Goal: Task Accomplishment & Management: Complete application form

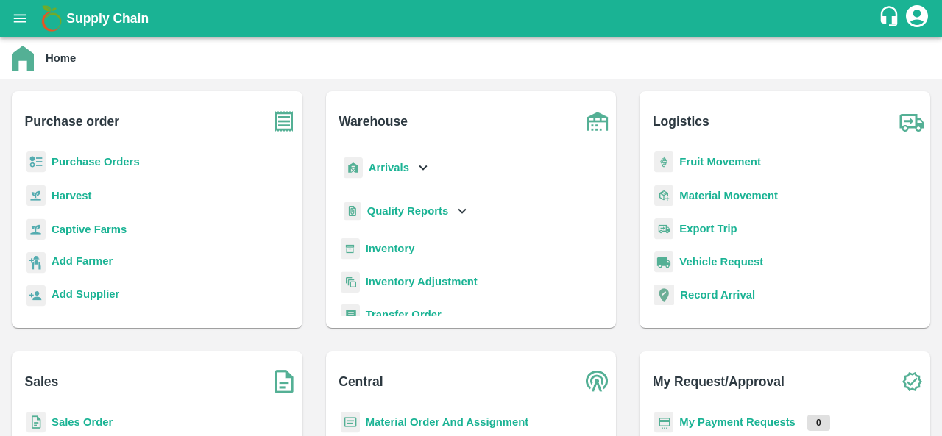
click at [107, 156] on b "Purchase Orders" at bounding box center [96, 162] width 88 height 12
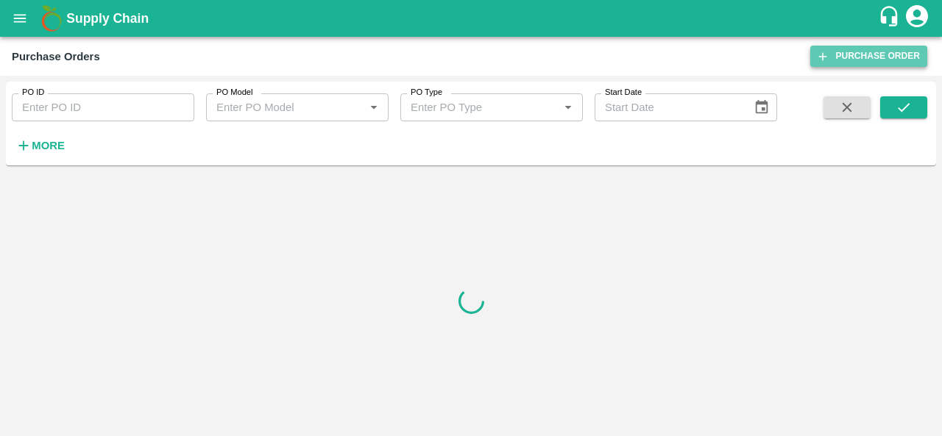
click at [863, 55] on link "Purchase Order" at bounding box center [868, 56] width 117 height 21
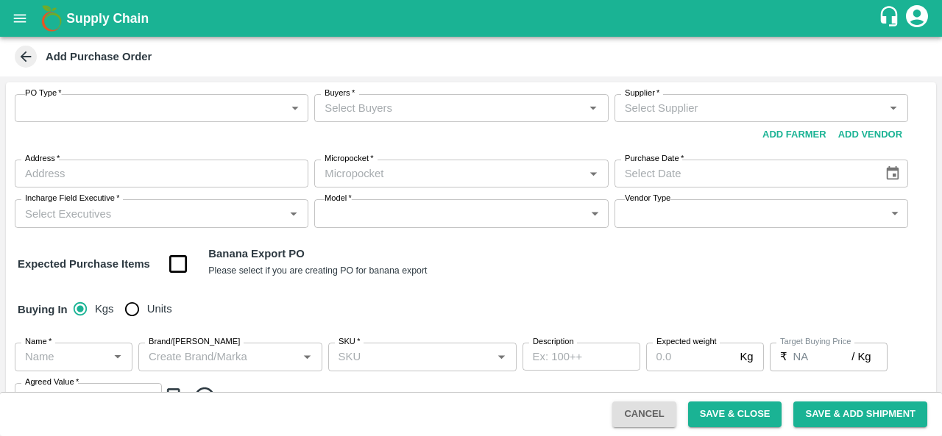
click at [93, 113] on body "Supply Chain Add Purchase Order PO Type   * ​ PO Type Buyers   * Buyers   * Sup…" at bounding box center [471, 218] width 942 height 436
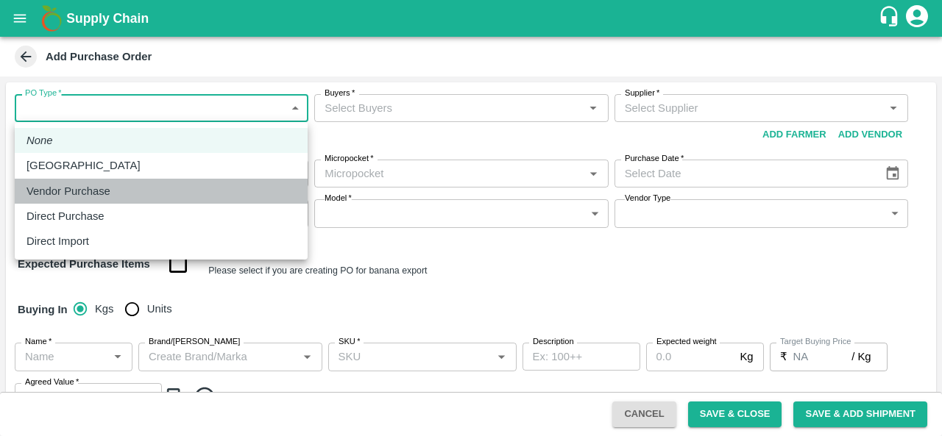
click at [99, 190] on p "Vendor Purchase" at bounding box center [68, 191] width 84 height 16
type input "2"
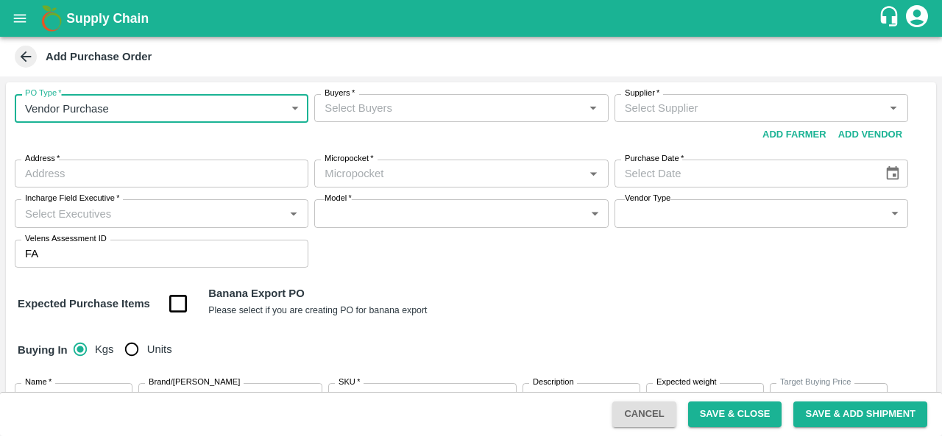
click at [446, 116] on input "Buyers   *" at bounding box center [449, 108] width 261 height 19
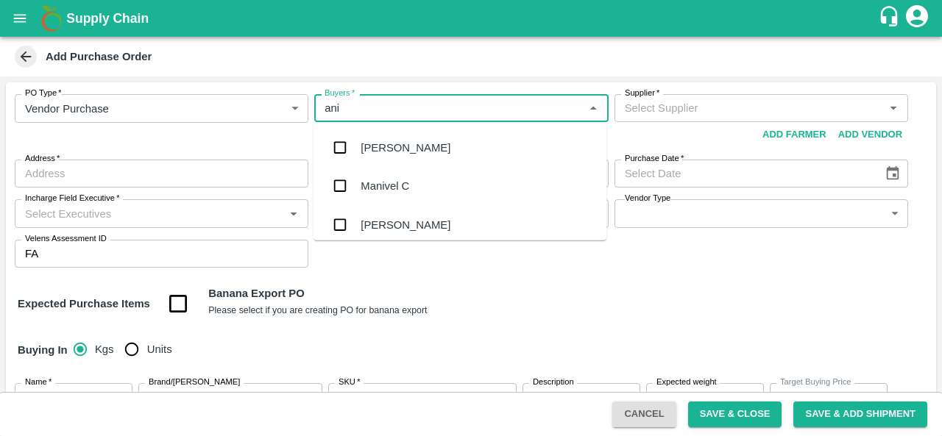
type input "anil"
click at [425, 155] on div "[PERSON_NAME]" at bounding box center [460, 148] width 293 height 38
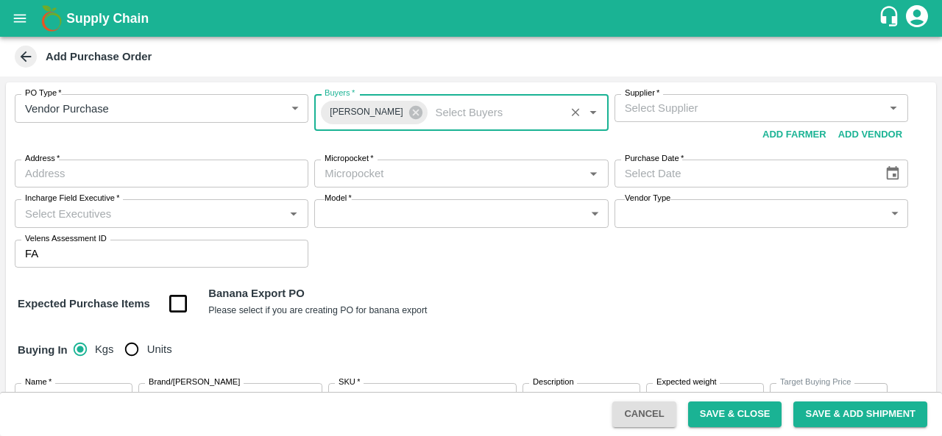
click at [648, 114] on input "Supplier   *" at bounding box center [749, 108] width 261 height 19
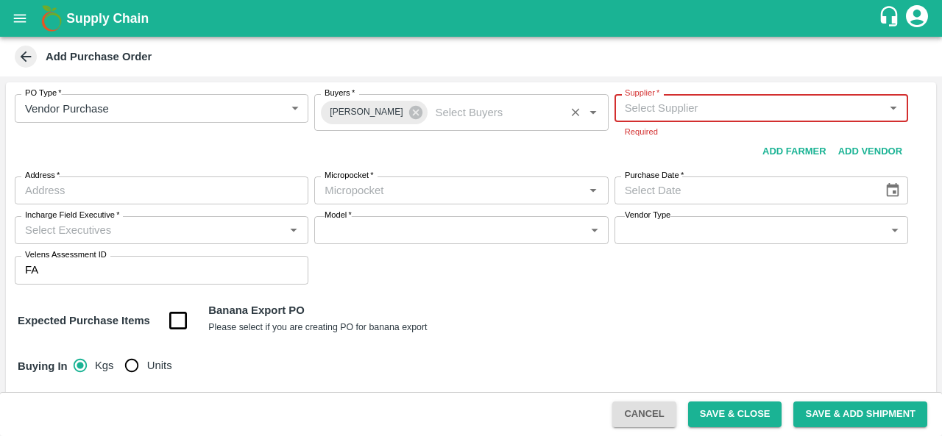
paste input "S.O. FRUIT Co. ( Sardevan Singh)"
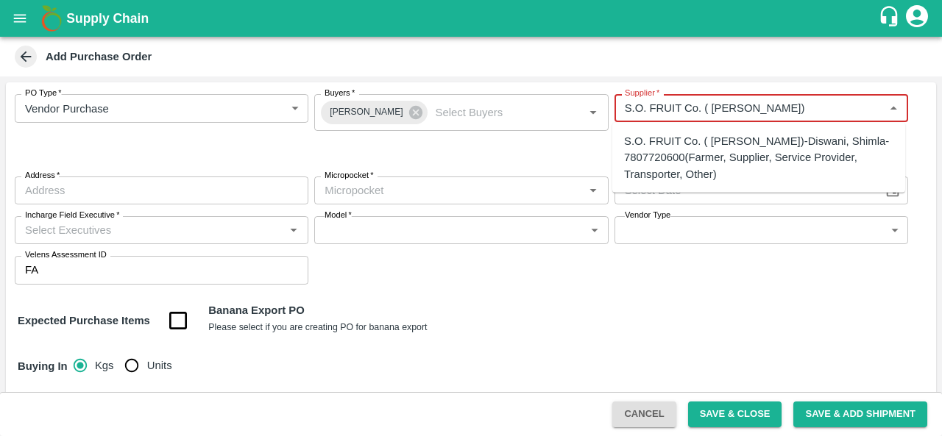
click at [648, 157] on div "S.O. FRUIT Co. ( Sardevan Singh)-Diswani, Shimla-7807720600(Farmer, Supplier, S…" at bounding box center [758, 157] width 269 height 49
type input "S.O. FRUIT Co. ( Sardevan Singh)-Diswani, Shimla-7807720600(Farmer, Supplier, S…"
type input "Diswani, Shimla, Chirgaon , Himachal Pradesh"
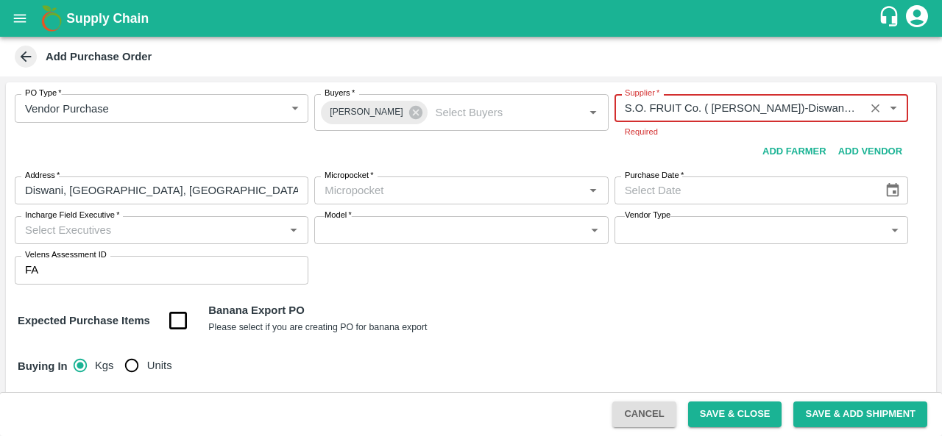
type input "S.O. FRUIT Co. ( Sardevan Singh)-Diswani, Shimla-7807720600(Farmer, Supplier, S…"
click at [352, 198] on body "Supply Chain Add Purchase Order PO Type   * Vendor Purchase 2 PO Type Buyers   …" at bounding box center [471, 218] width 942 height 436
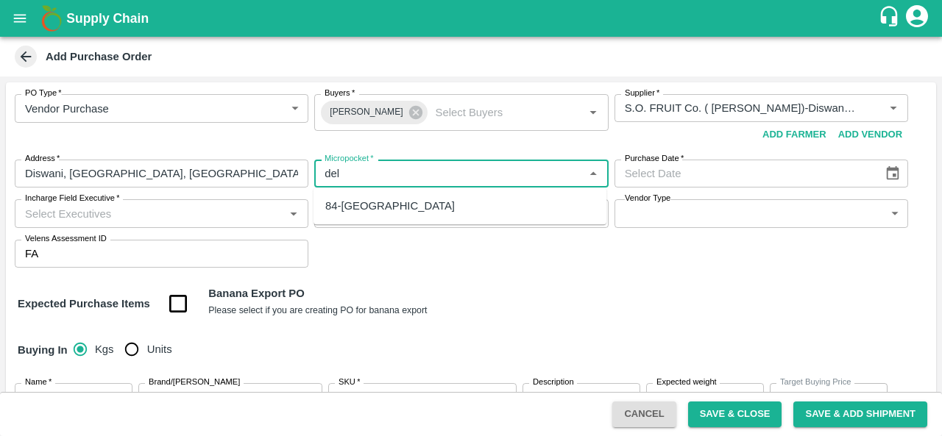
click at [356, 208] on div "84-Delhi" at bounding box center [390, 206] width 130 height 16
type input "84-Delhi"
click at [664, 163] on label "Purchase Date   *" at bounding box center [654, 159] width 59 height 12
click at [664, 163] on input "Purchase Date   *" at bounding box center [744, 174] width 258 height 28
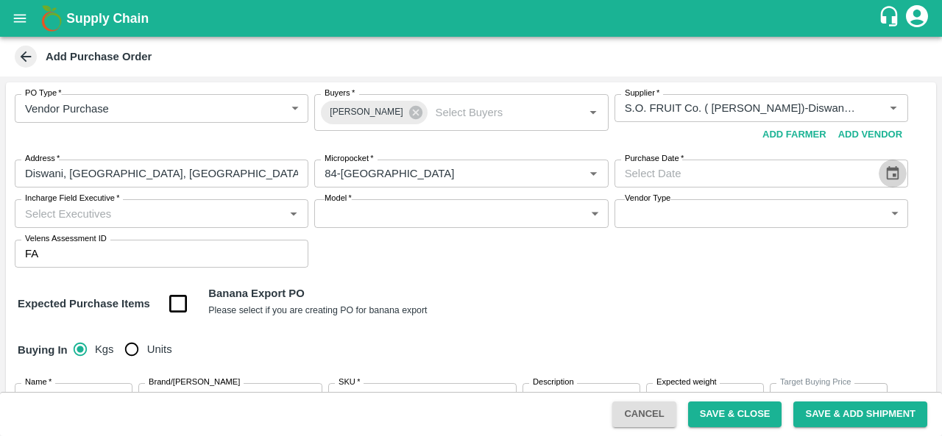
click at [885, 173] on icon "Choose date" at bounding box center [893, 174] width 16 height 16
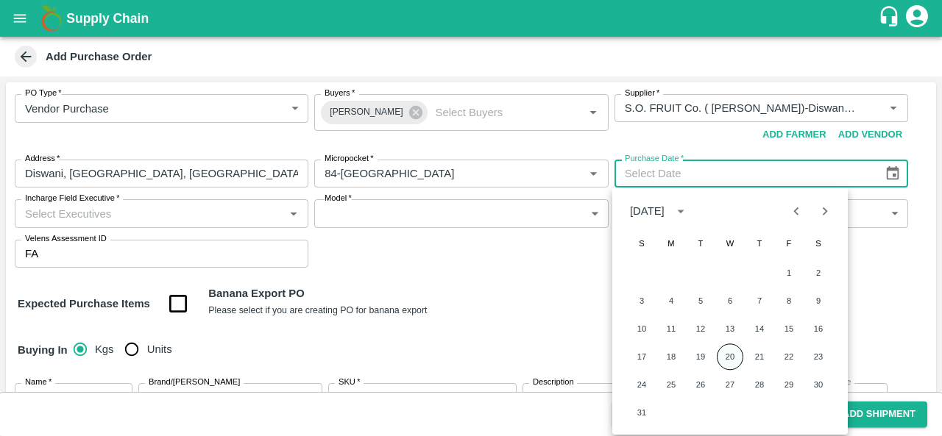
click at [726, 361] on button "20" at bounding box center [730, 357] width 26 height 26
type input "20/08/2025"
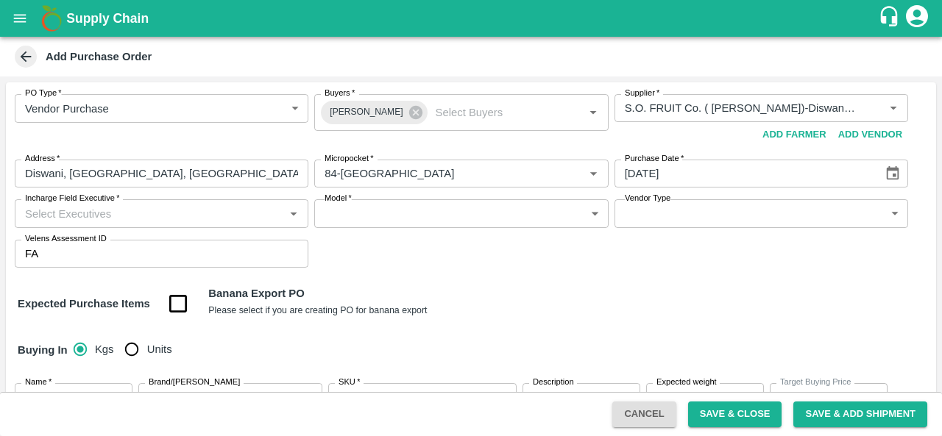
click at [564, 310] on div "Expected Purchase Items Banana Export PO Please select if you are creating PO f…" at bounding box center [471, 305] width 907 height 38
click at [119, 207] on input "Incharge Field Executive   *" at bounding box center [149, 213] width 261 height 19
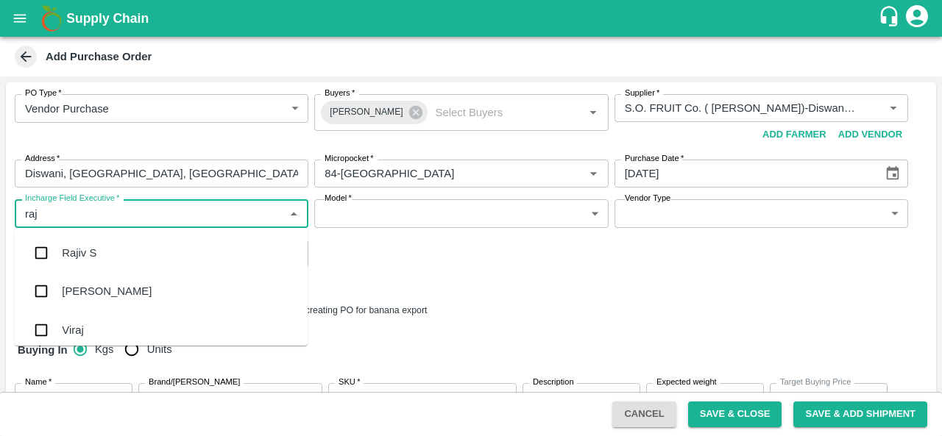
type input "raju"
click at [97, 308] on div "Raju KR" at bounding box center [161, 291] width 293 height 38
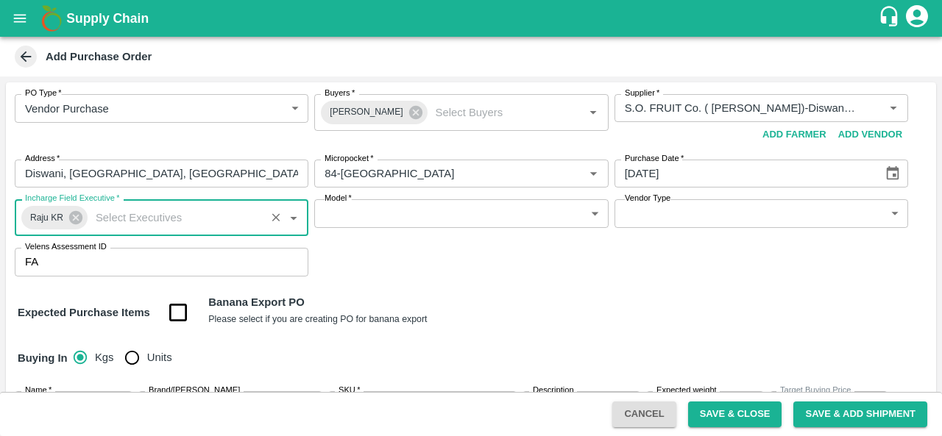
click at [361, 214] on body "Supply Chain Add Purchase Order PO Type   * Vendor Purchase 2 PO Type Buyers   …" at bounding box center [471, 218] width 942 height 436
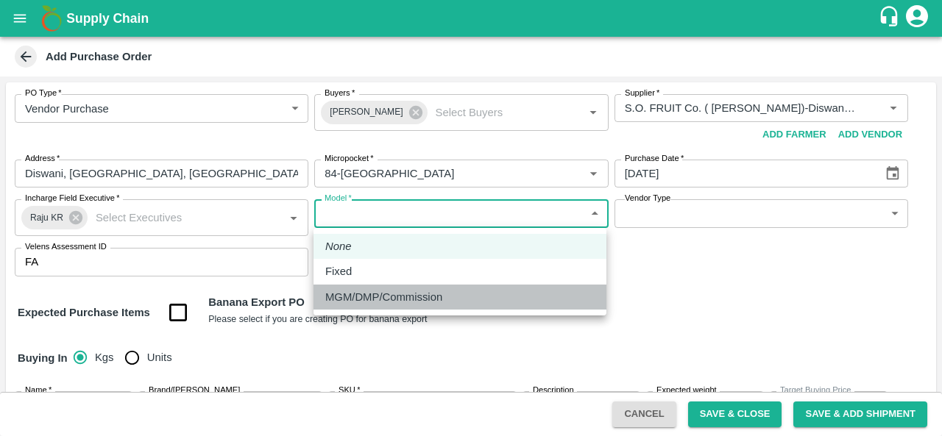
click at [361, 297] on p "MGM/DMP/Commission" at bounding box center [383, 297] width 117 height 16
type input "Commision"
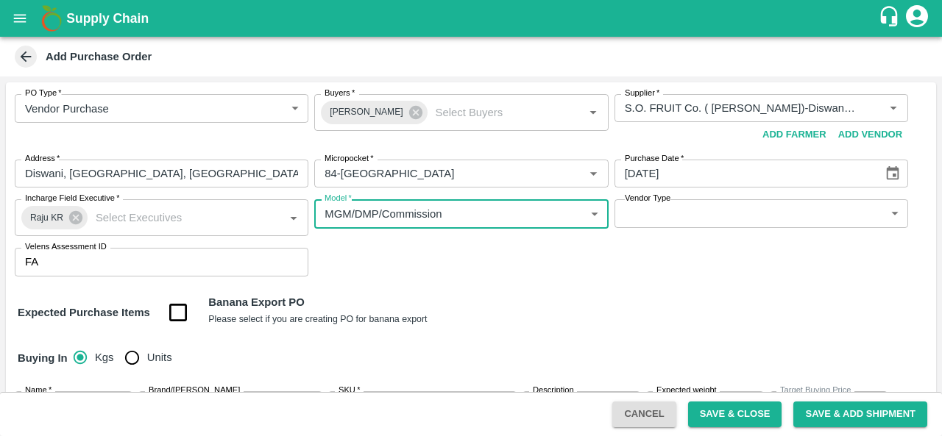
click at [670, 227] on body "Supply Chain Add Purchase Order PO Type   * Vendor Purchase 2 PO Type Buyers   …" at bounding box center [471, 218] width 942 height 436
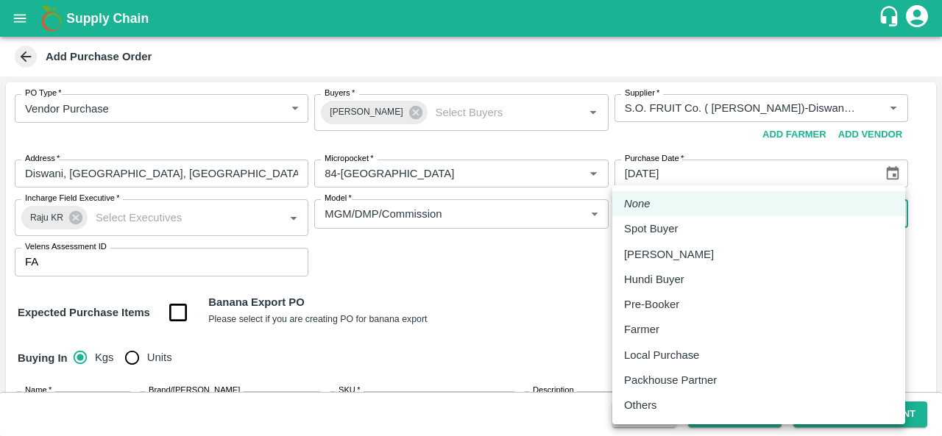
click at [674, 356] on p "Local Purchase" at bounding box center [661, 355] width 75 height 16
type input "LOCAL_PURCHASE"
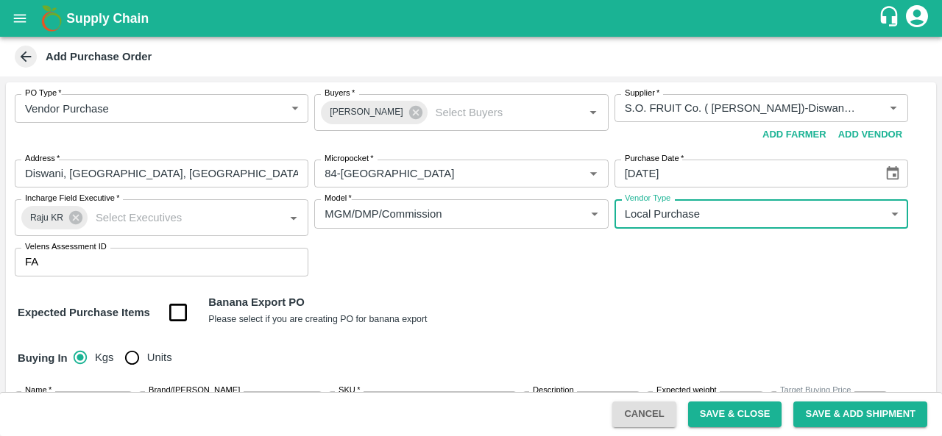
click at [555, 282] on div "PO Type   * Vendor Purchase 2 PO Type Buyers   * Anil Kumar Buyers   * Supplier…" at bounding box center [471, 185] width 930 height 206
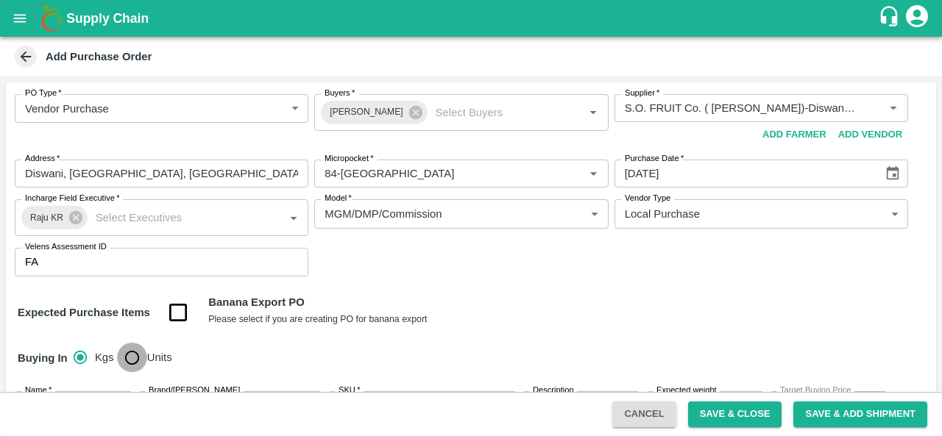
click at [123, 357] on input "Units" at bounding box center [131, 357] width 29 height 29
radio input "true"
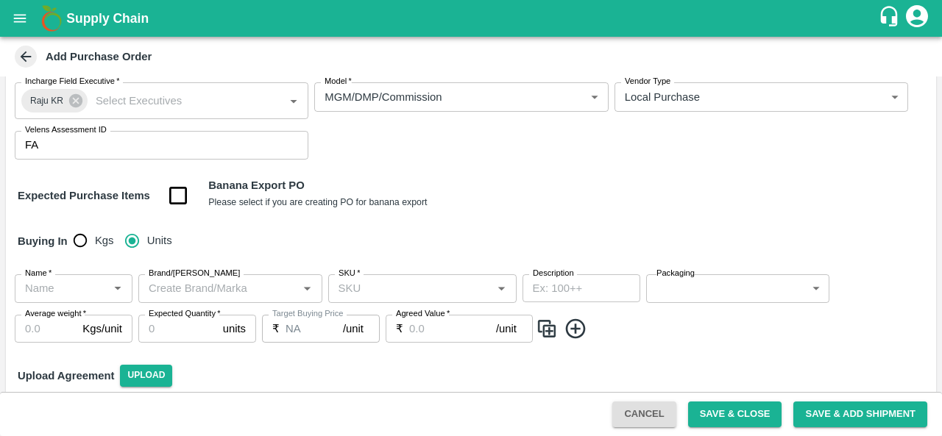
scroll to position [121, 0]
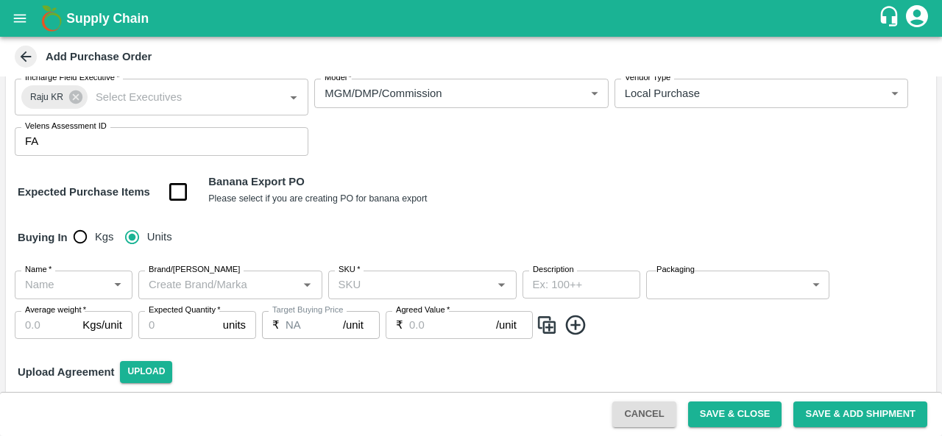
click at [88, 283] on input "Name   *" at bounding box center [61, 284] width 85 height 19
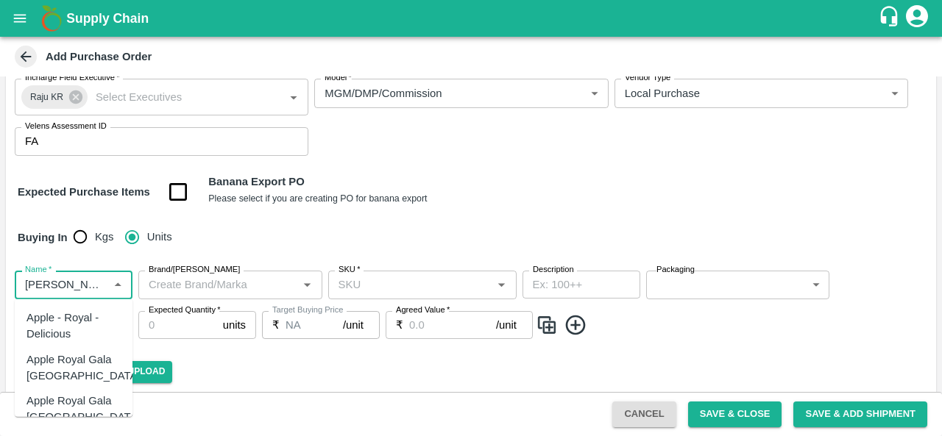
click at [79, 322] on div "Apple - Royal - Delicious" at bounding box center [73, 326] width 94 height 33
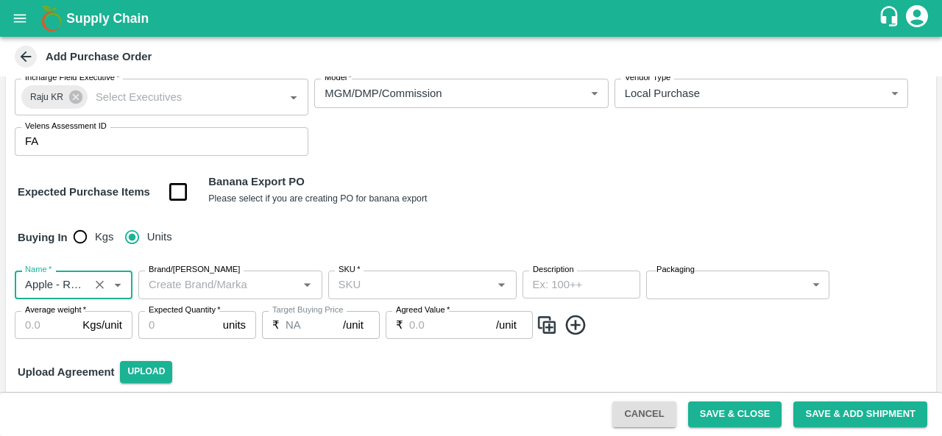
type input "Apple - Royal - Delicious"
click at [189, 294] on input "Brand/Marka" at bounding box center [218, 284] width 151 height 19
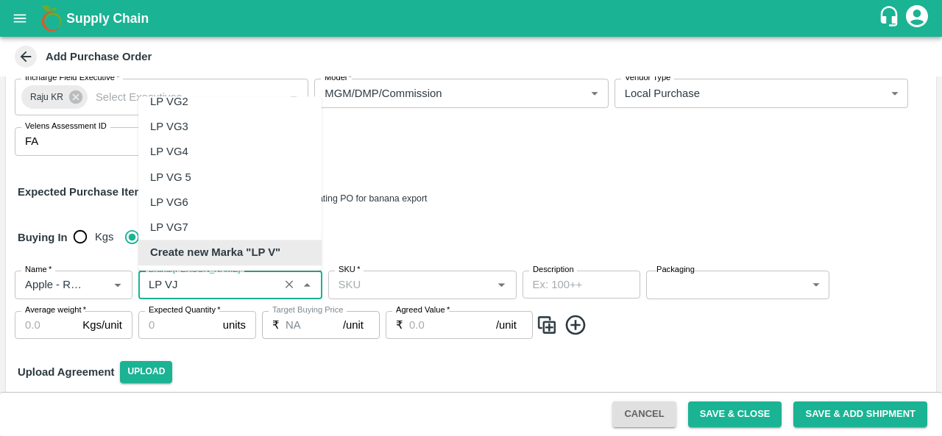
scroll to position [0, 0]
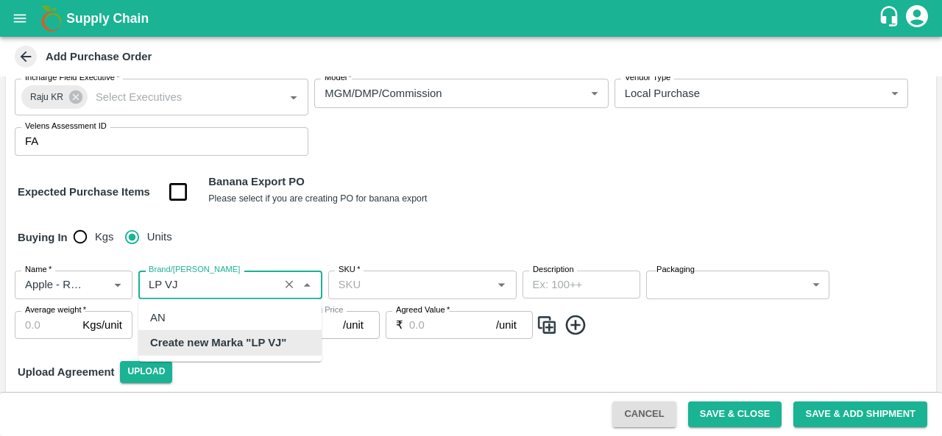
click at [246, 344] on b "Create new Marka "LP VJ"" at bounding box center [218, 343] width 136 height 16
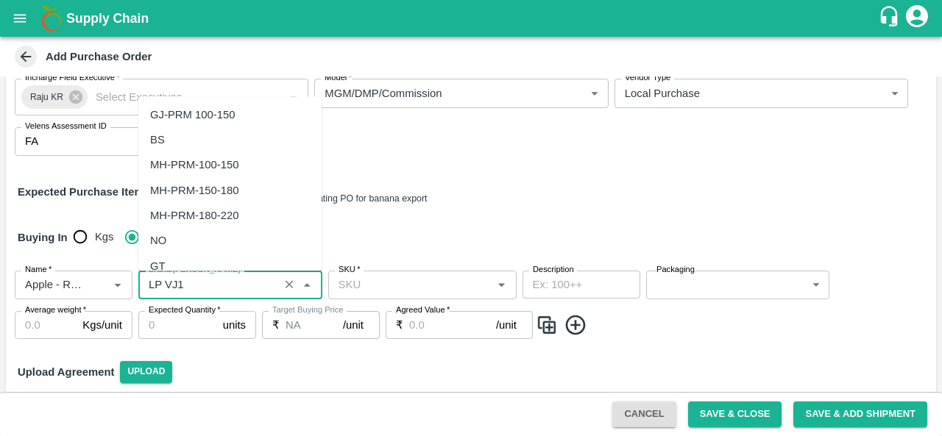
click at [211, 286] on input "Brand/Marka" at bounding box center [209, 284] width 132 height 19
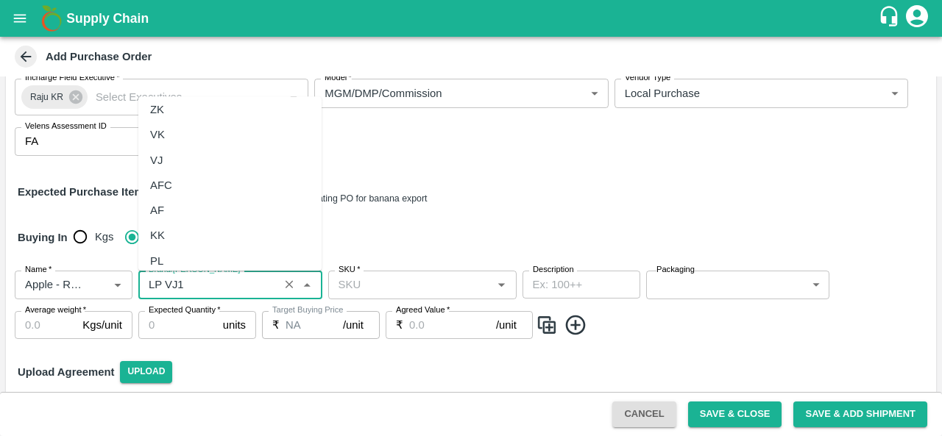
click at [208, 290] on input "Brand/Marka" at bounding box center [209, 284] width 132 height 19
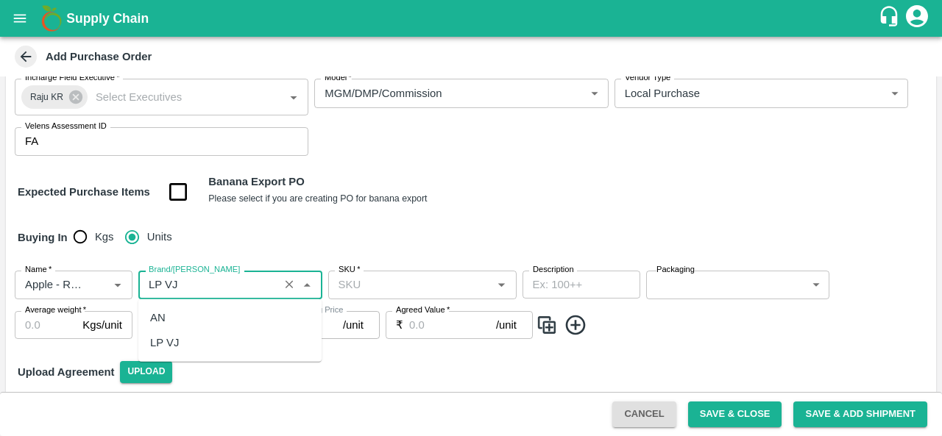
scroll to position [0, 0]
click at [218, 339] on b "Create new Marka "LP VJ1"" at bounding box center [221, 343] width 143 height 16
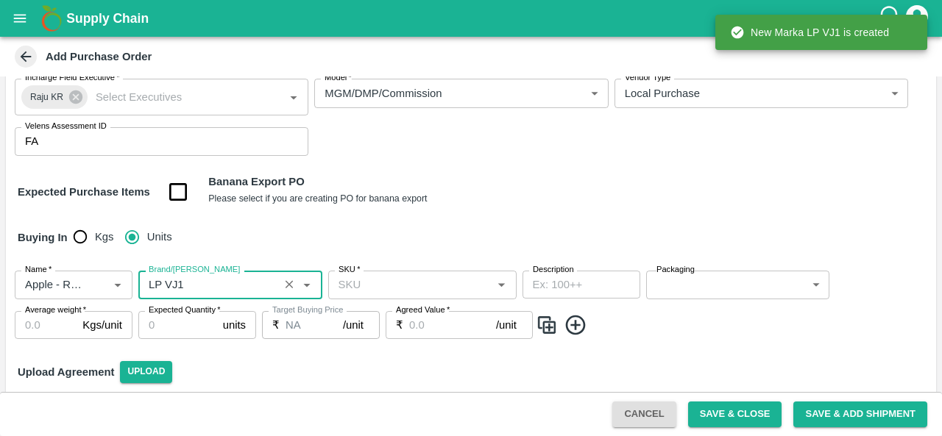
type input "LP VJ1"
click at [371, 277] on input "SKU   *" at bounding box center [410, 284] width 155 height 19
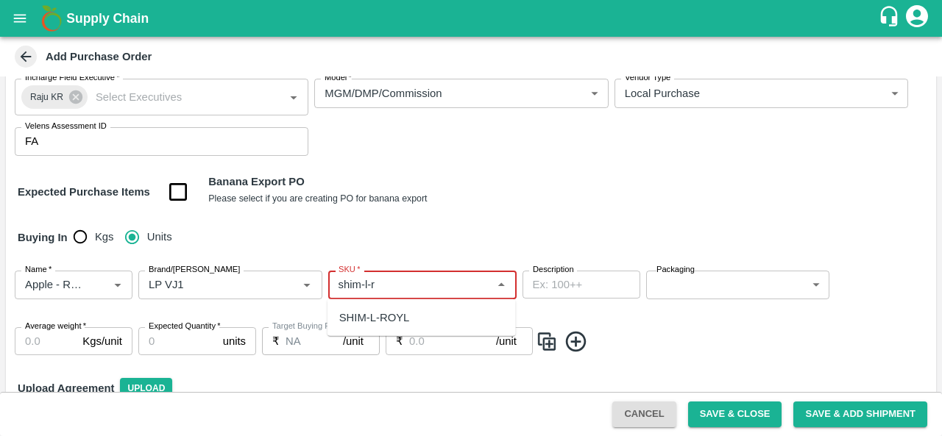
click at [360, 313] on div "SHIM-L-ROYL" at bounding box center [374, 318] width 71 height 16
type input "SHIM-L-ROYL"
click at [696, 283] on body "Supply Chain Add Purchase Order PO Type   * Vendor Purchase 2 PO Type Buyers   …" at bounding box center [471, 218] width 942 height 436
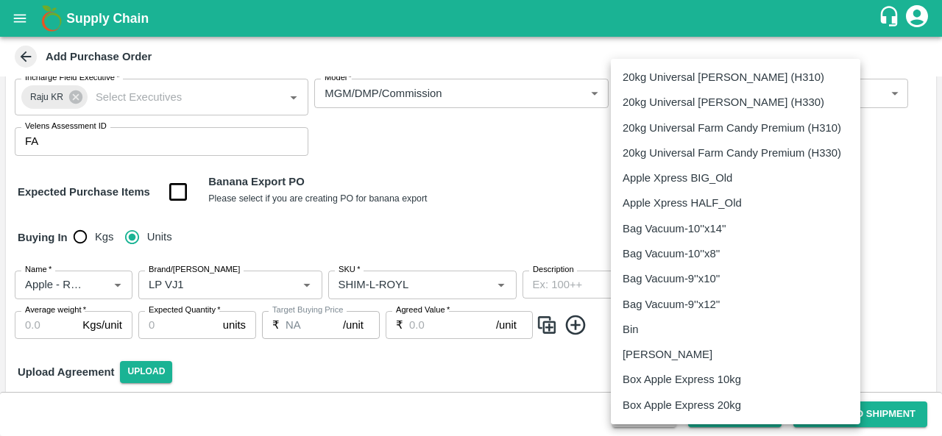
scroll to position [882, 0]
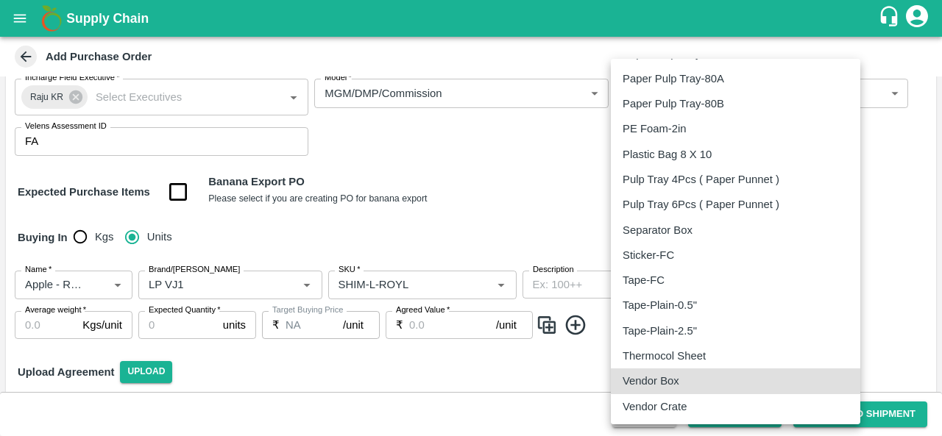
type input "276"
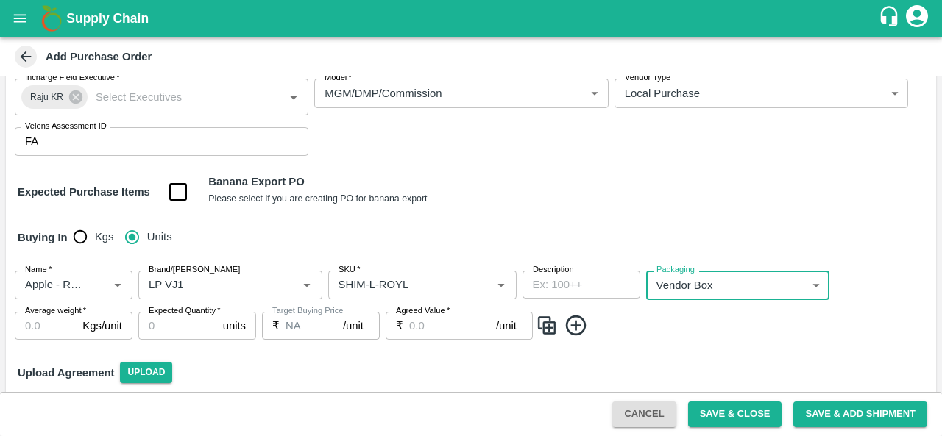
scroll to position [179, 0]
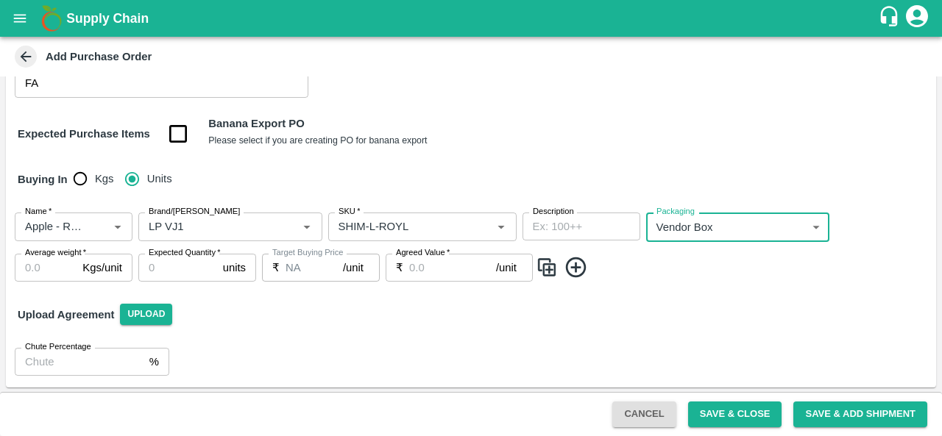
click at [35, 267] on input "Average weight   *" at bounding box center [46, 268] width 62 height 28
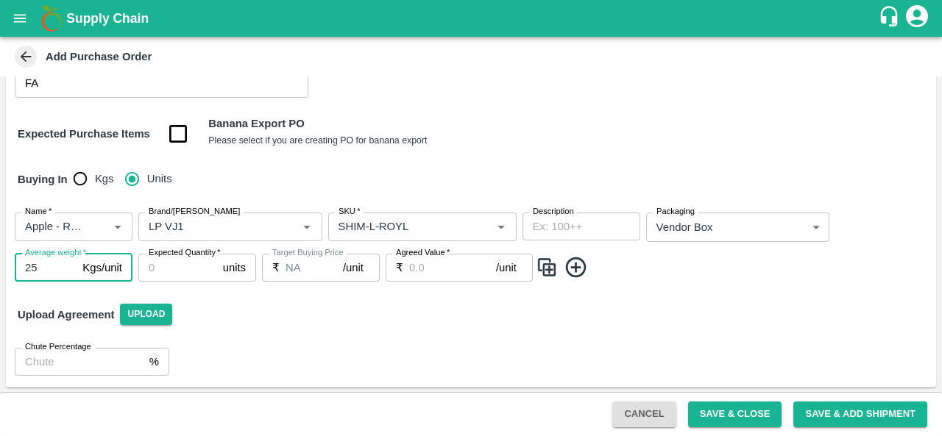
type input "25"
click at [175, 277] on input "Expected Quantity   *" at bounding box center [177, 268] width 79 height 28
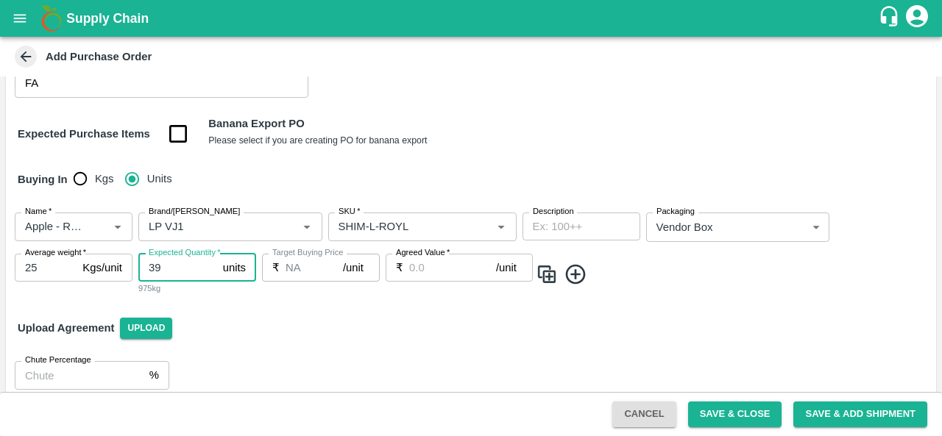
type input "39"
click at [424, 279] on input "Agreed Value   *" at bounding box center [452, 268] width 87 height 28
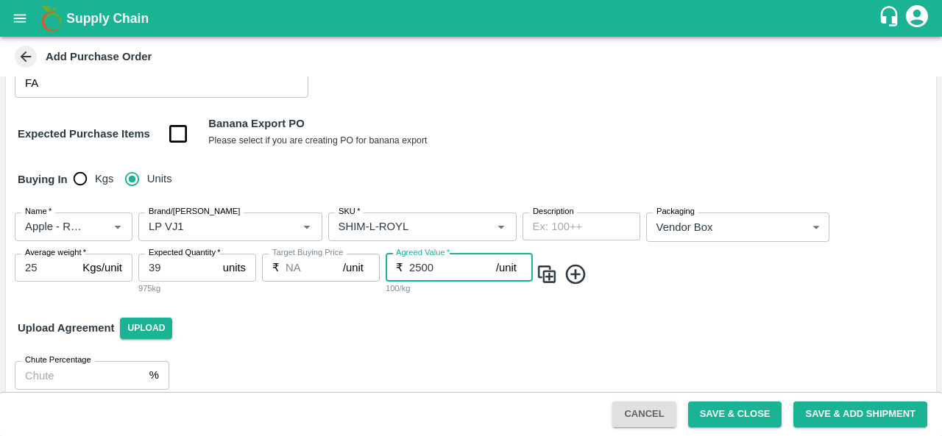
type input "2500"
click at [548, 279] on img at bounding box center [547, 275] width 22 height 24
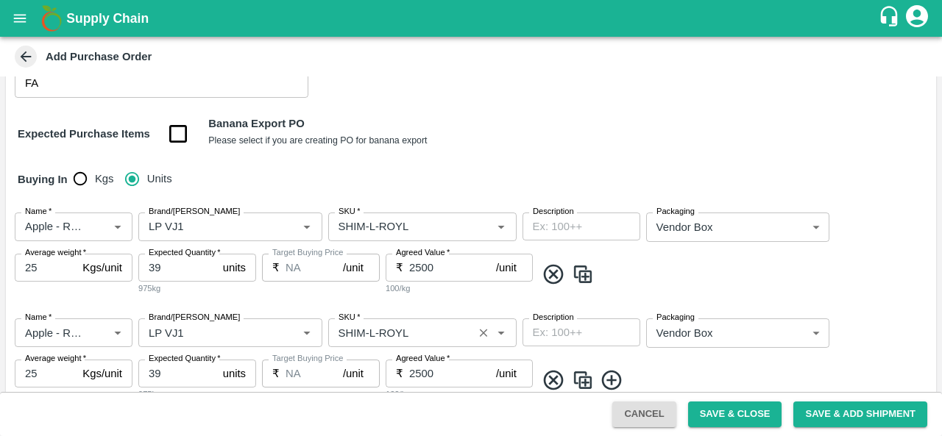
click at [370, 333] on input "SKU   *" at bounding box center [401, 332] width 136 height 19
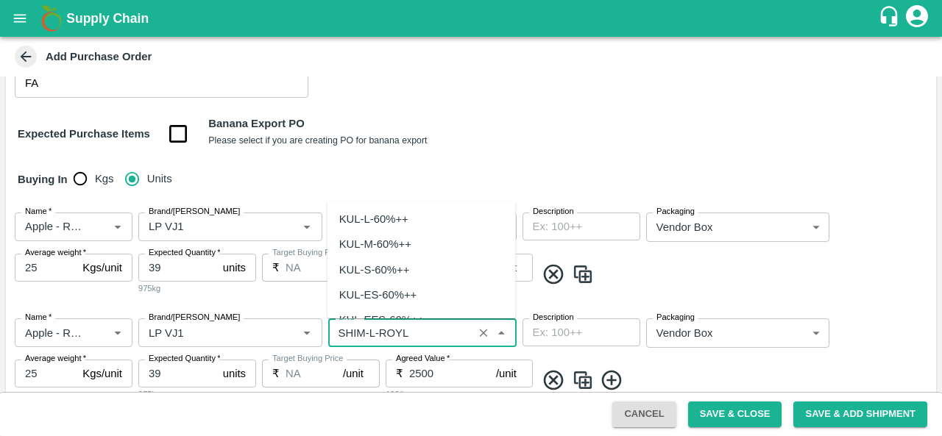
scroll to position [4026, 0]
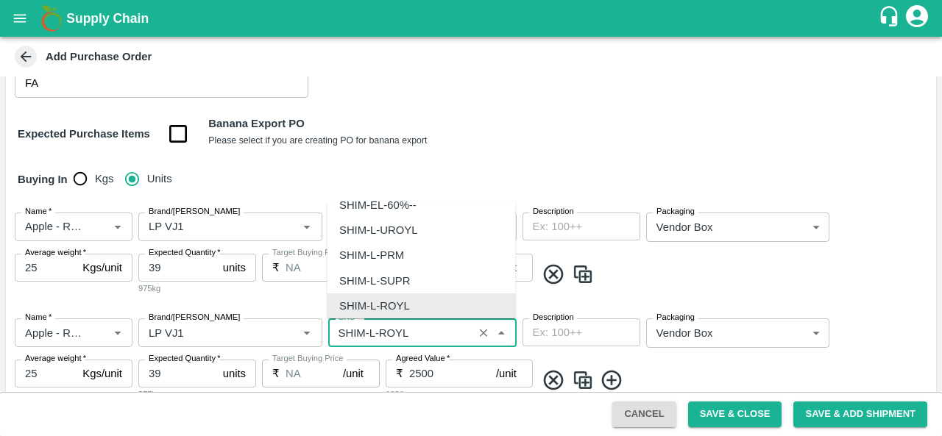
click at [371, 332] on input "SKU   *" at bounding box center [401, 332] width 136 height 19
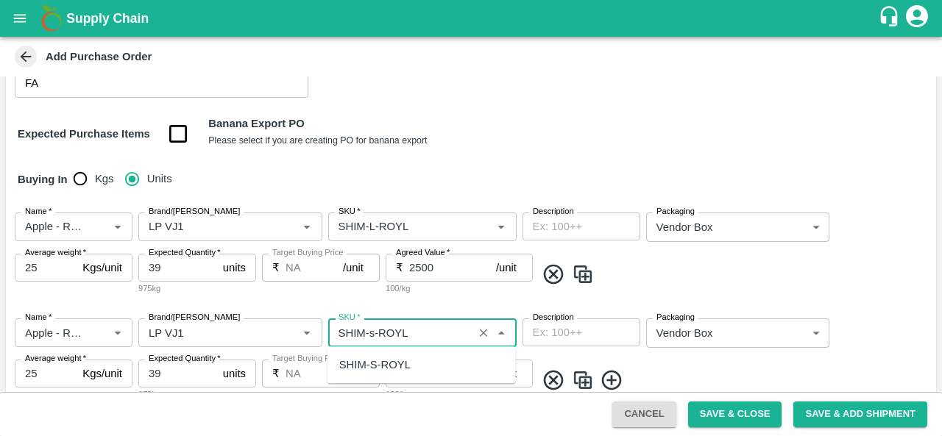
click at [381, 367] on div "SHIM-S-ROYL" at bounding box center [374, 365] width 71 height 16
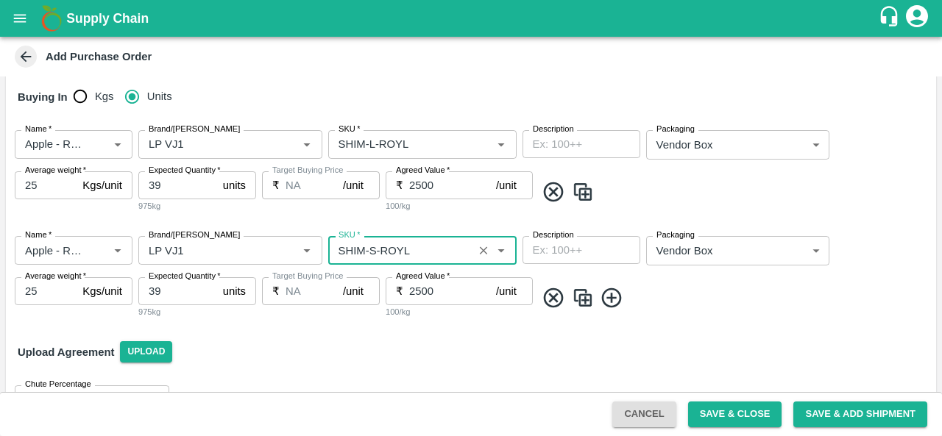
scroll to position [299, 0]
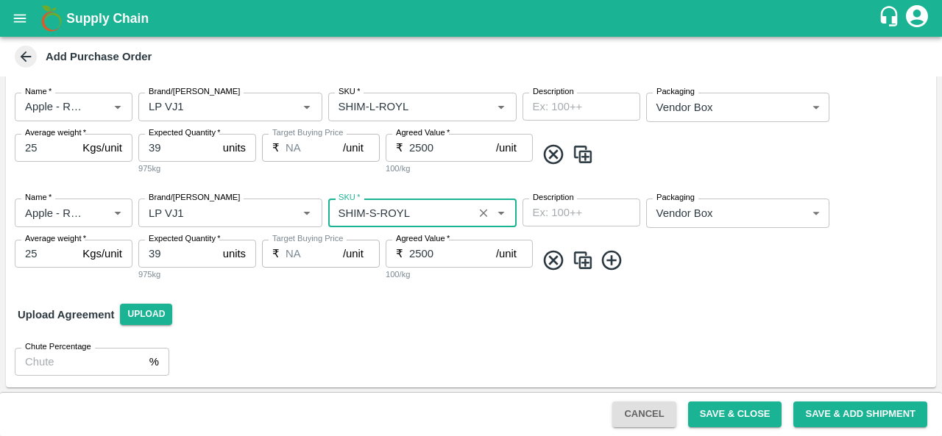
type input "SHIM-S-ROYL"
click at [172, 255] on input "39" at bounding box center [177, 254] width 79 height 28
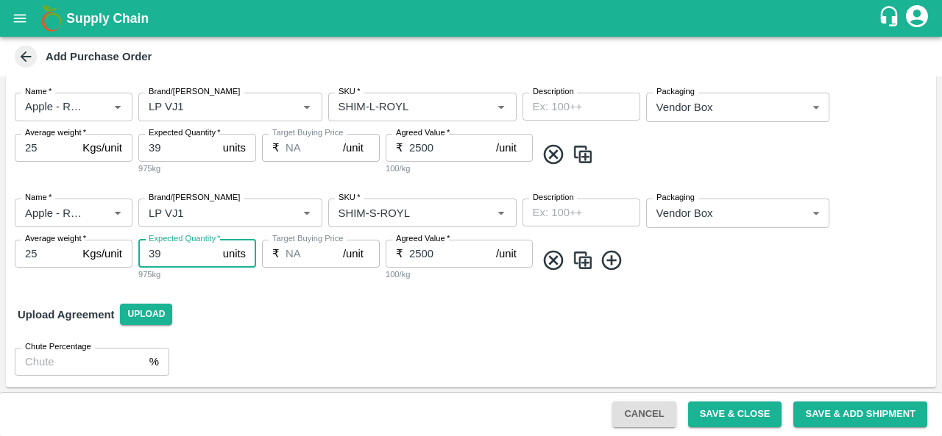
type input "3"
type input "79"
click at [584, 265] on img at bounding box center [583, 261] width 22 height 24
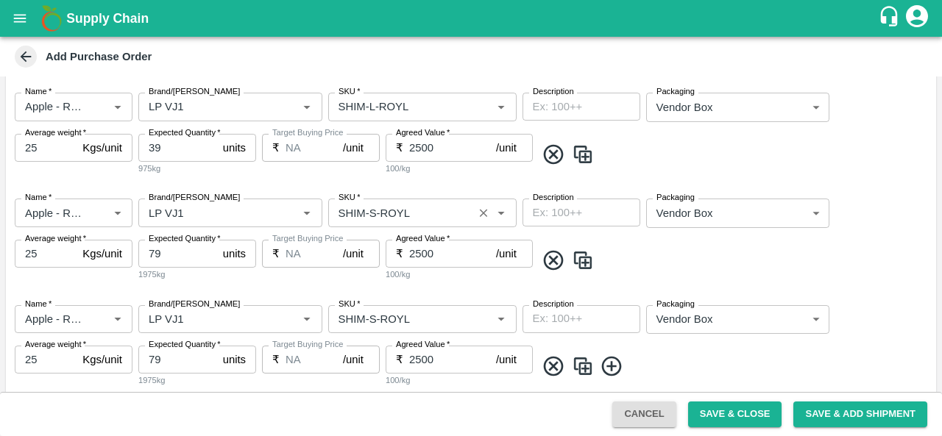
click at [372, 210] on input "SKU   *" at bounding box center [401, 212] width 136 height 19
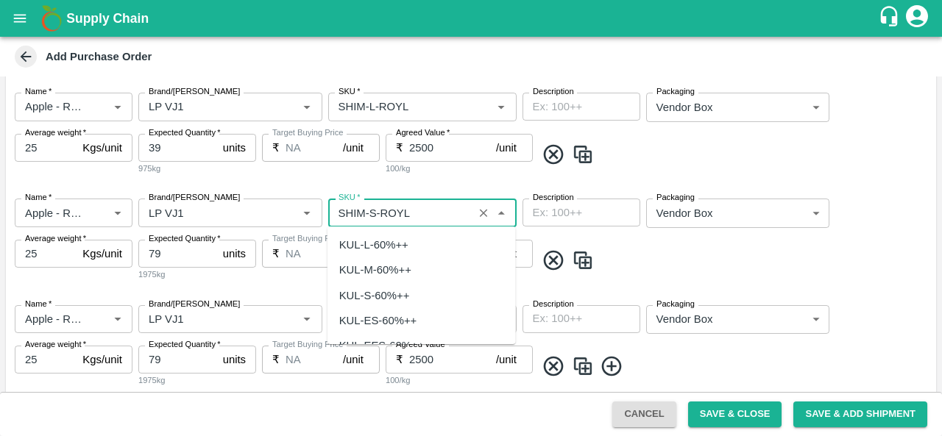
click at [372, 210] on input "SKU   *" at bounding box center [401, 212] width 136 height 19
click at [378, 242] on div "SHIM-M-ROYL" at bounding box center [376, 245] width 74 height 16
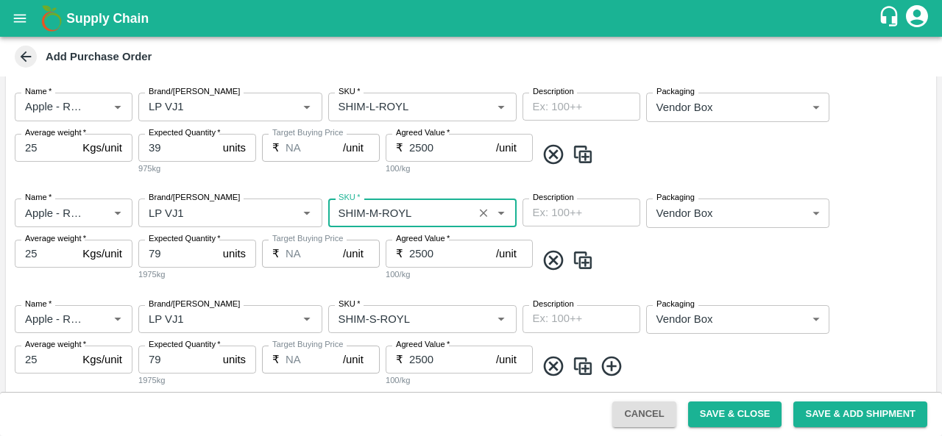
scroll to position [336, 0]
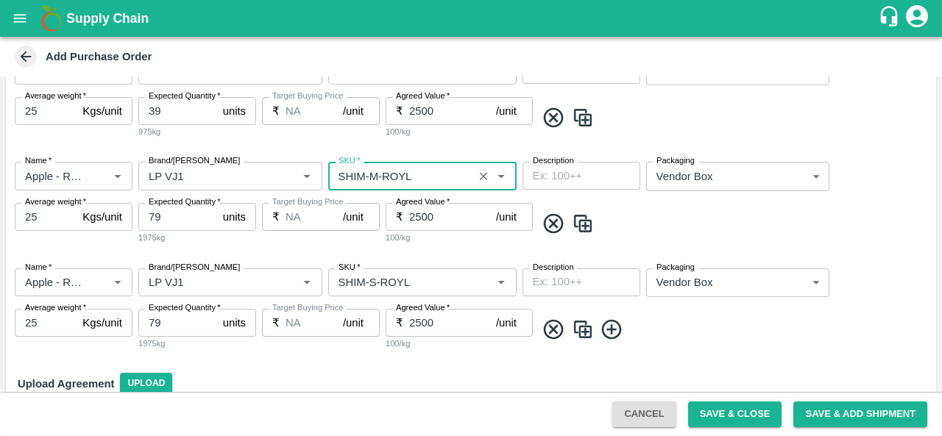
type input "SHIM-M-ROYL"
click at [174, 316] on input "79" at bounding box center [177, 323] width 79 height 28
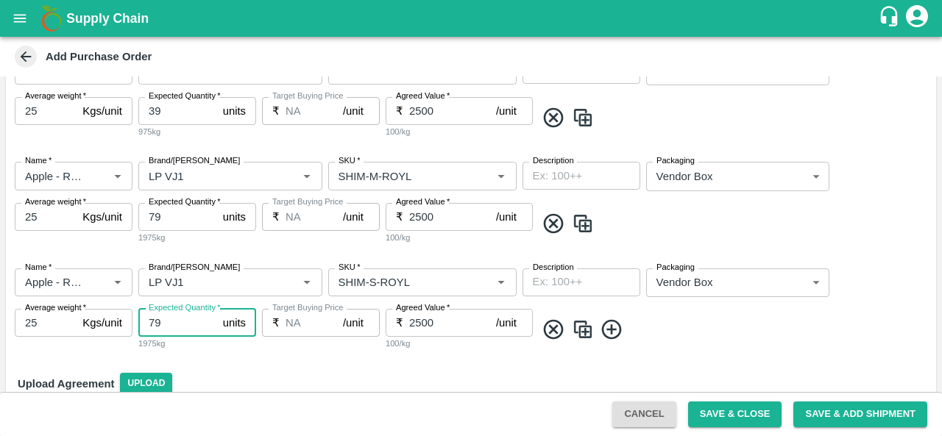
type input "7"
type input "100"
click at [583, 328] on img at bounding box center [583, 330] width 22 height 24
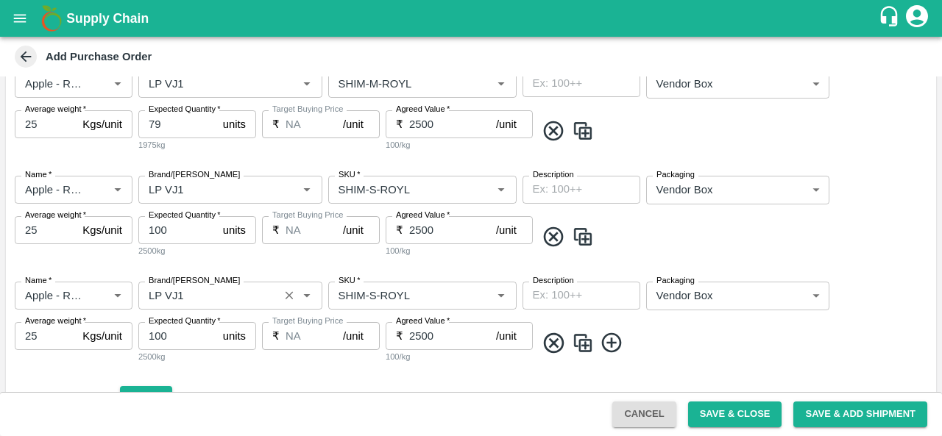
scroll to position [428, 0]
click at [174, 337] on input "100" at bounding box center [177, 336] width 79 height 28
type input "1"
click at [371, 294] on input "SKU   *" at bounding box center [401, 295] width 136 height 19
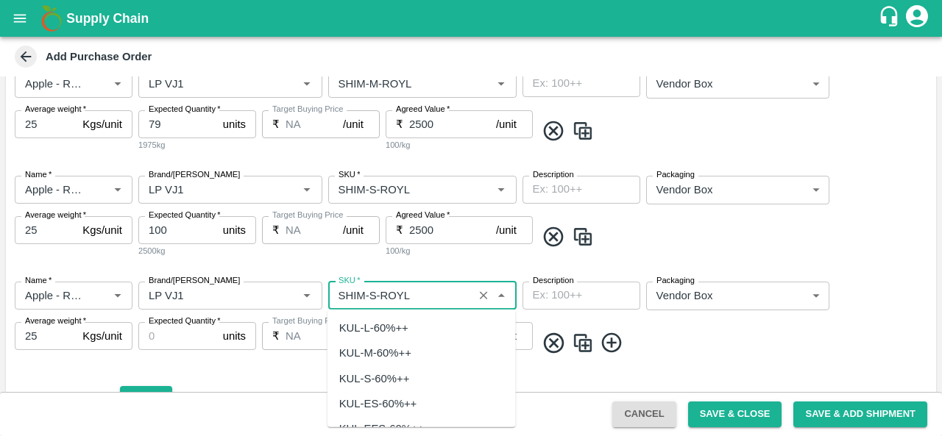
click at [371, 294] on input "SKU   *" at bounding box center [401, 295] width 136 height 19
click at [383, 326] on div "SHIM-ES-ROYL" at bounding box center [378, 328] width 79 height 16
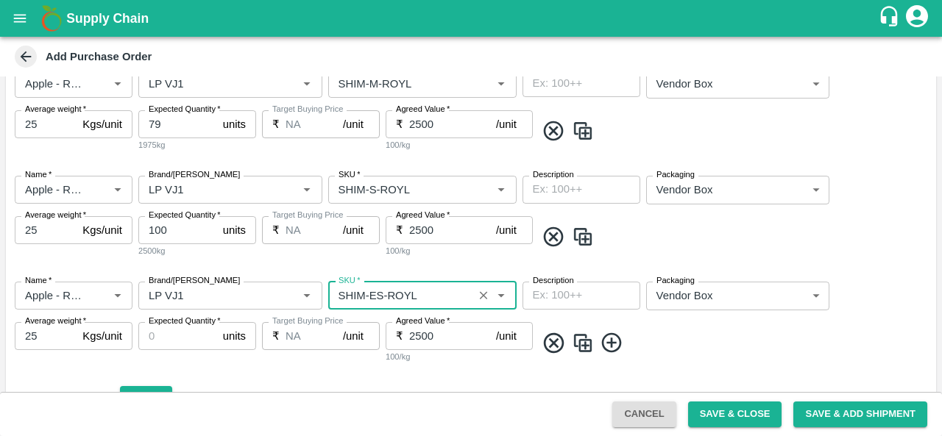
type input "SHIM-ES-ROYL"
click at [158, 330] on input "Expected Quantity   *" at bounding box center [177, 336] width 79 height 28
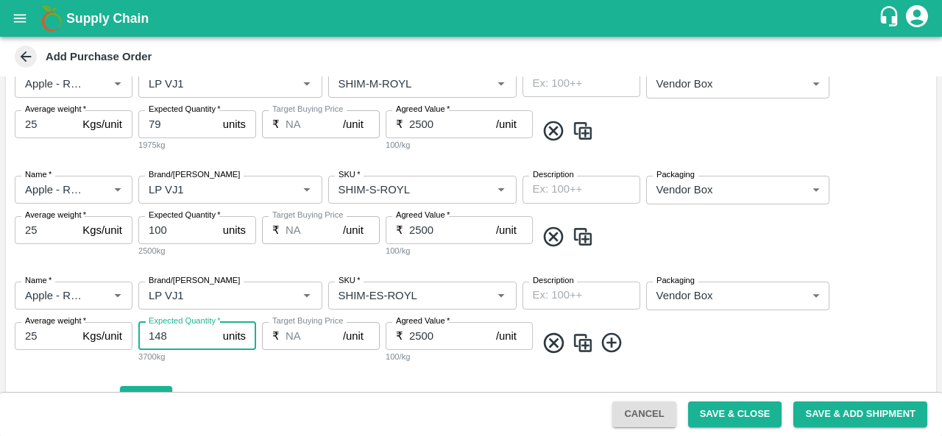
type input "148"
click at [321, 368] on div "Name   * Name   * Brand/Marka Brand/Marka SKU   * SKU   * Description x Descrip…" at bounding box center [471, 323] width 930 height 106
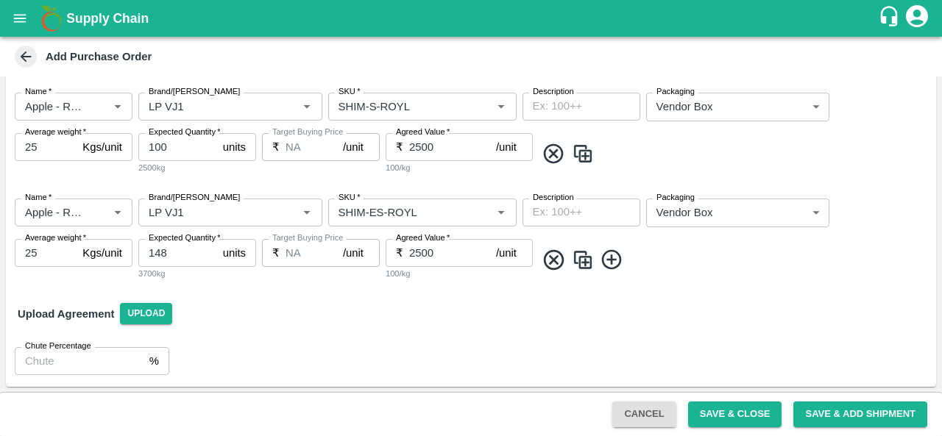
click at [581, 255] on img at bounding box center [583, 260] width 22 height 24
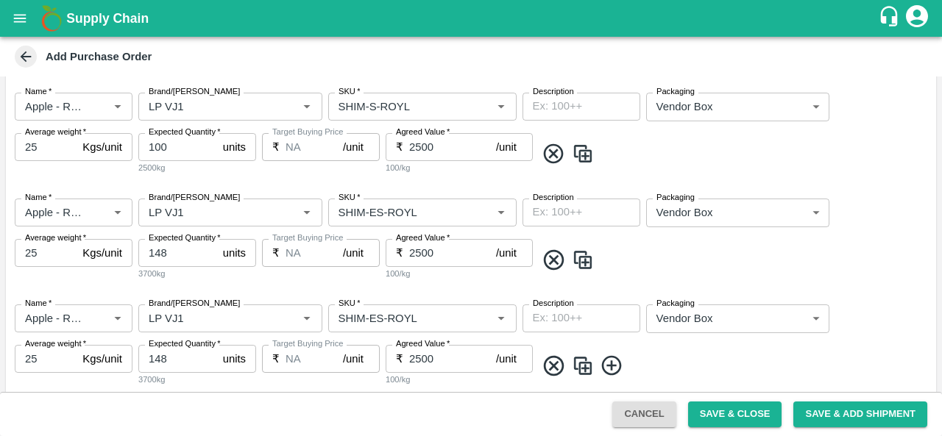
scroll to position [538, 0]
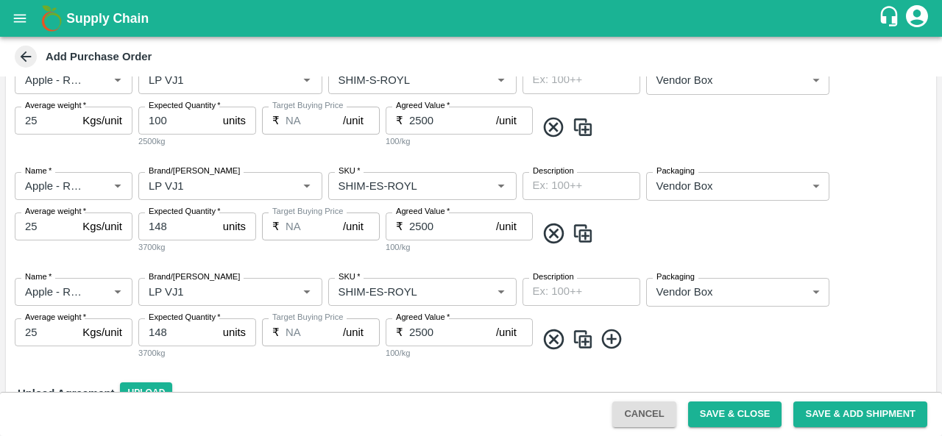
click at [169, 330] on input "148" at bounding box center [177, 333] width 79 height 28
click at [374, 291] on input "SKU   *" at bounding box center [401, 292] width 136 height 19
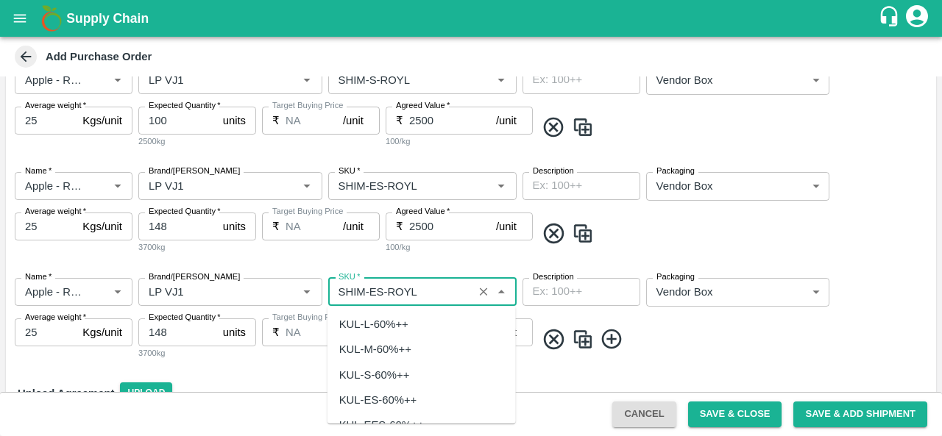
click at [374, 291] on input "SKU   *" at bounding box center [401, 292] width 136 height 19
click at [374, 323] on div "SHIM-EES-ROYL" at bounding box center [382, 325] width 86 height 16
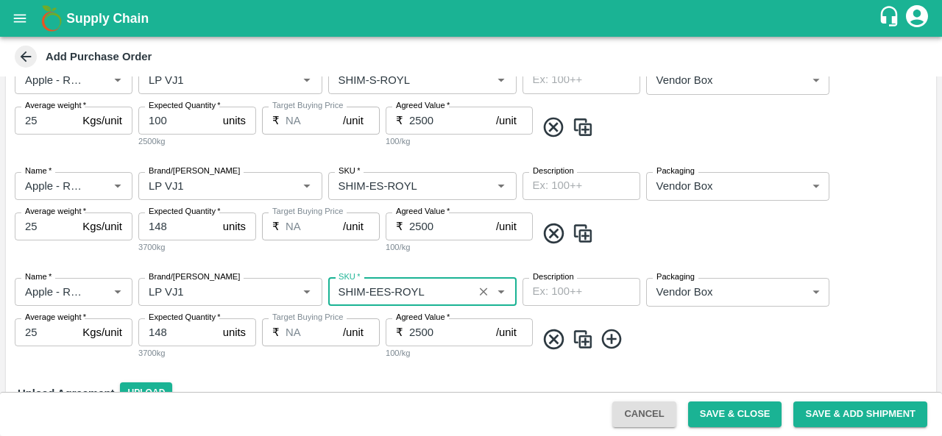
type input "SHIM-EES-ROYL"
click at [165, 330] on input "148" at bounding box center [177, 333] width 79 height 28
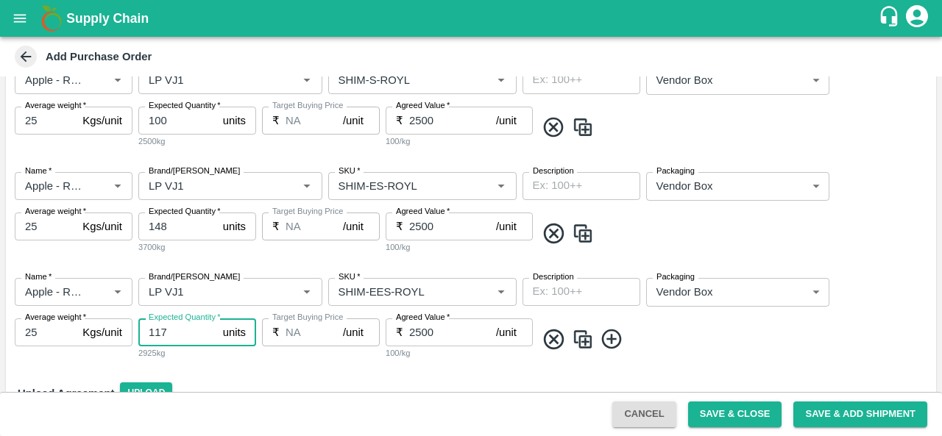
type input "117"
click at [243, 375] on div "Upload Agreement Upload" at bounding box center [471, 393] width 930 height 43
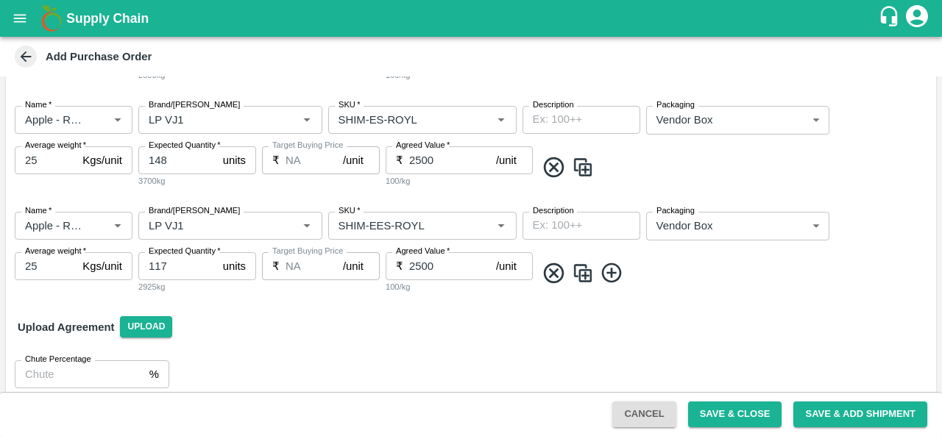
scroll to position [606, 0]
click at [583, 273] on img at bounding box center [583, 272] width 22 height 24
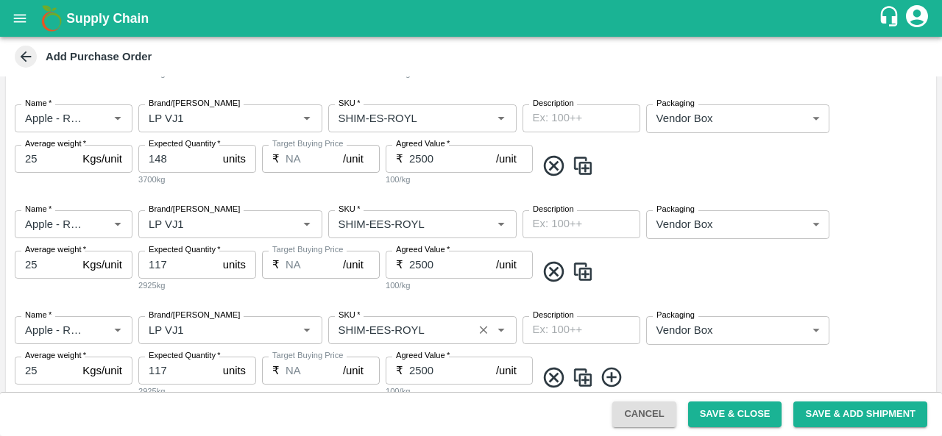
scroll to position [690, 0]
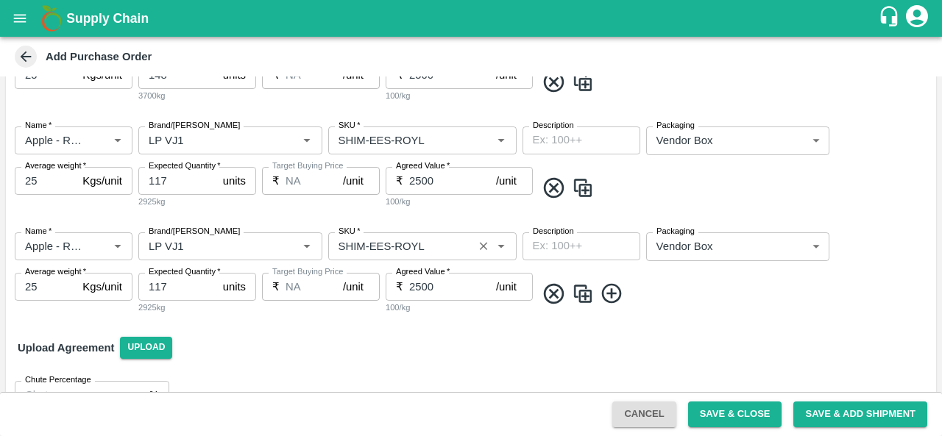
click at [377, 250] on input "SKU   *" at bounding box center [401, 246] width 136 height 19
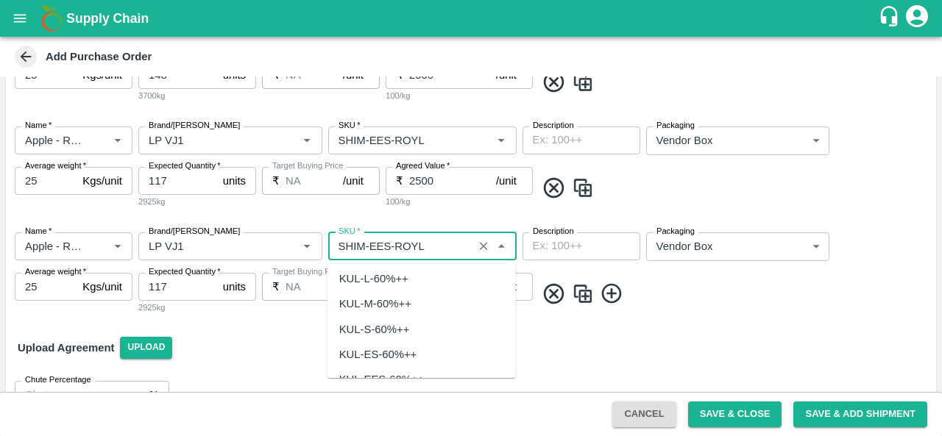
scroll to position [4935, 0]
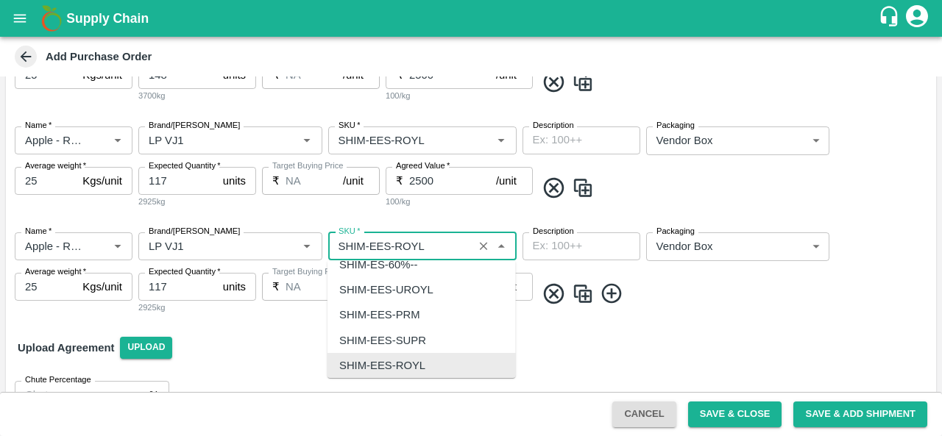
click at [390, 241] on input "SKU   *" at bounding box center [401, 246] width 136 height 19
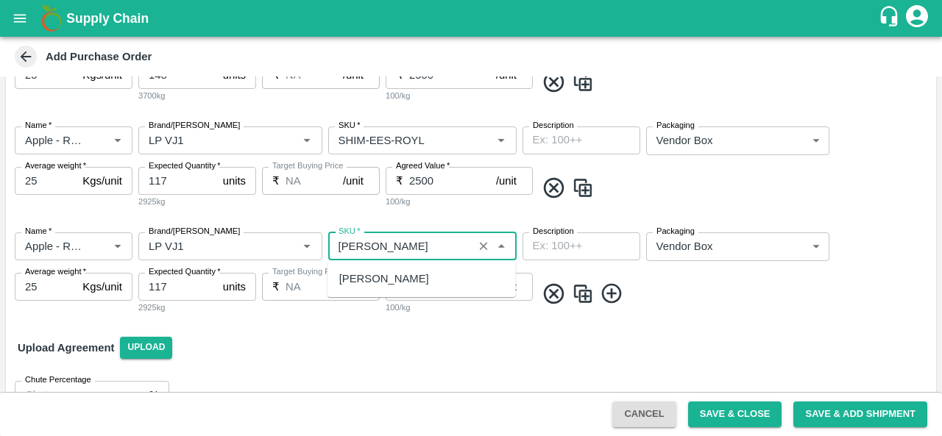
click at [403, 279] on div "SHIM-PITTO-ROYL" at bounding box center [384, 279] width 90 height 16
type input "SHIM-PITTO-ROYL"
click at [165, 287] on input "117" at bounding box center [177, 287] width 79 height 28
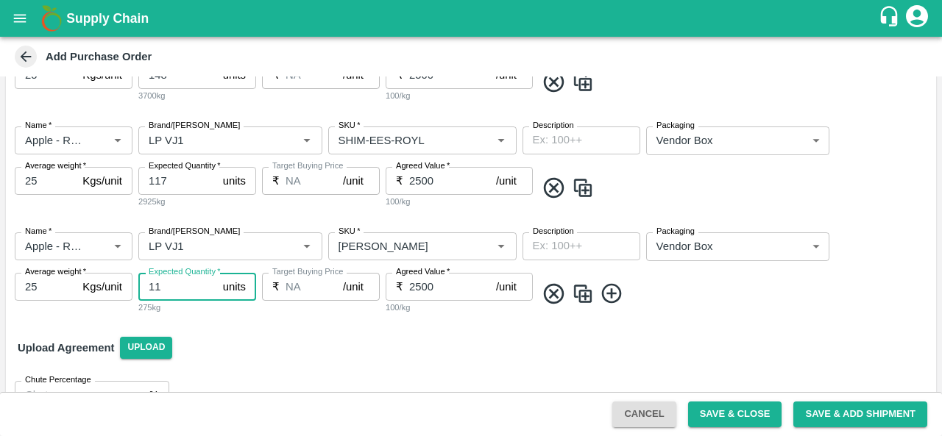
type input "1"
type input "22"
click at [277, 349] on div "Upload Agreement Upload" at bounding box center [471, 348] width 930 height 43
click at [707, 327] on div "Upload Agreement Upload" at bounding box center [471, 348] width 930 height 43
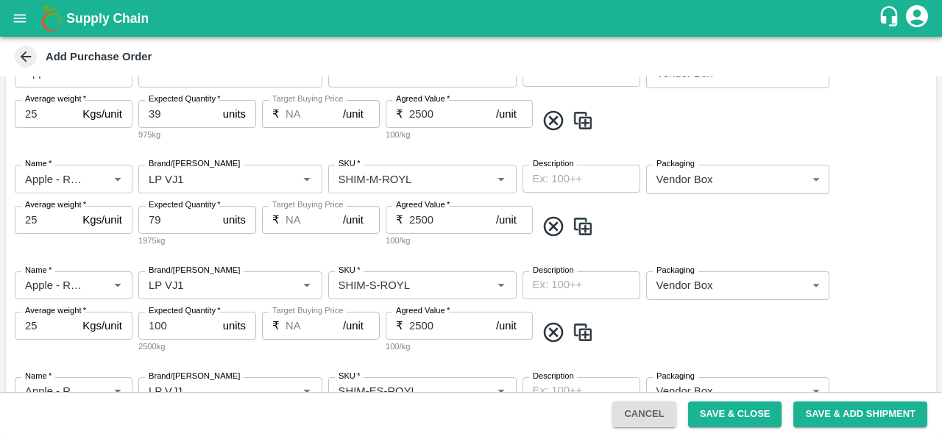
scroll to position [226, 0]
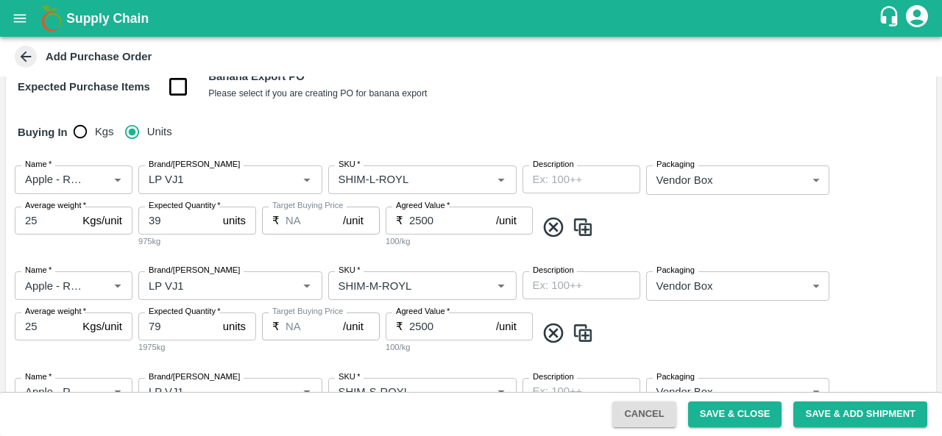
click at [839, 124] on div "Buying In Kgs Units" at bounding box center [471, 132] width 930 height 43
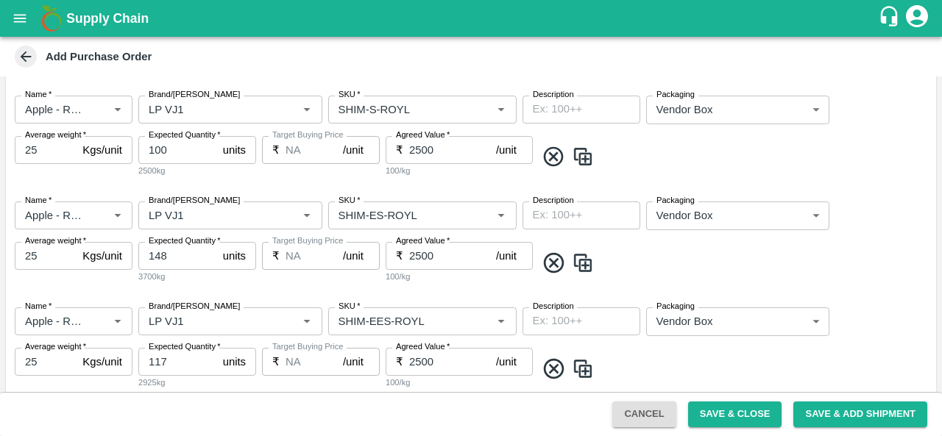
scroll to position [724, 0]
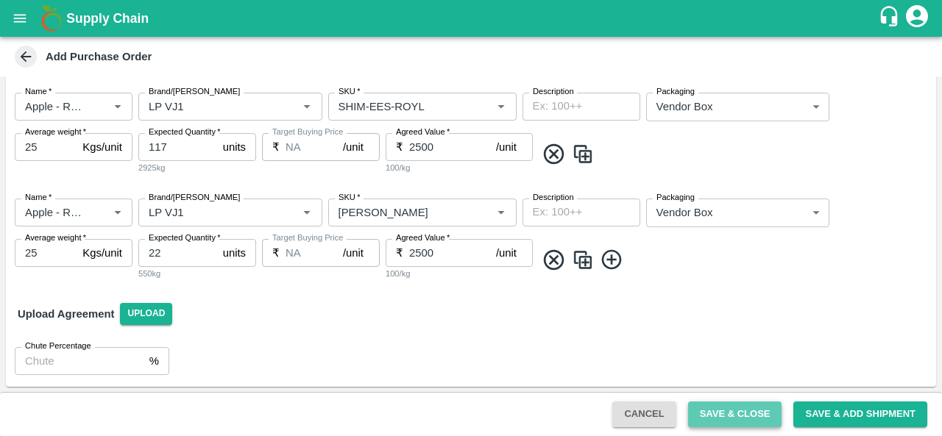
click at [754, 410] on button "Save & Close" at bounding box center [735, 415] width 94 height 26
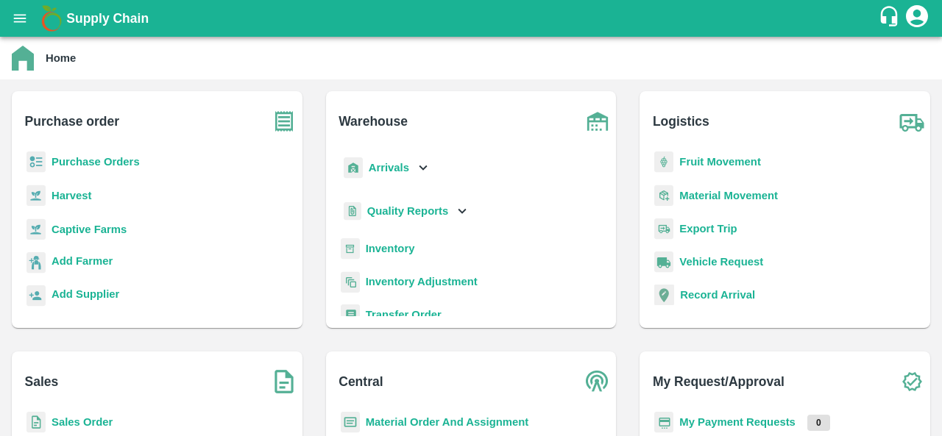
click at [97, 158] on b "Purchase Orders" at bounding box center [96, 162] width 88 height 12
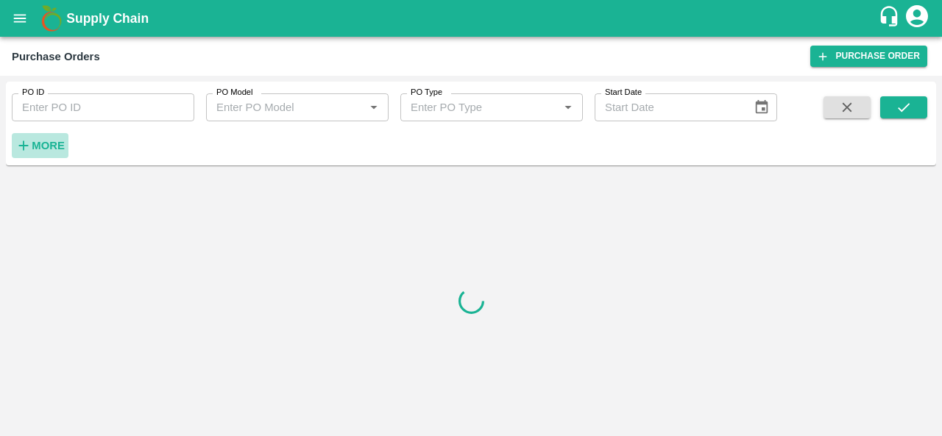
click at [46, 142] on strong "More" at bounding box center [48, 146] width 33 height 12
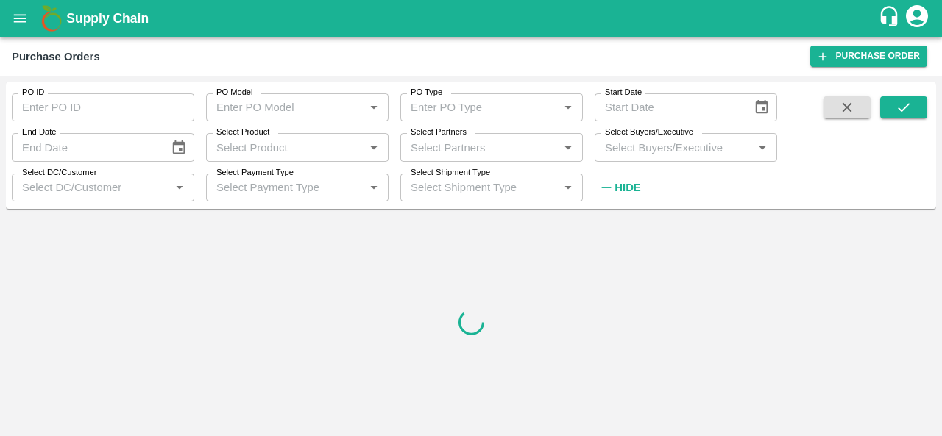
click at [672, 160] on div "Select Buyers/Executive   *" at bounding box center [686, 147] width 183 height 28
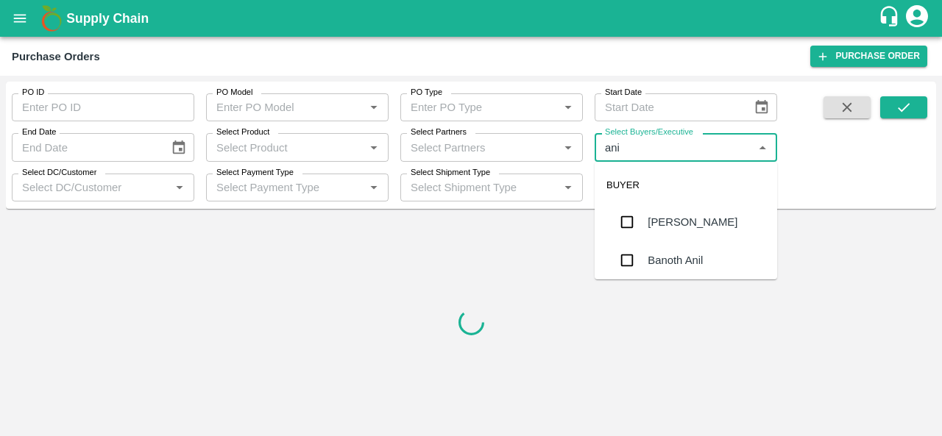
type input "anil"
click at [685, 222] on div "[PERSON_NAME]" at bounding box center [693, 222] width 90 height 16
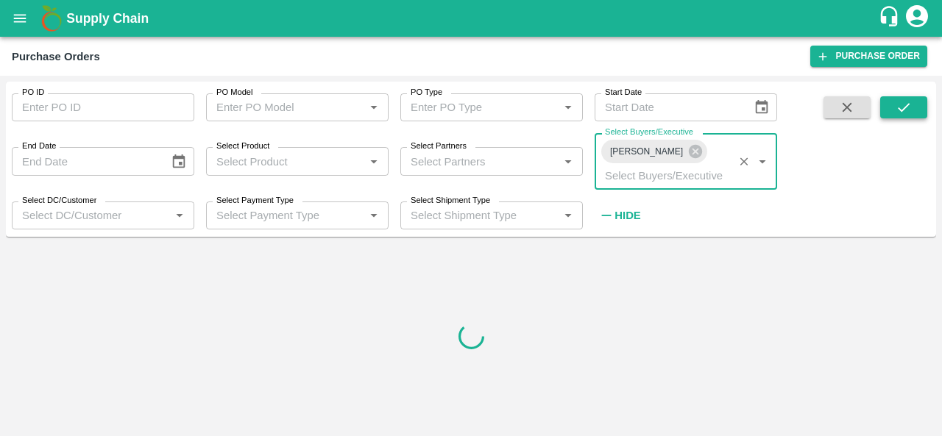
click at [913, 99] on button "submit" at bounding box center [903, 107] width 47 height 22
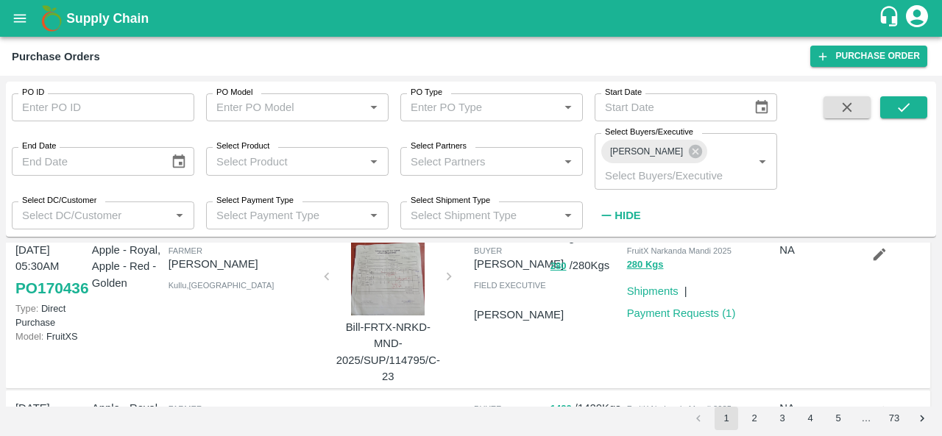
scroll to position [38, 0]
click at [909, 101] on icon "submit" at bounding box center [904, 107] width 16 height 16
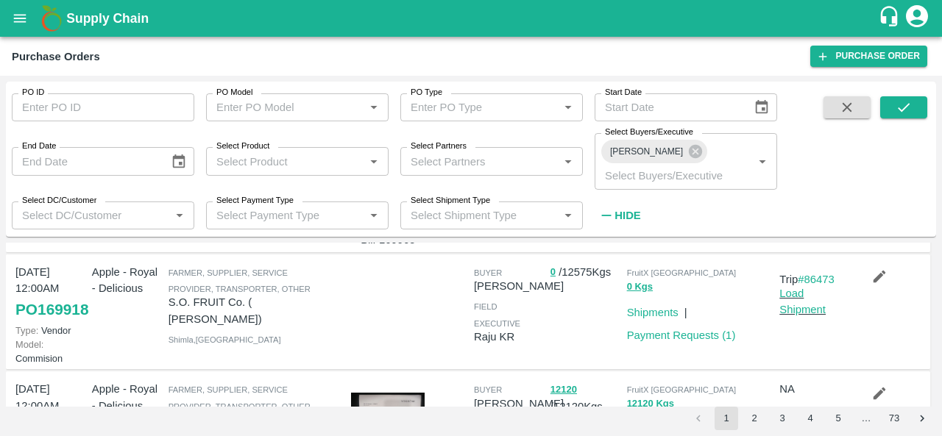
scroll to position [255, 0]
drag, startPoint x: 166, startPoint y: 332, endPoint x: 202, endPoint y: 350, distance: 40.5
click at [202, 350] on div "Farmer, Supplier, Service Provider, Transporter, Other S.O. FRUIT Co. ( Sardeva…" at bounding box center [239, 312] width 153 height 108
copy p "S.O. FRUIT Co. ( Sardevan Singh)"
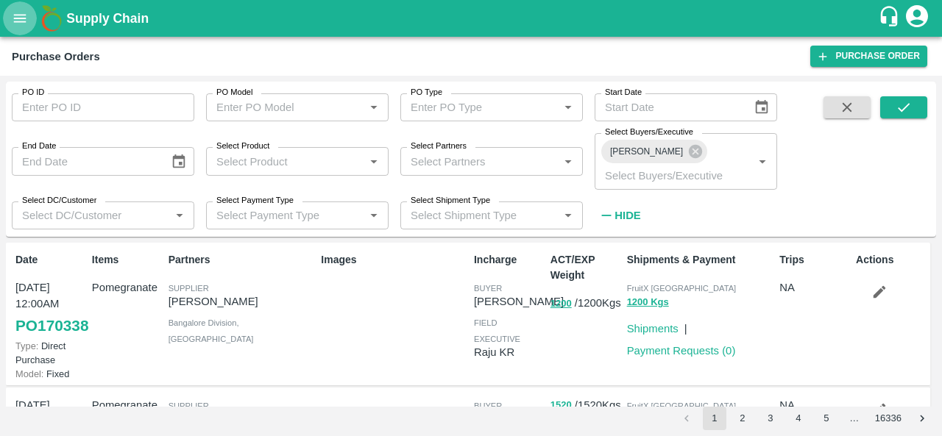
click at [17, 13] on icon "open drawer" at bounding box center [20, 18] width 16 height 16
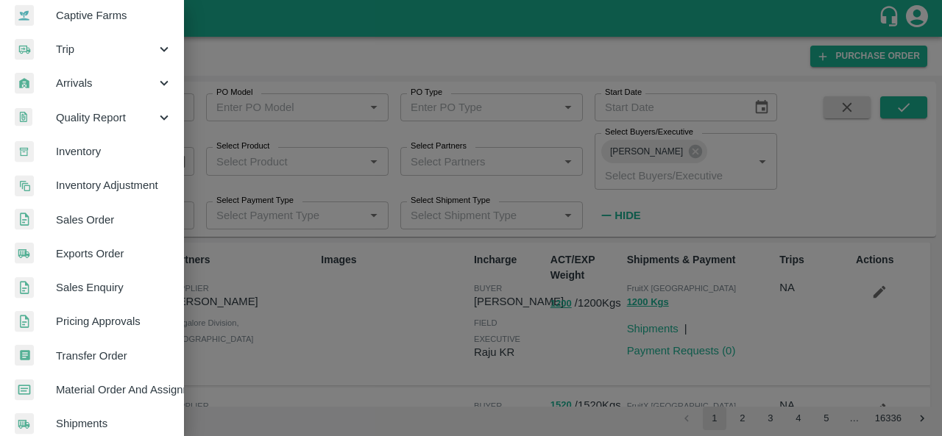
scroll to position [164, 0]
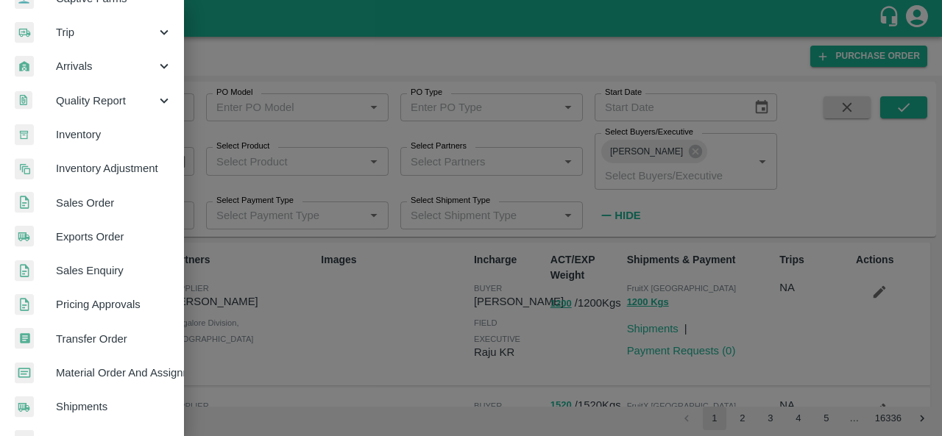
click at [95, 385] on link "Material Order And Assignment" at bounding box center [92, 373] width 184 height 34
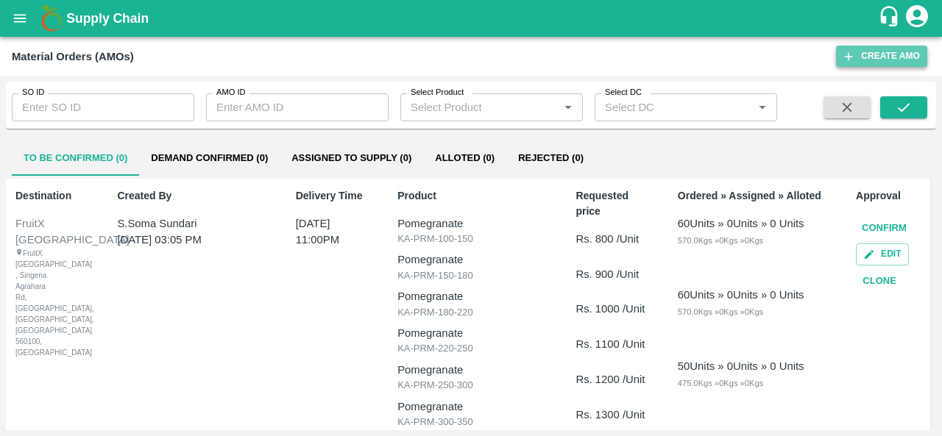
click at [866, 60] on button "Create AMO" at bounding box center [881, 56] width 91 height 21
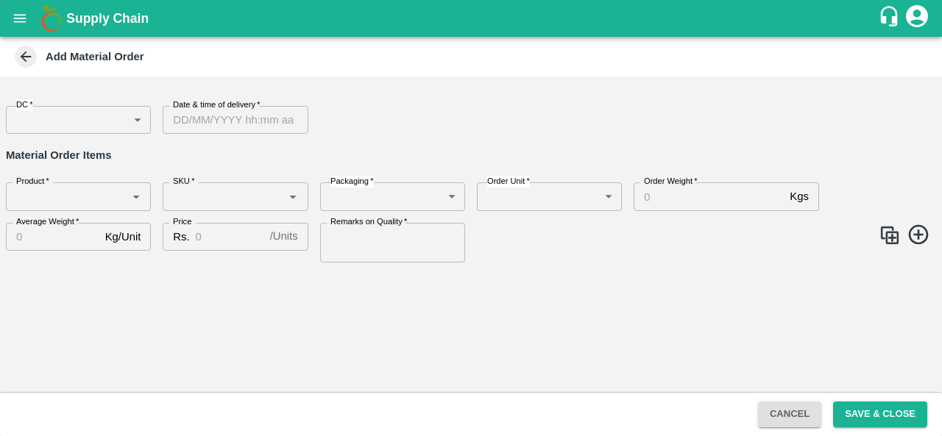
click at [61, 119] on body "Supply Chain Add Material Order DC   * ​ DC Date & time of delivery   * Date & …" at bounding box center [471, 218] width 942 height 436
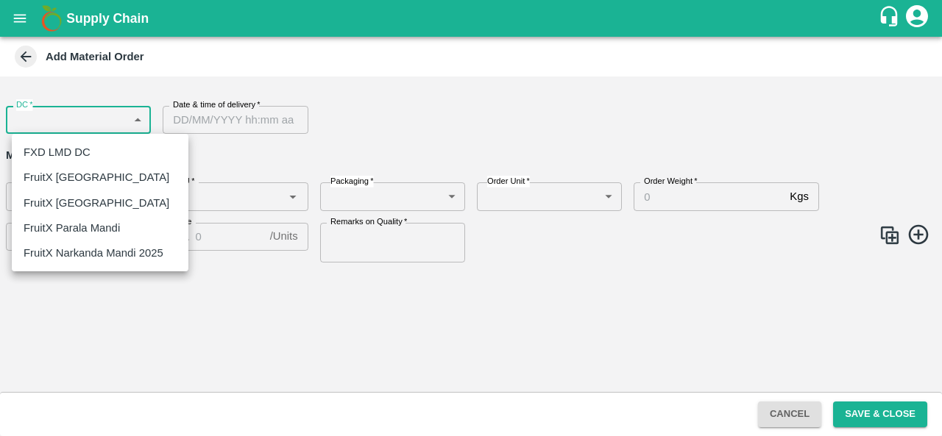
click at [56, 170] on p "FruitX [GEOGRAPHIC_DATA]" at bounding box center [97, 177] width 146 height 16
type input "147"
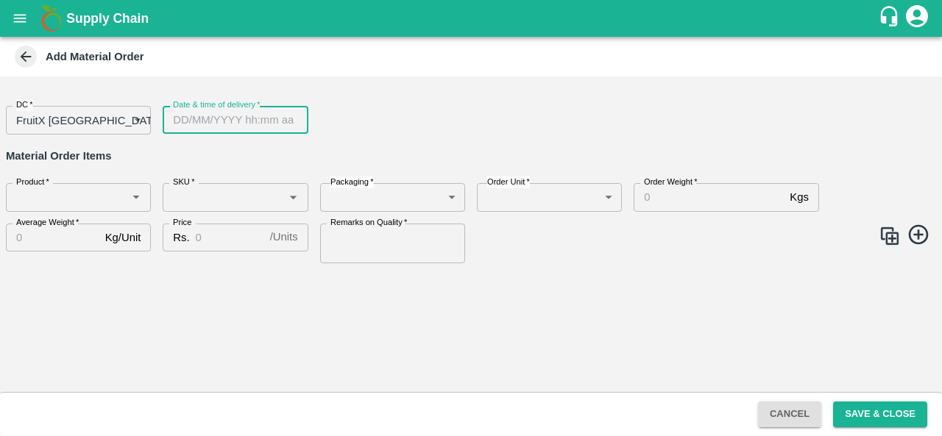
type input "DD/MM/YYYY hh:mm aa"
click at [255, 121] on input "DD/MM/YYYY hh:mm aa" at bounding box center [230, 120] width 135 height 28
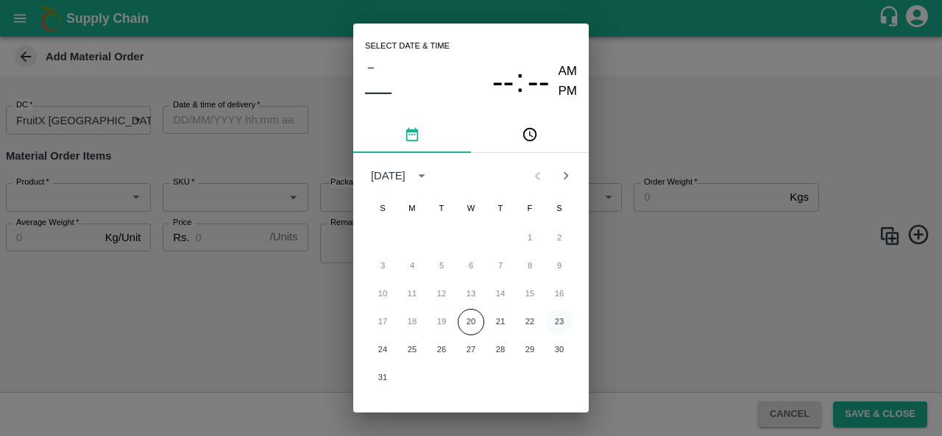
click at [555, 323] on button "23" at bounding box center [559, 322] width 26 height 26
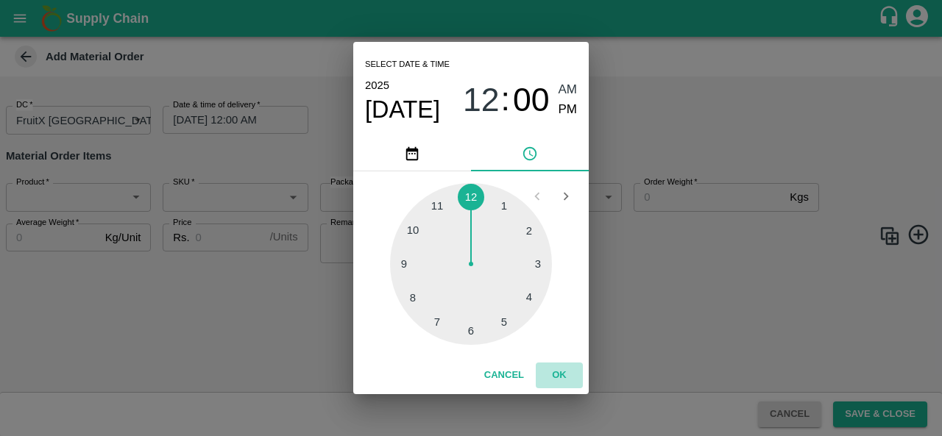
click at [563, 378] on button "OK" at bounding box center [559, 376] width 47 height 26
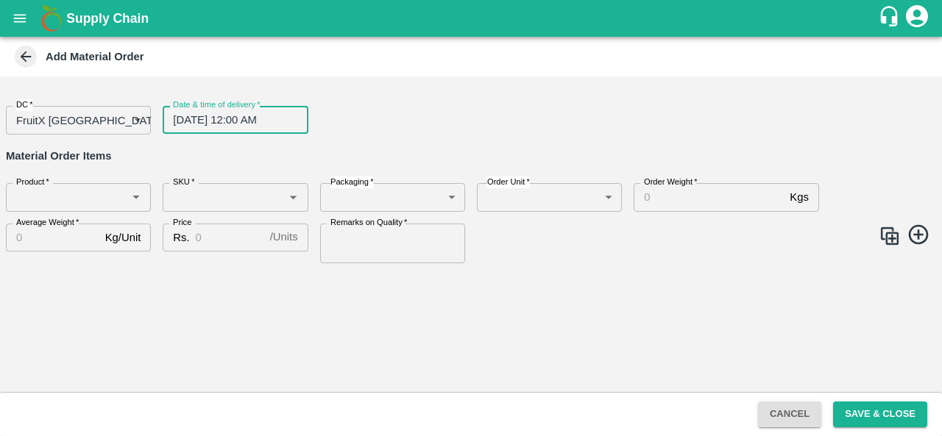
click at [277, 132] on input "23/08/2025 12:00 AM" at bounding box center [230, 120] width 135 height 28
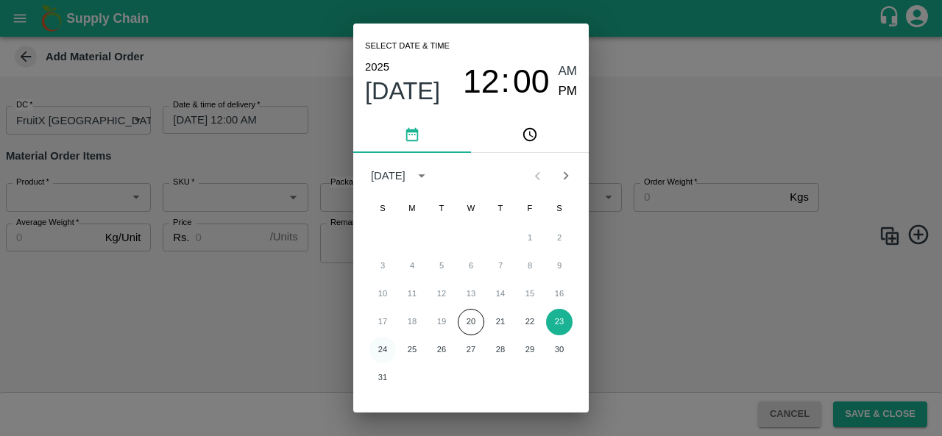
click at [384, 348] on button "24" at bounding box center [383, 350] width 26 height 26
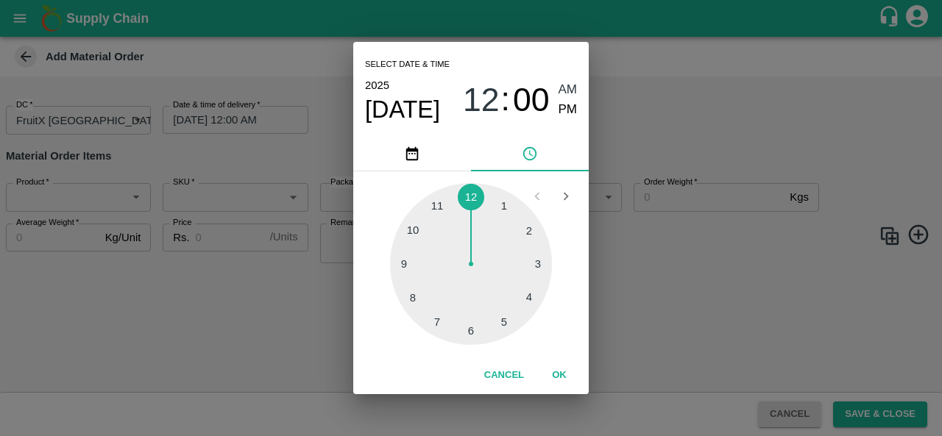
type input "24/08/2025 12:00 AM"
click at [553, 375] on button "OK" at bounding box center [559, 376] width 47 height 26
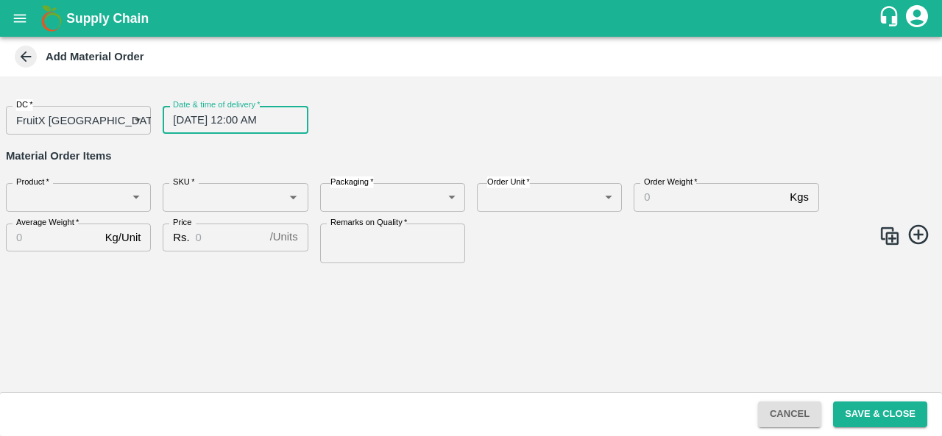
click at [23, 201] on input "Product   *" at bounding box center [66, 197] width 112 height 19
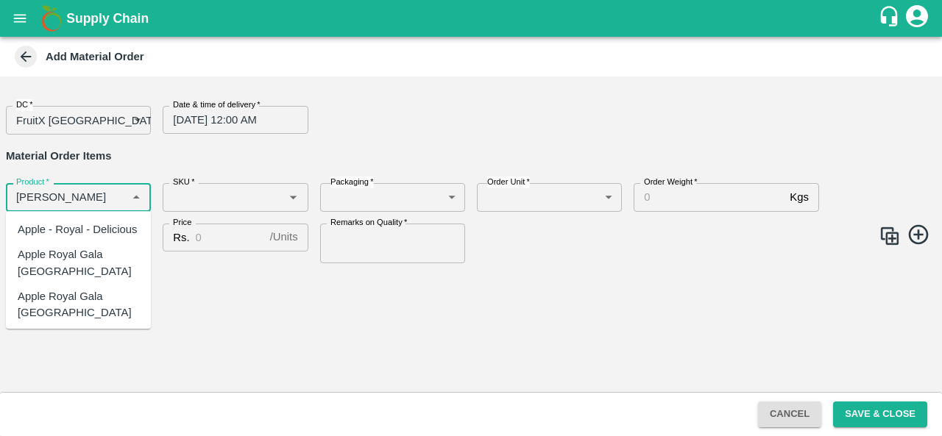
click at [49, 237] on div "Apple - Royal - Delicious" at bounding box center [78, 230] width 120 height 16
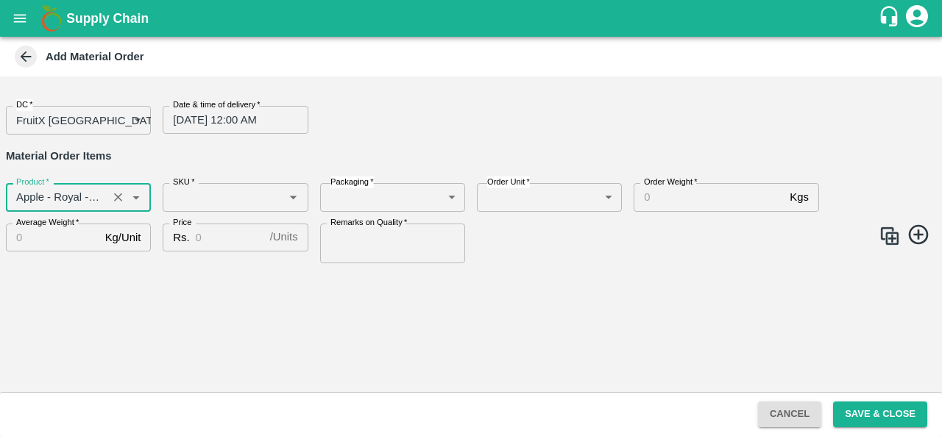
type input "Apple - Royal - Delicious"
click at [196, 202] on input "SKU   *" at bounding box center [223, 197] width 112 height 19
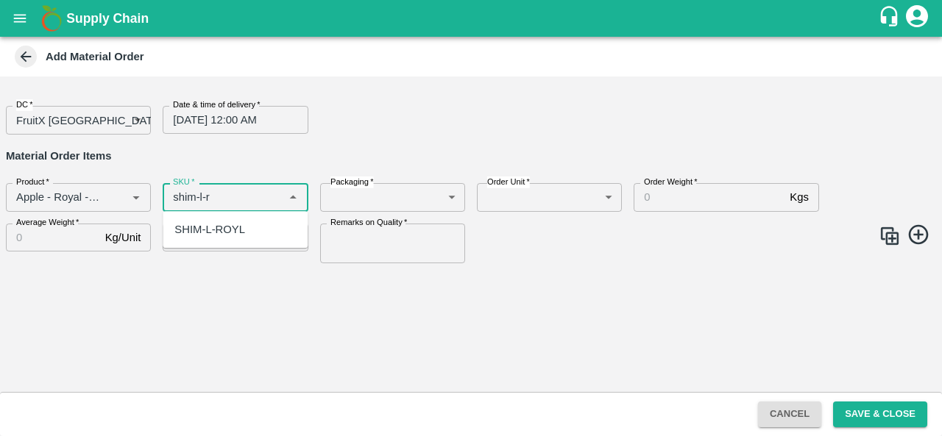
click at [210, 230] on div "SHIM-L-ROYL" at bounding box center [209, 230] width 71 height 16
type input "SHIM-L-ROYL"
click at [360, 195] on body "Supply Chain Add Material Order DC   * FruitX Bangalore 147 DC Date & time of d…" at bounding box center [471, 218] width 942 height 436
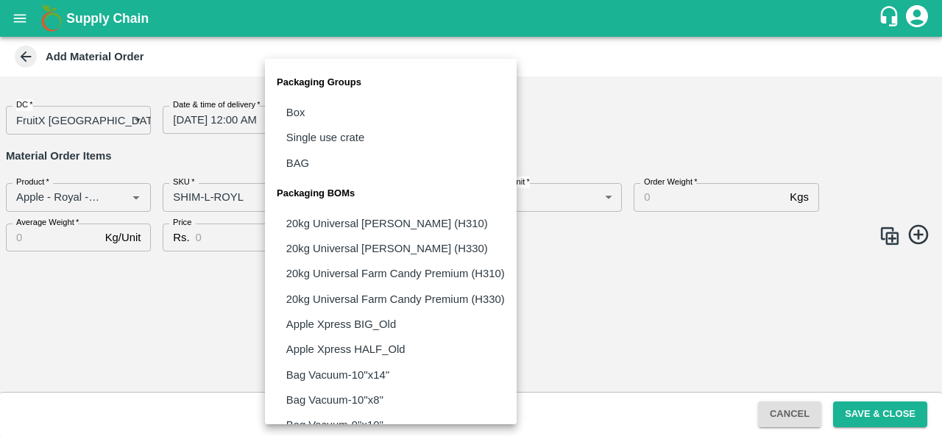
scroll to position [1028, 0]
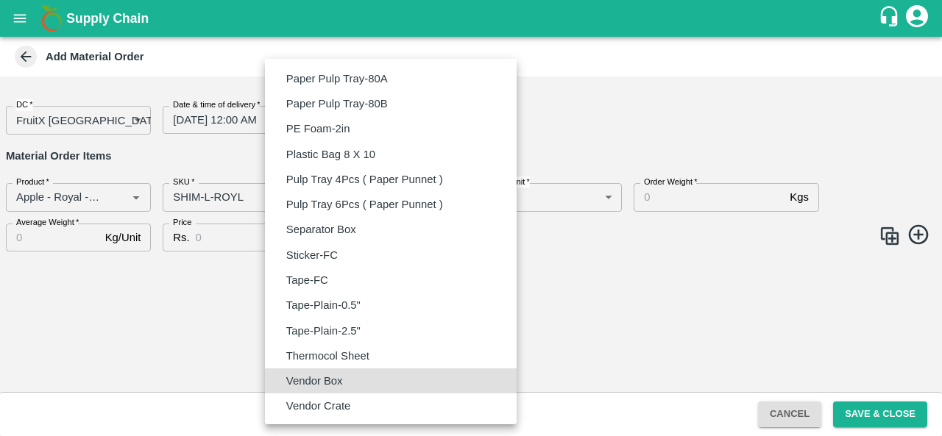
type input "BOM/276"
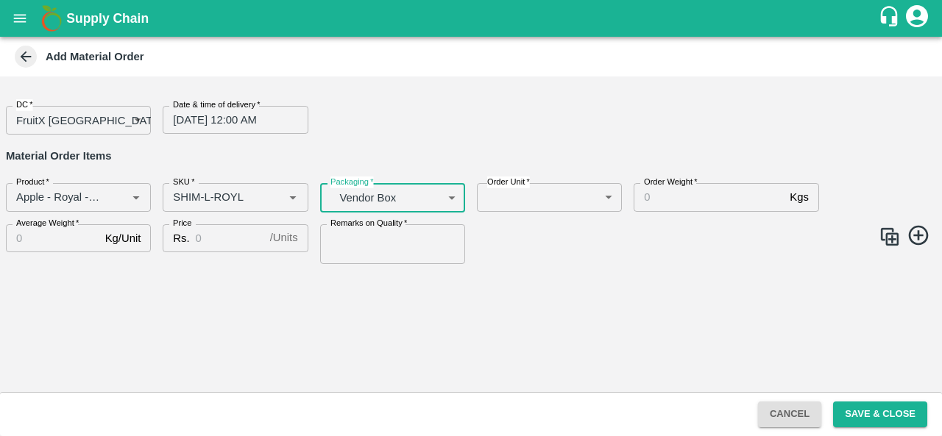
click at [573, 191] on body "Supply Chain Add Material Order DC   * FruitX Bangalore 147 DC Date & time of d…" at bounding box center [471, 218] width 942 height 436
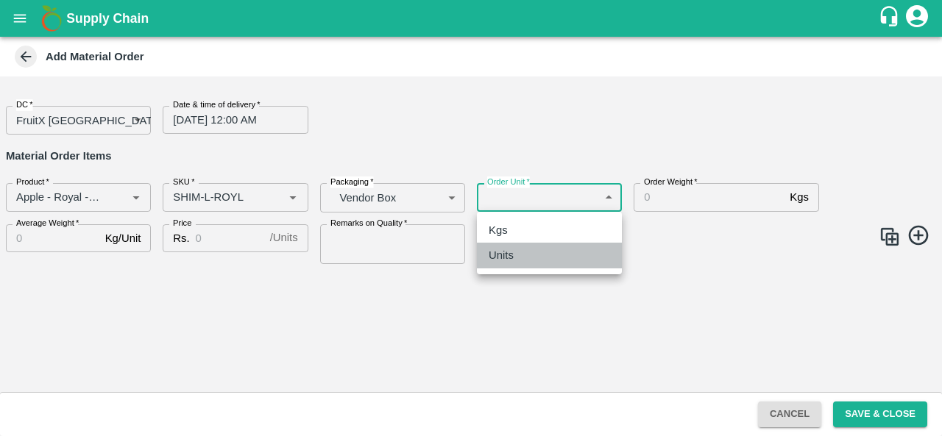
click at [528, 255] on div "Units" at bounding box center [549, 255] width 121 height 16
type input "2"
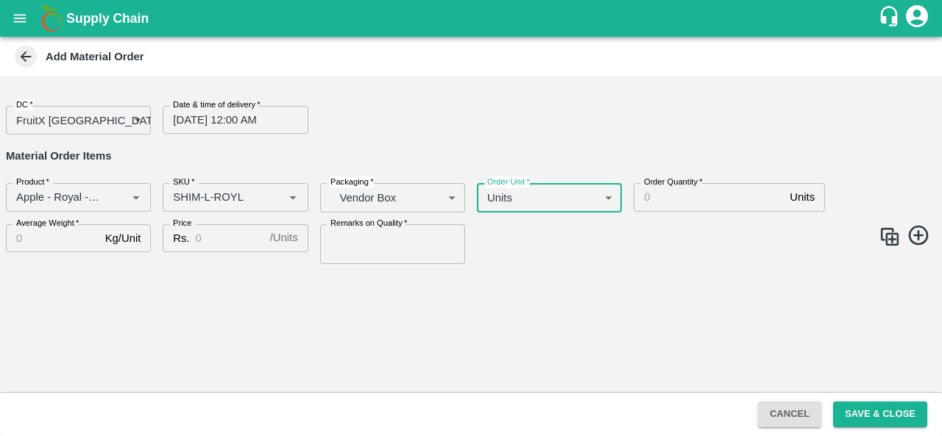
click at [672, 207] on input "Order Quantity   *" at bounding box center [709, 197] width 150 height 28
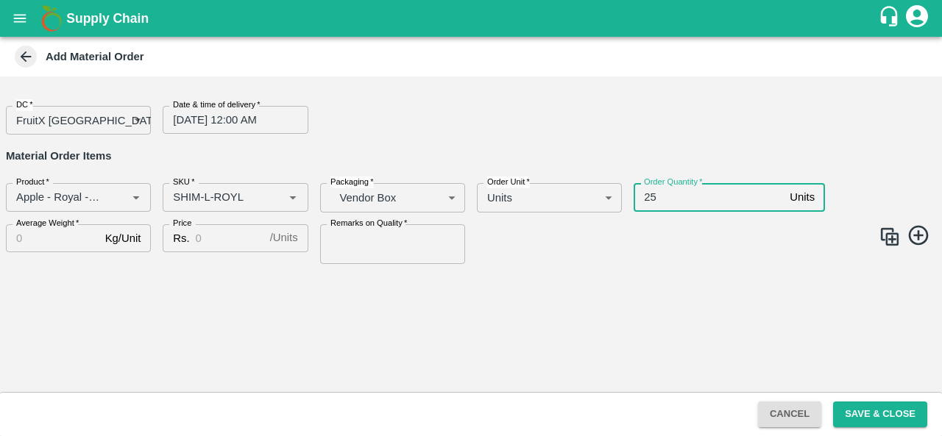
type input "2"
type input "39"
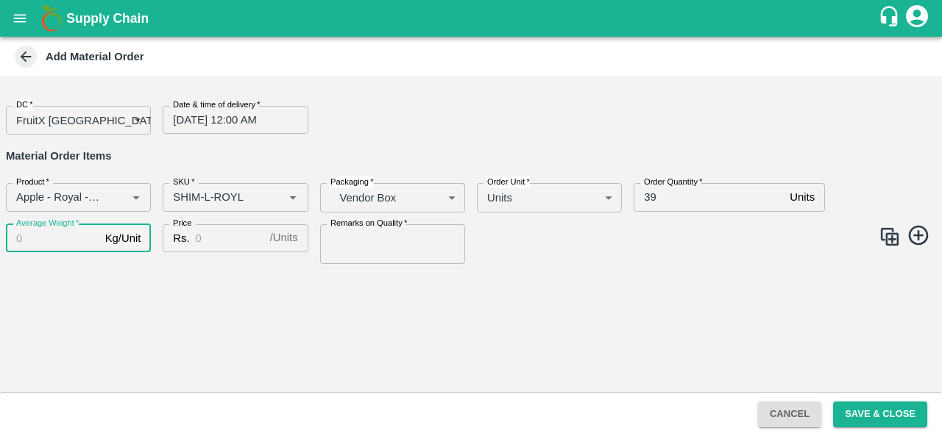
click at [58, 242] on input "Average Weight   *" at bounding box center [52, 239] width 93 height 28
type input "35"
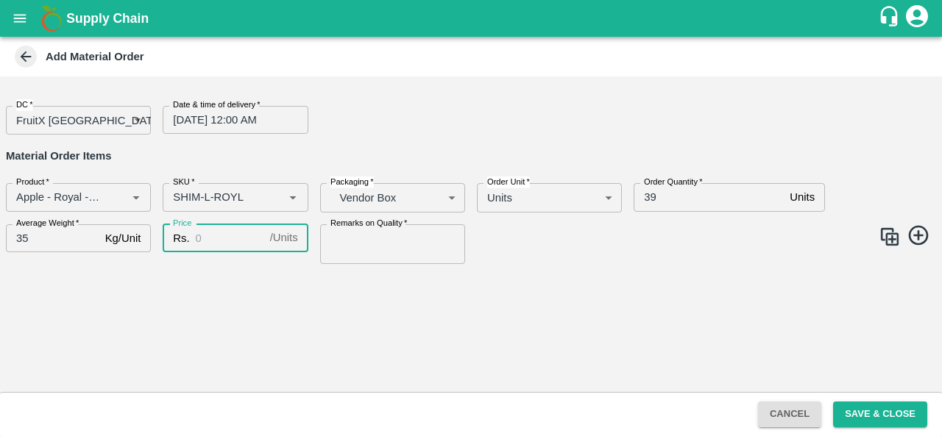
click at [208, 241] on input "Price" at bounding box center [230, 239] width 68 height 28
type input "2500"
click at [331, 247] on input "Remarks on Quality   *" at bounding box center [392, 245] width 145 height 40
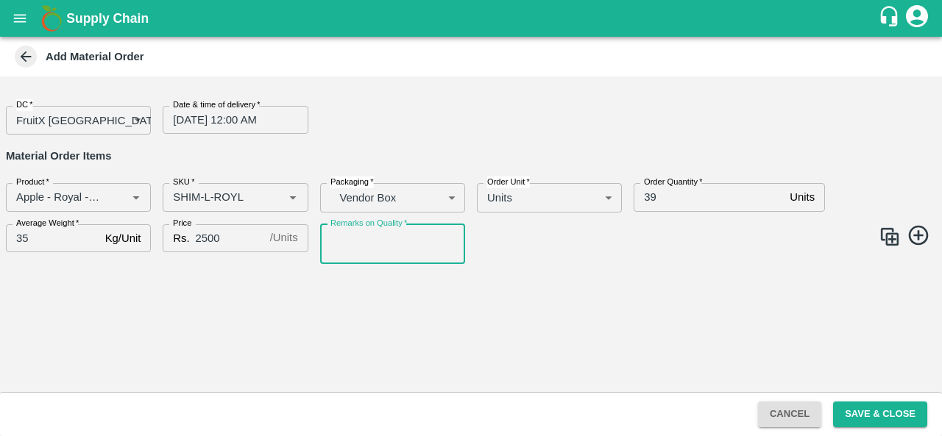
type input "GOOD QUALITY"
click at [893, 234] on img at bounding box center [890, 237] width 22 height 22
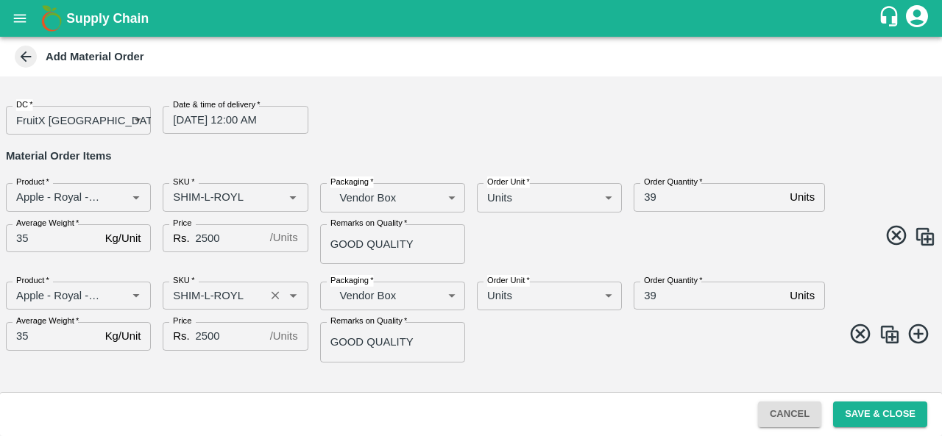
click at [211, 289] on input "SKU   *" at bounding box center [213, 295] width 93 height 19
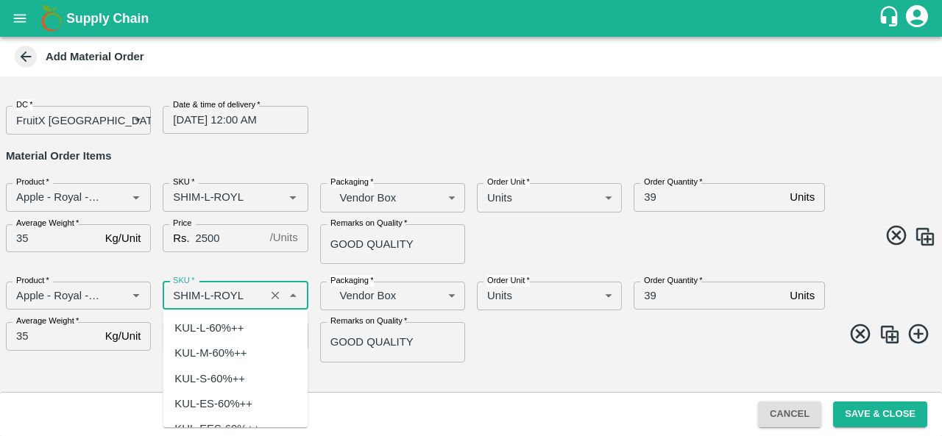
scroll to position [4026, 0]
click at [211, 289] on input "SKU   *" at bounding box center [213, 295] width 93 height 19
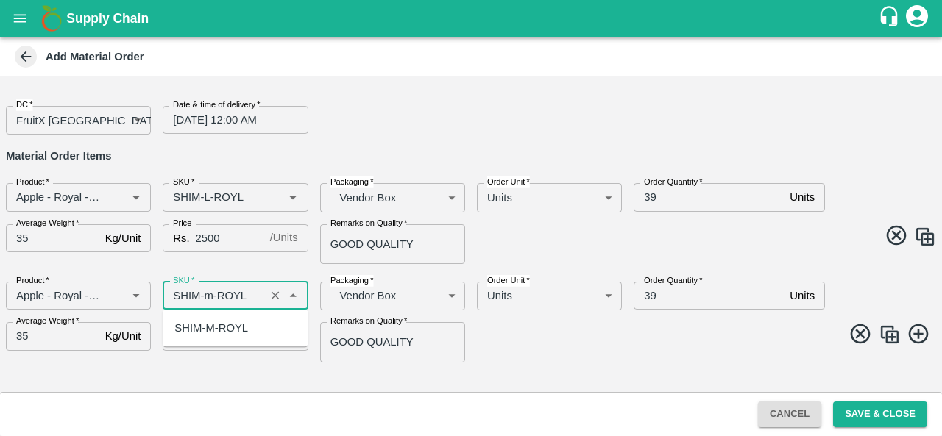
click at [222, 330] on div "SHIM-M-ROYL" at bounding box center [211, 328] width 74 height 16
type input "SHIM-M-ROYL"
click at [668, 295] on input "39" at bounding box center [709, 296] width 150 height 28
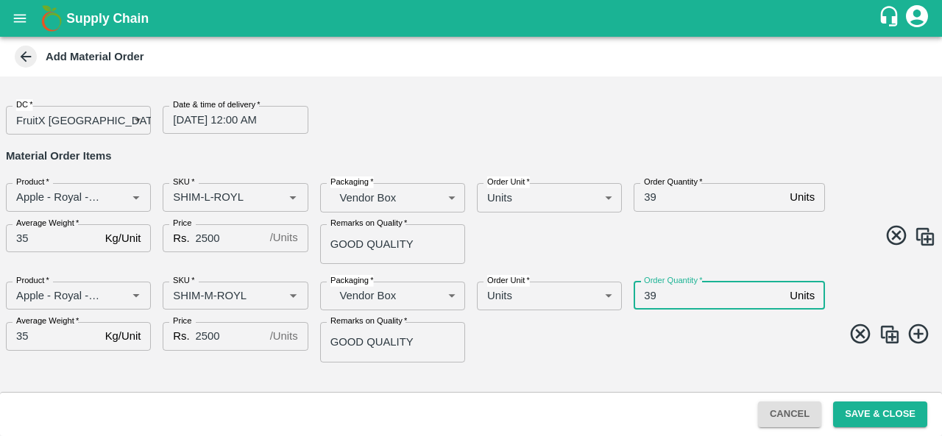
type input "3"
type input "79"
click at [892, 344] on img at bounding box center [890, 335] width 22 height 22
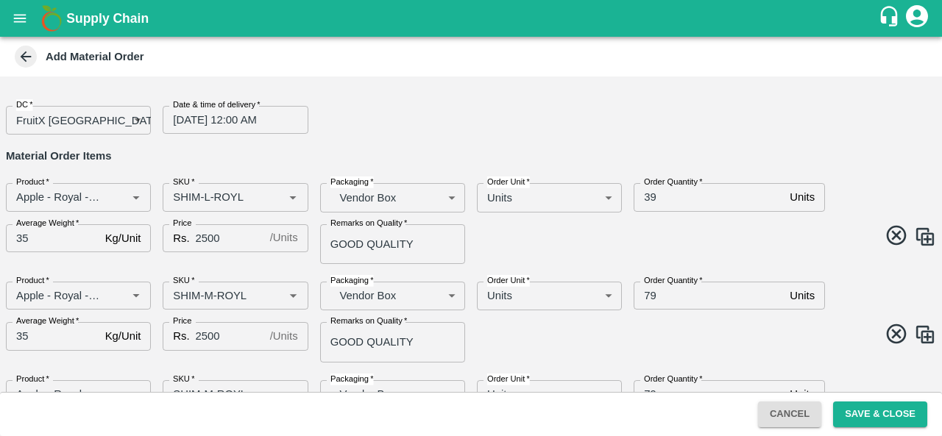
scroll to position [74, 0]
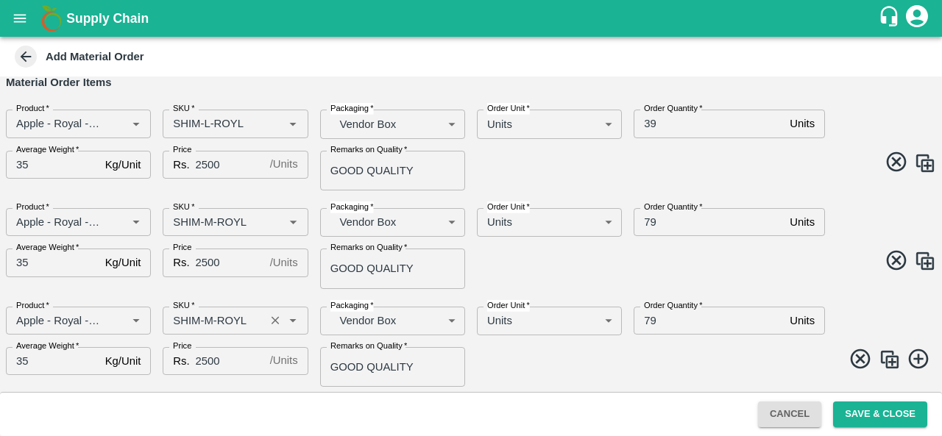
click at [208, 322] on input "SKU   *" at bounding box center [213, 320] width 93 height 19
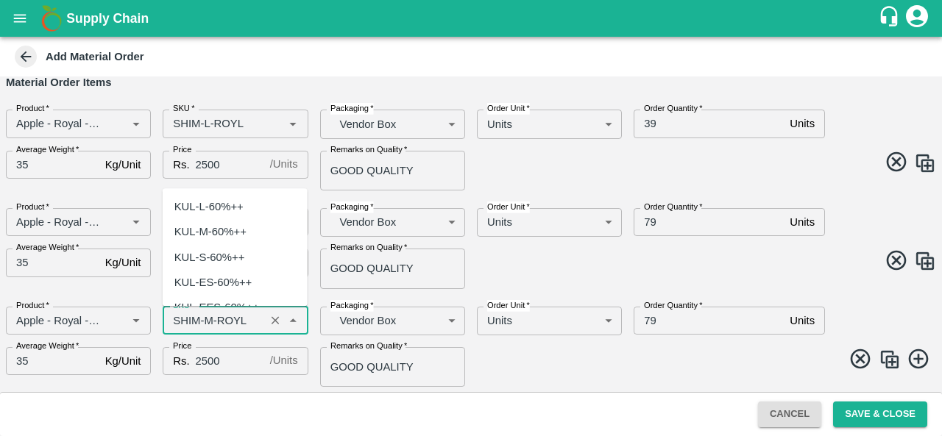
scroll to position [4253, 0]
click at [208, 322] on input "SKU   *" at bounding box center [213, 320] width 93 height 19
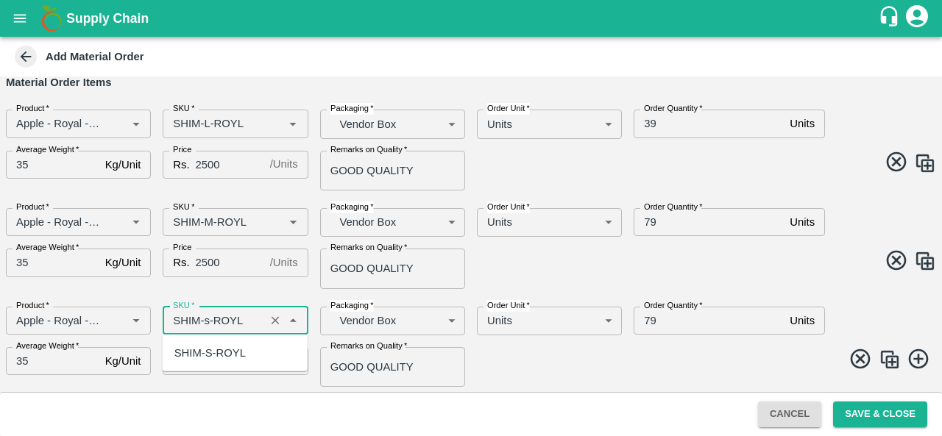
click at [222, 352] on div "SHIM-S-ROYL" at bounding box center [209, 353] width 71 height 16
type input "SHIM-S-ROYL"
click at [661, 319] on input "79" at bounding box center [709, 321] width 150 height 28
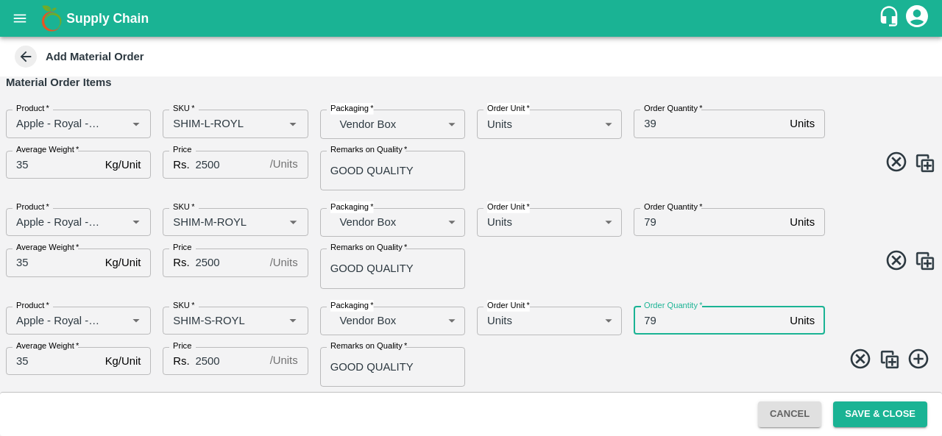
type input "7"
type input "100"
click at [508, 351] on span at bounding box center [700, 361] width 471 height 29
click at [892, 357] on img at bounding box center [890, 360] width 22 height 22
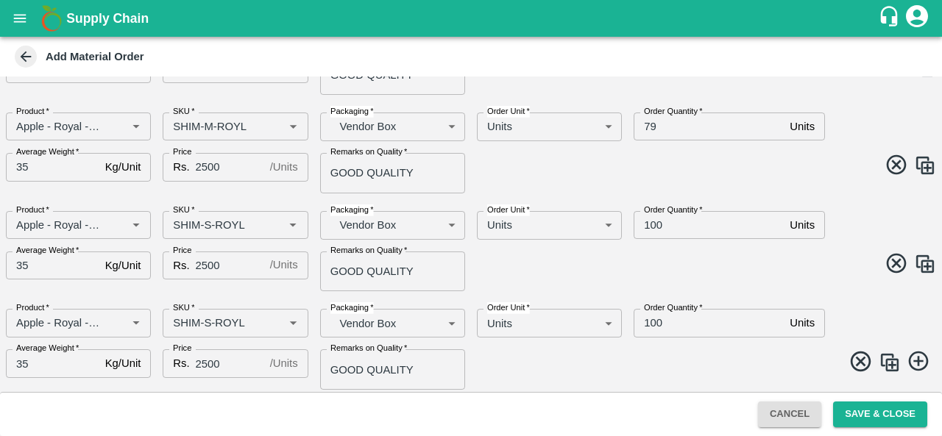
scroll to position [170, 0]
click at [203, 322] on input "SKU   *" at bounding box center [213, 322] width 93 height 19
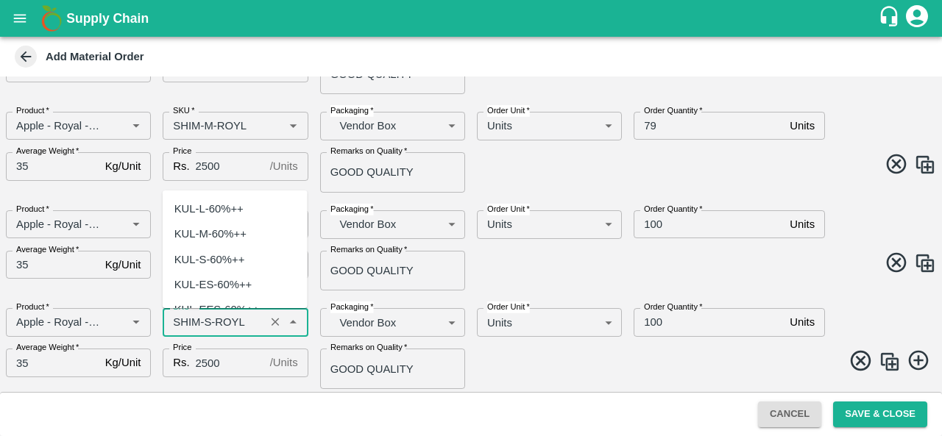
scroll to position [4480, 0]
click at [204, 322] on input "SKU   *" at bounding box center [213, 322] width 93 height 19
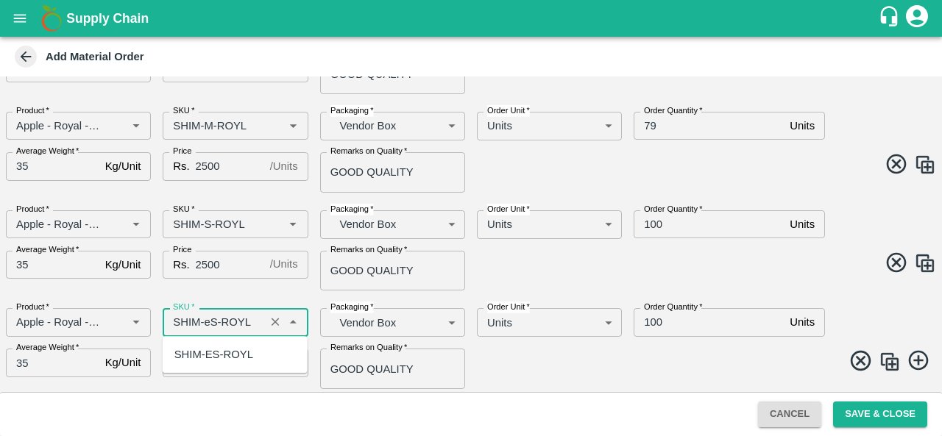
click at [225, 353] on div "SHIM-ES-ROYL" at bounding box center [213, 355] width 79 height 16
type input "SHIM-ES-ROYL"
click at [540, 355] on span at bounding box center [700, 363] width 471 height 29
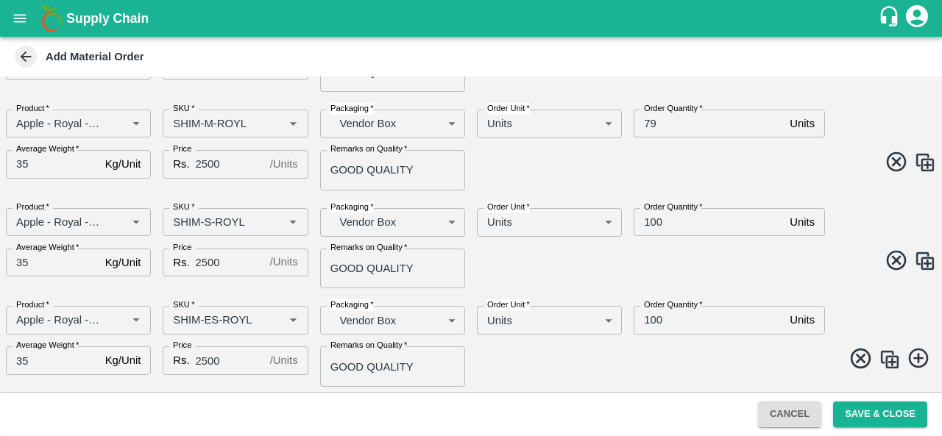
click at [671, 327] on input "100" at bounding box center [709, 320] width 150 height 28
type input "1"
type input "148"
click at [521, 372] on span at bounding box center [700, 361] width 471 height 29
click at [888, 362] on img at bounding box center [890, 360] width 22 height 22
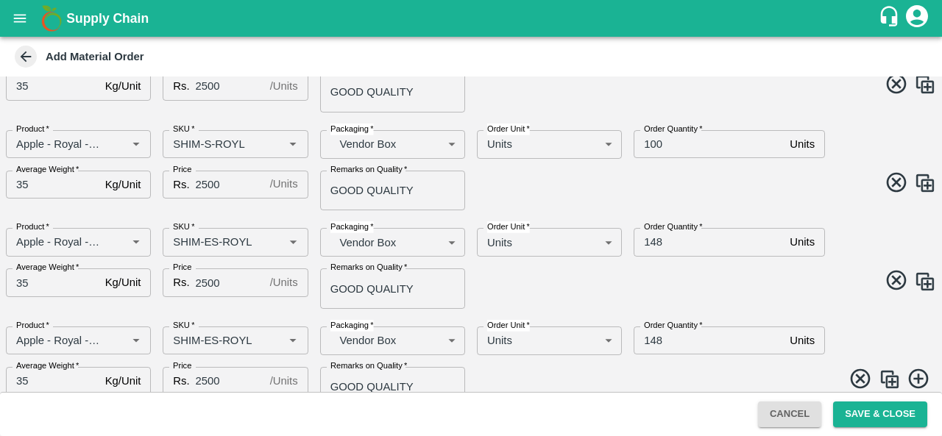
scroll to position [270, 0]
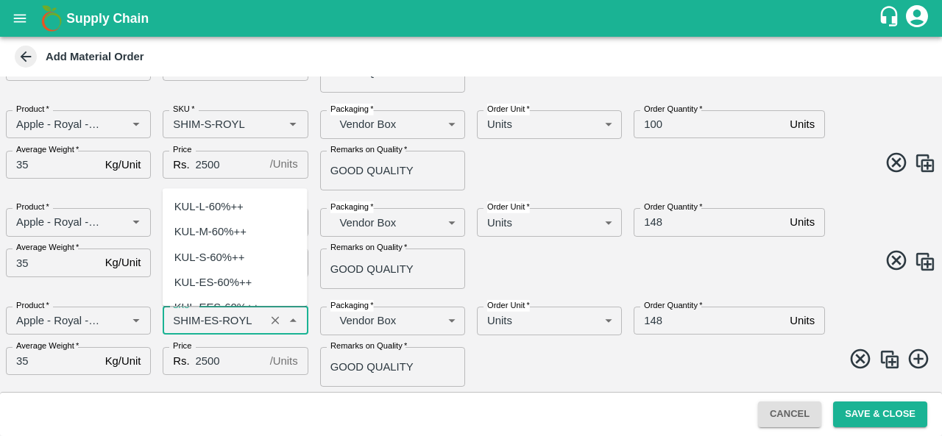
click at [208, 322] on input "SKU   *" at bounding box center [213, 320] width 93 height 19
click at [212, 319] on input "SKU   *" at bounding box center [213, 320] width 93 height 19
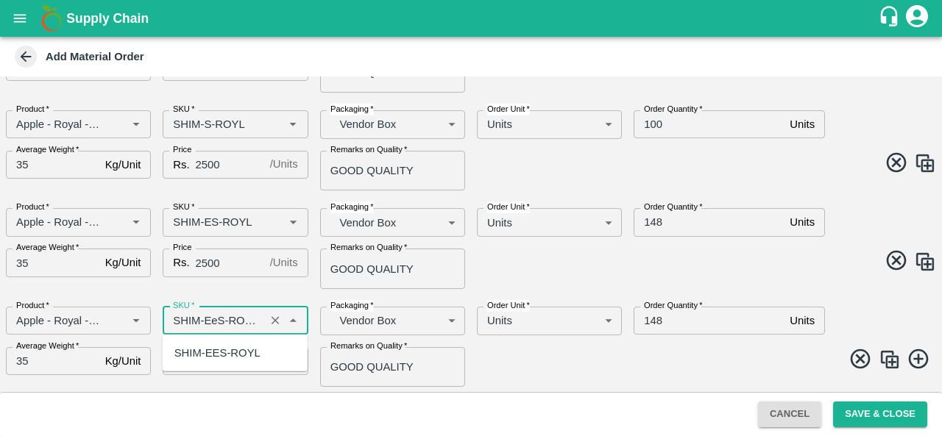
click at [227, 347] on div "SHIM-EES-ROYL" at bounding box center [217, 353] width 86 height 16
type input "SHIM-EES-ROYL"
click at [546, 381] on div "Product   * Product   * SKU   * SKU   * Packaging   * Vendor Box BOM/276 Packag…" at bounding box center [465, 341] width 942 height 93
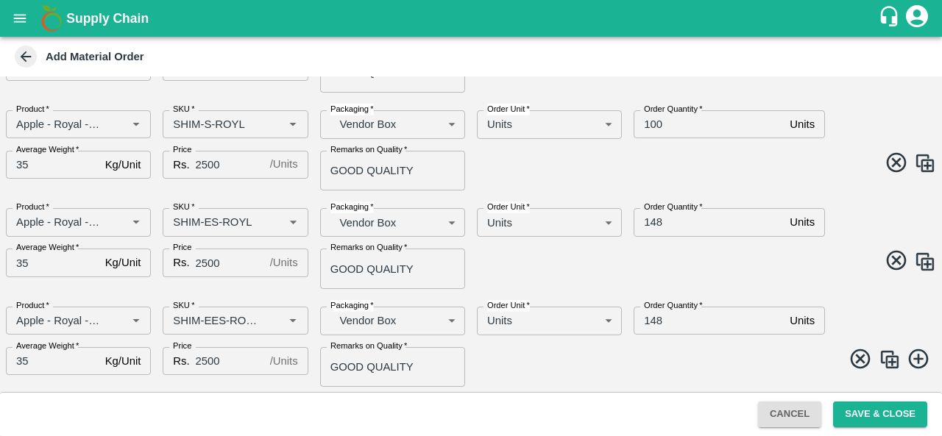
click at [667, 310] on label "Order Quantity   *" at bounding box center [673, 306] width 59 height 12
click at [667, 310] on input "148" at bounding box center [709, 321] width 150 height 28
type input "117"
click at [542, 378] on div "Product   * Product   * SKU   * SKU   * Packaging   * Vendor Box BOM/276 Packag…" at bounding box center [465, 341] width 942 height 93
click at [892, 368] on img at bounding box center [890, 360] width 22 height 22
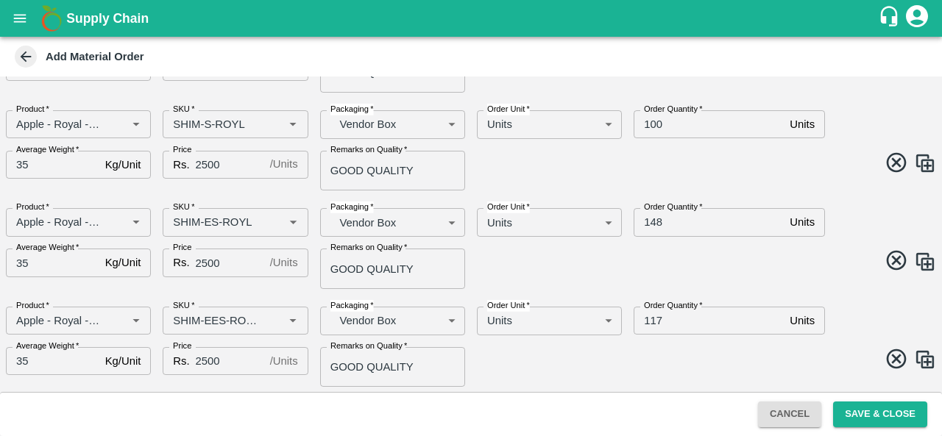
scroll to position [369, 0]
click at [222, 320] on input "SKU   *" at bounding box center [213, 320] width 93 height 19
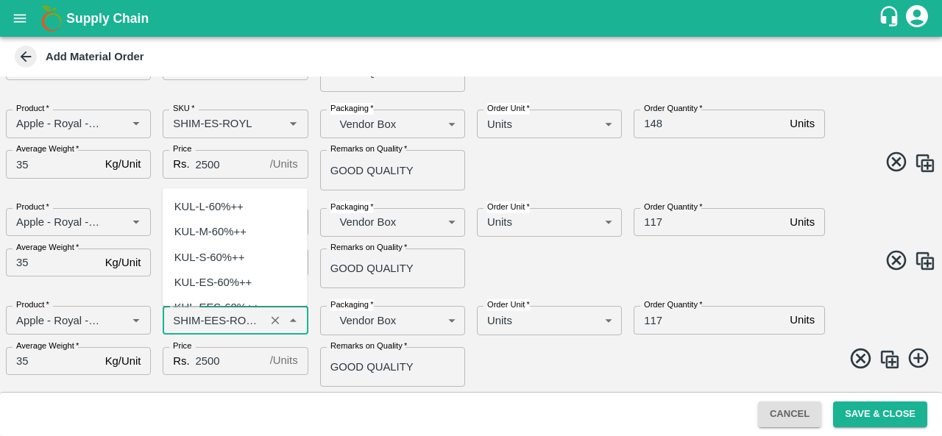
scroll to position [4935, 0]
click at [222, 320] on input "SKU   *" at bounding box center [213, 320] width 93 height 19
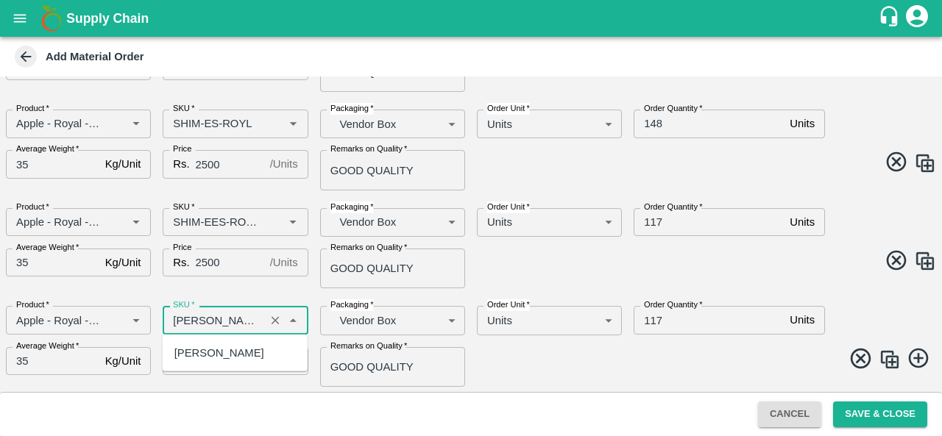
click at [243, 352] on div "SHIM-PITTO-ROYL" at bounding box center [219, 353] width 90 height 16
type input "SHIM-PITTO-ROYL"
click at [56, 357] on input "35" at bounding box center [52, 361] width 93 height 28
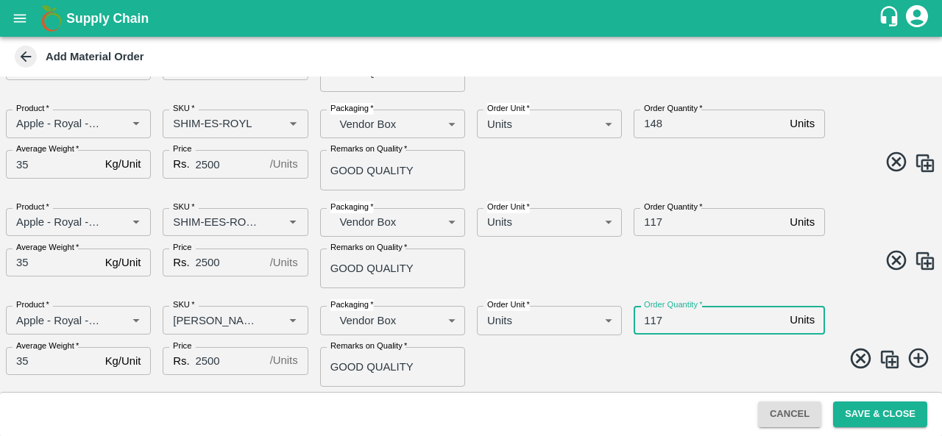
drag, startPoint x: 663, startPoint y: 317, endPoint x: 651, endPoint y: 320, distance: 12.9
click at [651, 320] on input "117" at bounding box center [709, 320] width 150 height 28
type input "1"
type input "22"
click at [21, 361] on input "35" at bounding box center [52, 361] width 93 height 28
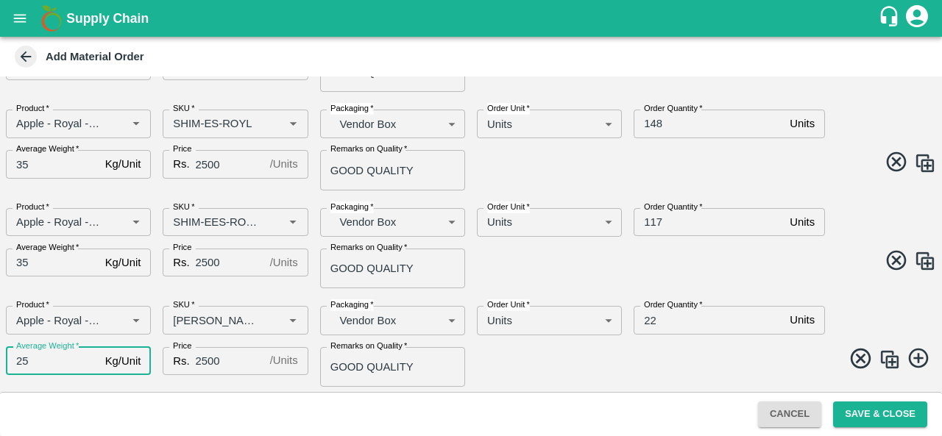
type input "25"
click at [21, 258] on input "35" at bounding box center [52, 263] width 93 height 28
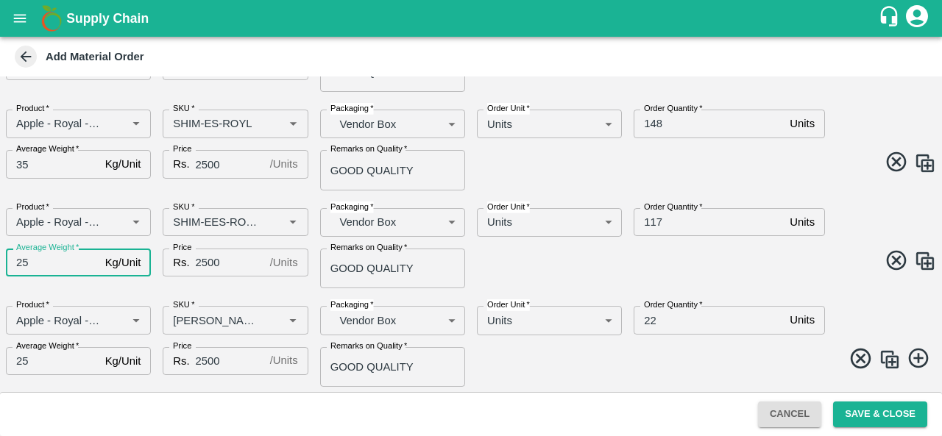
type input "25"
click at [24, 163] on input "35" at bounding box center [52, 164] width 93 height 28
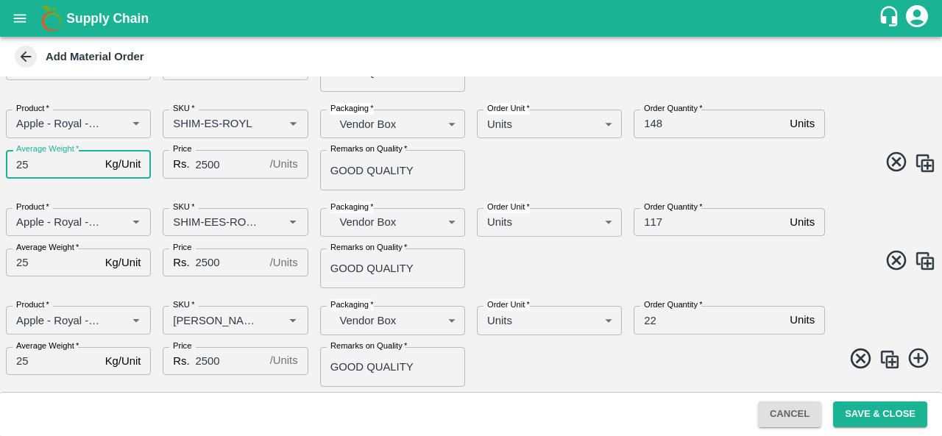
type input "25"
click at [117, 195] on div "DC   * FruitX Bangalore 147 DC Date & time of delivery   * 24/08/2025 12:00 AM …" at bounding box center [471, 235] width 942 height 316
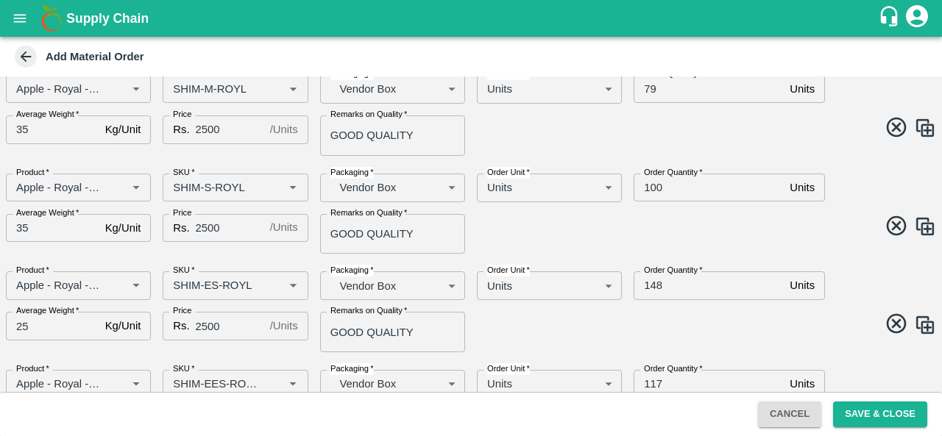
scroll to position [203, 0]
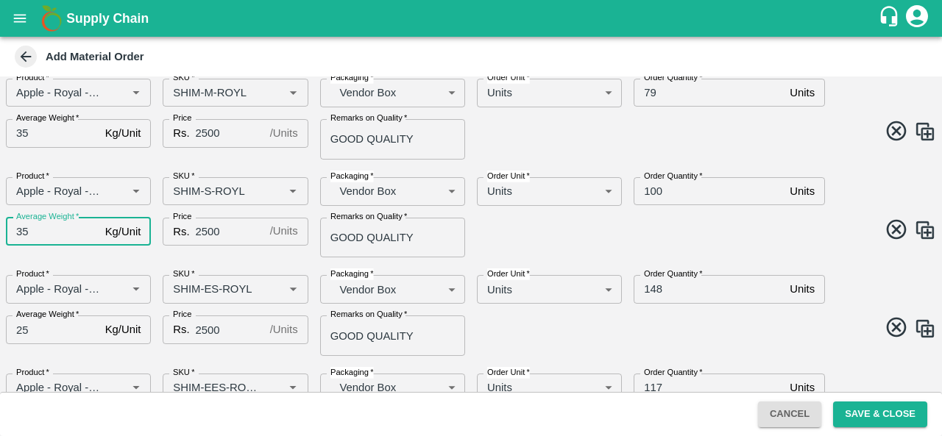
click at [22, 231] on input "35" at bounding box center [52, 232] width 93 height 28
type input "25"
click at [76, 163] on div "DC   * FruitX Bangalore 147 DC Date & time of delivery   * 24/08/2025 12:00 AM …" at bounding box center [471, 235] width 942 height 316
click at [22, 133] on input "35" at bounding box center [52, 133] width 93 height 28
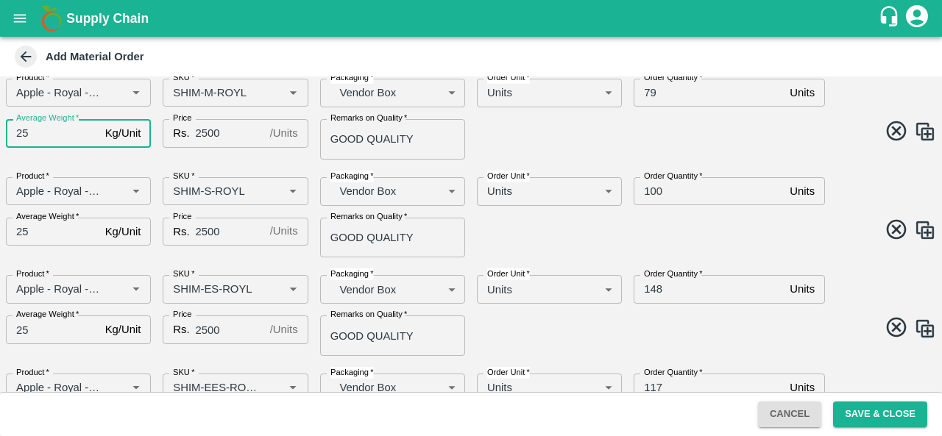
type input "25"
click at [42, 155] on div "Average Weight   * 25 Kg/Unit Average Weight" at bounding box center [72, 133] width 157 height 52
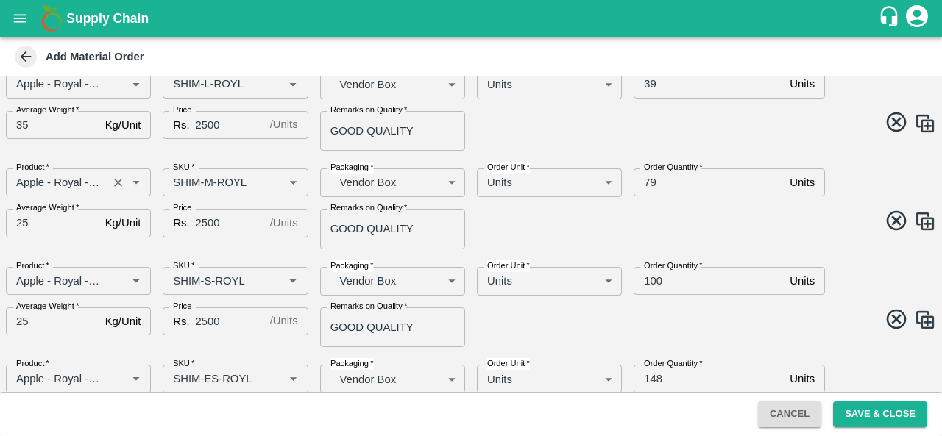
scroll to position [113, 0]
click at [25, 125] on input "35" at bounding box center [52, 126] width 93 height 28
click at [47, 139] on input "25" at bounding box center [52, 126] width 93 height 28
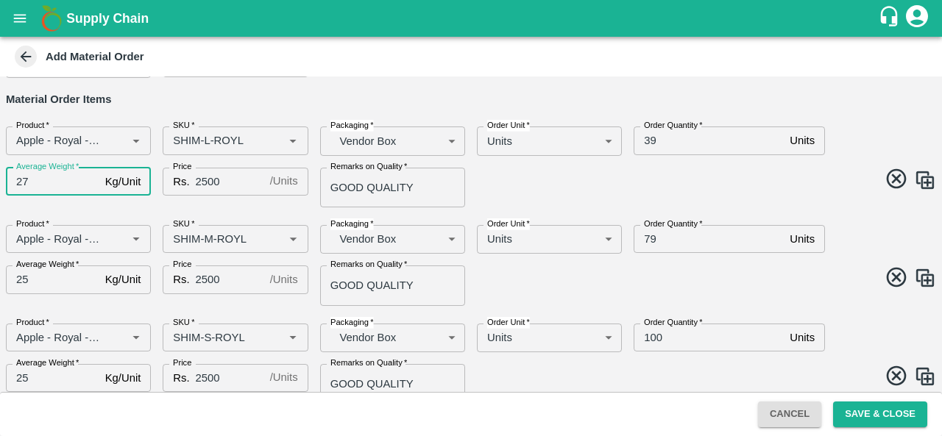
click at [82, 206] on div "Average Weight   * 27 Kg/Unit Average Weight" at bounding box center [72, 182] width 157 height 52
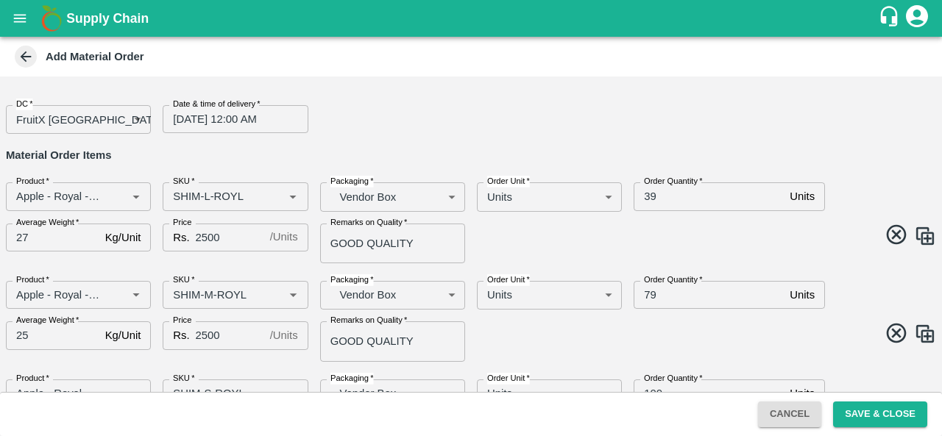
scroll to position [0, 0]
click at [16, 246] on input "27" at bounding box center [52, 239] width 93 height 28
type input "7"
type input "25"
click at [291, 162] on h6 "Material Order Items" at bounding box center [471, 155] width 930 height 19
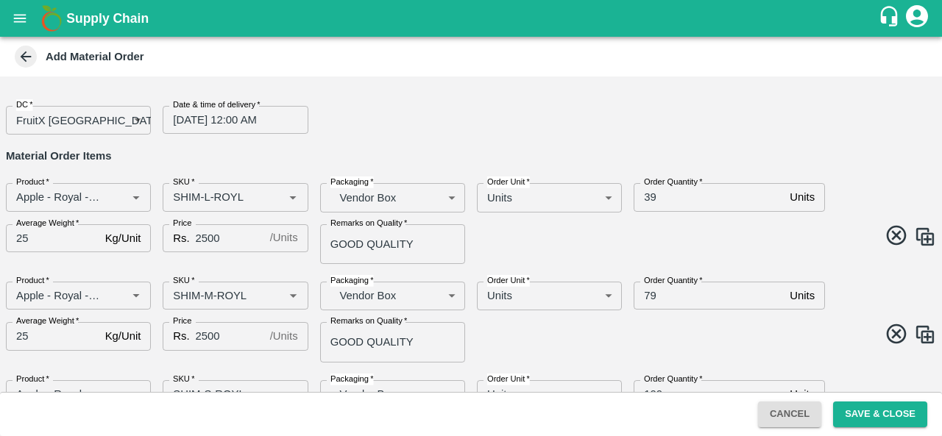
click at [200, 124] on input "24/08/2025 12:00 AM" at bounding box center [230, 120] width 135 height 28
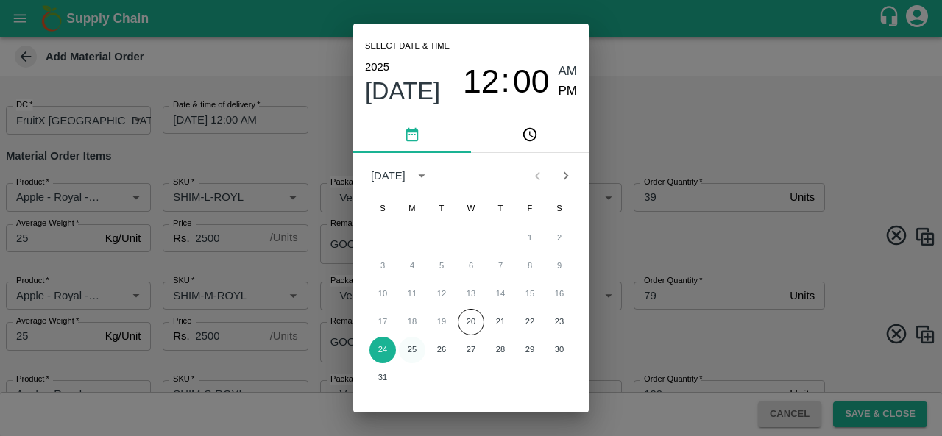
click at [415, 346] on button "25" at bounding box center [412, 350] width 26 height 26
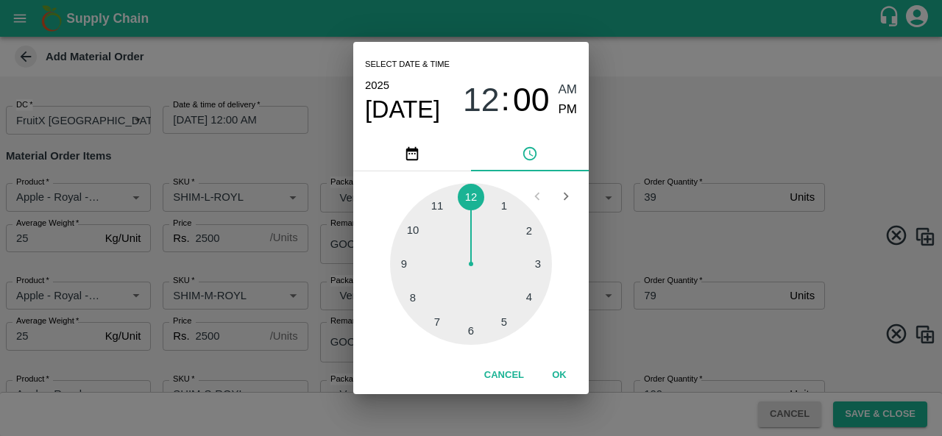
type input "25/08/2025 12:00 AM"
click at [564, 375] on button "OK" at bounding box center [559, 376] width 47 height 26
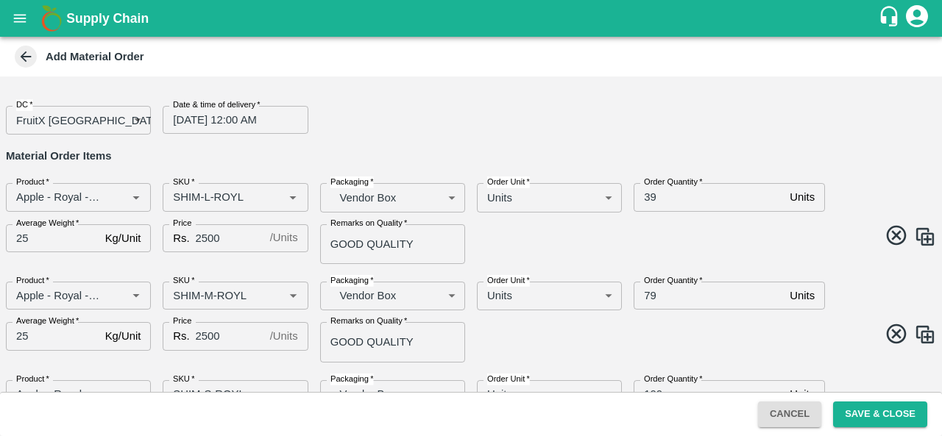
click at [643, 350] on span at bounding box center [700, 336] width 471 height 29
click at [875, 417] on button "Save & Close" at bounding box center [880, 415] width 94 height 26
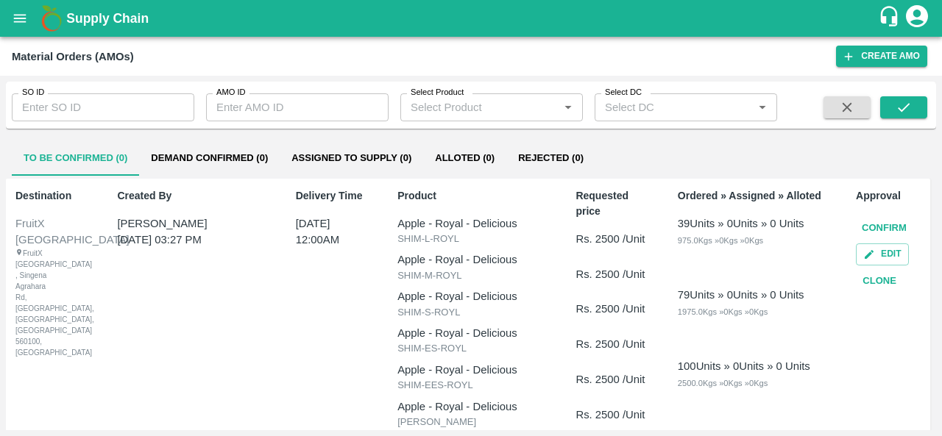
click at [878, 225] on button "Confirm" at bounding box center [884, 229] width 57 height 26
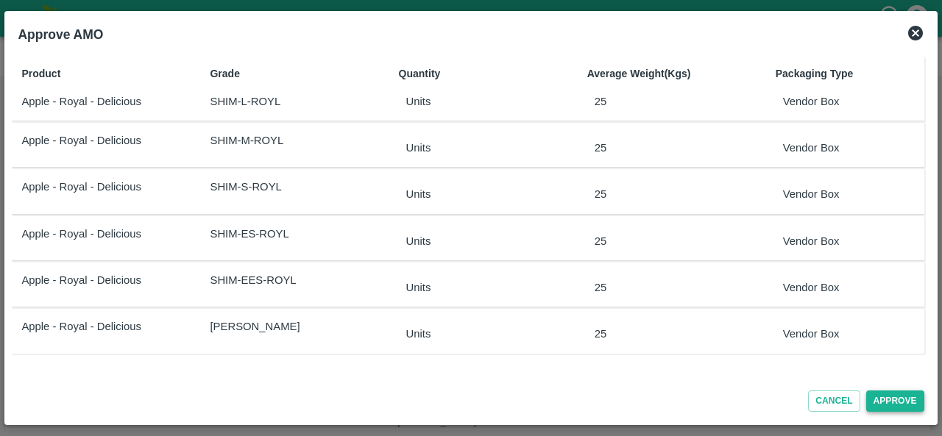
click at [891, 395] on button "Approve" at bounding box center [895, 401] width 58 height 21
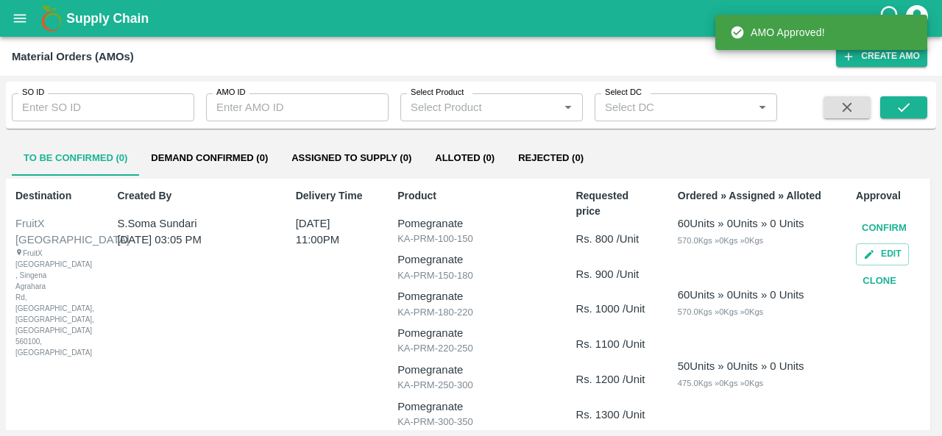
click at [218, 155] on button "Demand Confirmed (0)" at bounding box center [209, 158] width 141 height 35
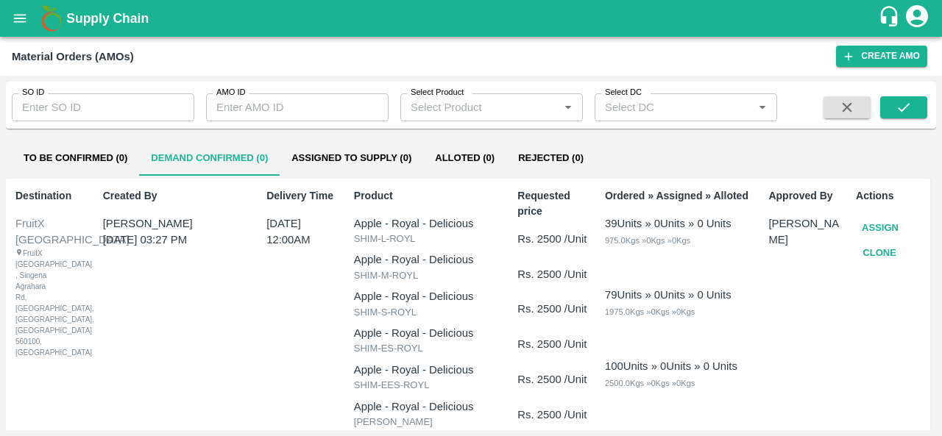
click at [886, 230] on button "Assign" at bounding box center [880, 229] width 49 height 26
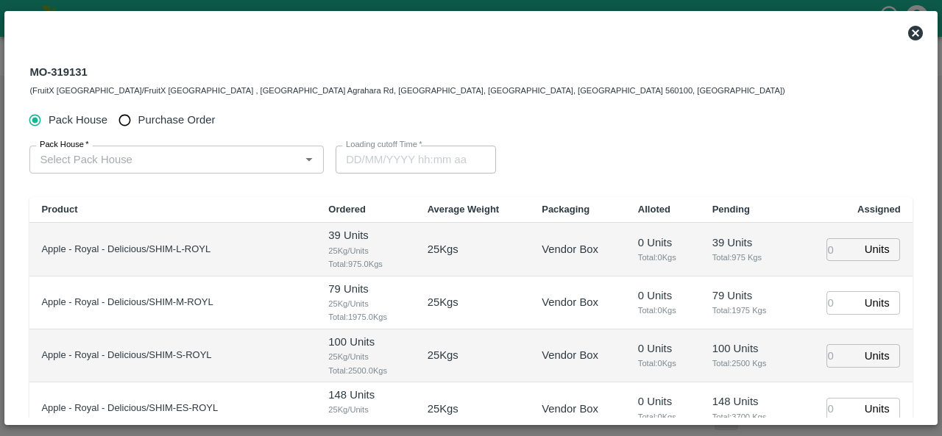
click at [144, 119] on span "Purchase Order" at bounding box center [176, 120] width 77 height 16
click at [138, 119] on input "Purchase Order" at bounding box center [124, 120] width 27 height 27
radio input "true"
click at [82, 164] on input "PO   *" at bounding box center [159, 159] width 250 height 19
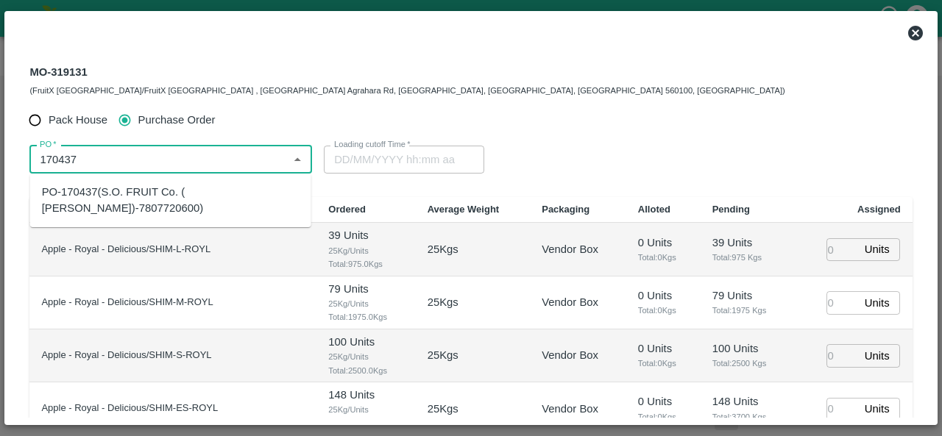
click at [102, 199] on div "PO-170437(S.O. FRUIT Co. ( Sardevan Singh)-7807720600)" at bounding box center [171, 200] width 258 height 33
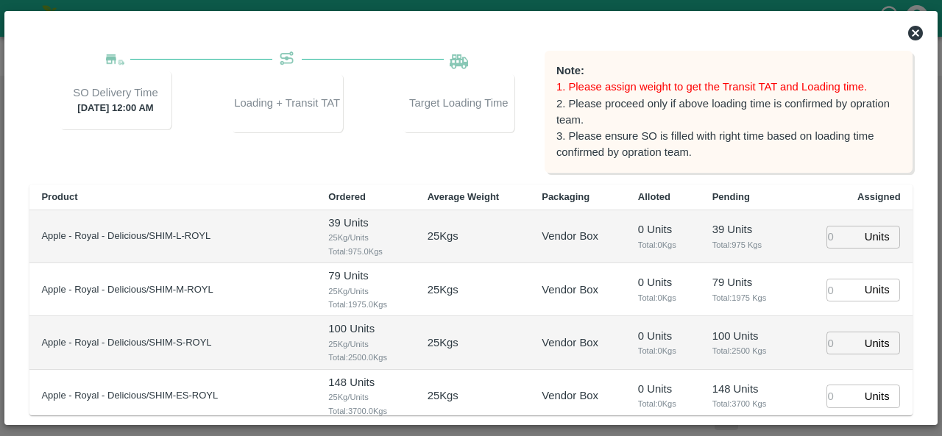
scroll to position [159, 0]
type input "PO-170437(S.O. FRUIT Co. ( Sardevan Singh)-7807720600)"
click at [827, 238] on input "number" at bounding box center [843, 236] width 32 height 23
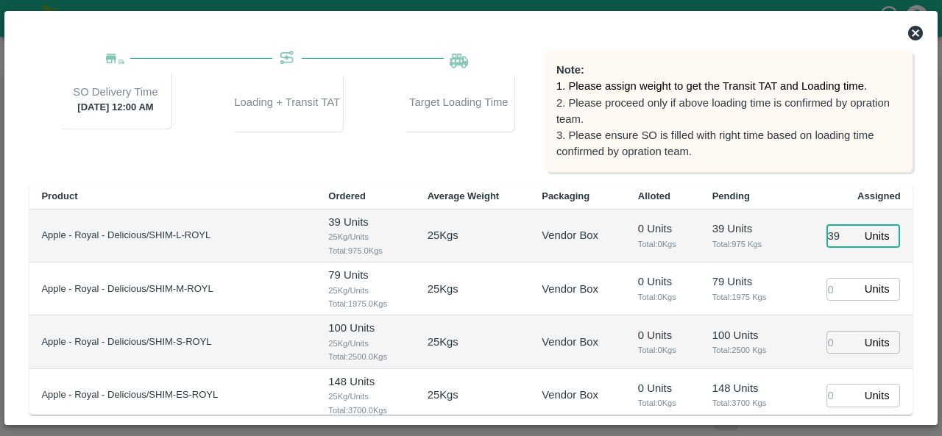
type input "39"
click at [832, 283] on input "number" at bounding box center [843, 289] width 32 height 23
type input "21/08/2025 05:48 AM"
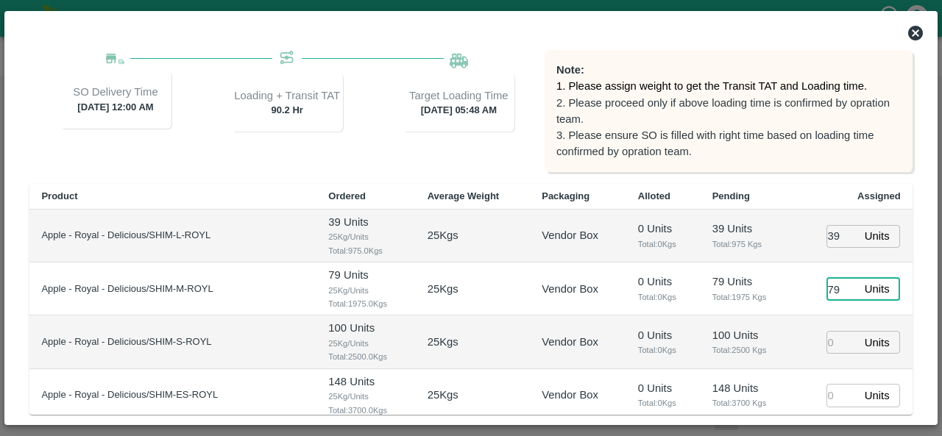
type input "79"
click at [830, 349] on input "number" at bounding box center [843, 342] width 32 height 23
type input "21/08/2025 04:48 AM"
type input "100"
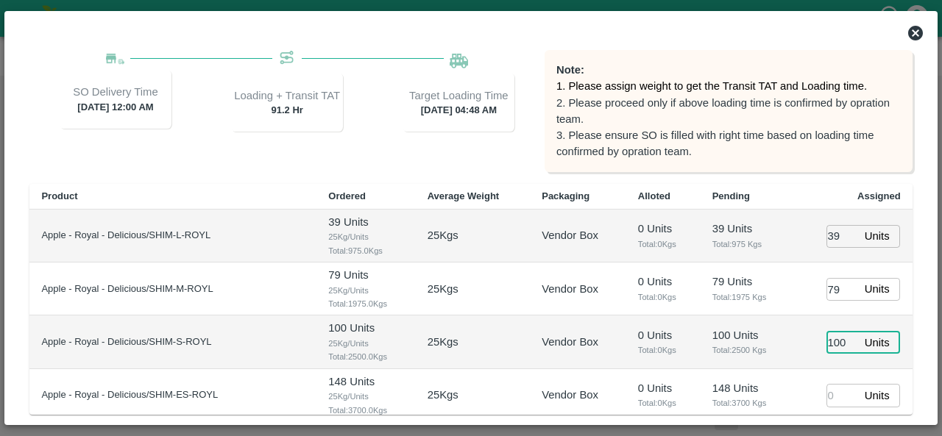
type input "21/08/2025 03:48 AM"
click at [827, 394] on input "number" at bounding box center [843, 395] width 32 height 23
type input "148"
click at [805, 357] on td "100 Units ​" at bounding box center [853, 342] width 119 height 53
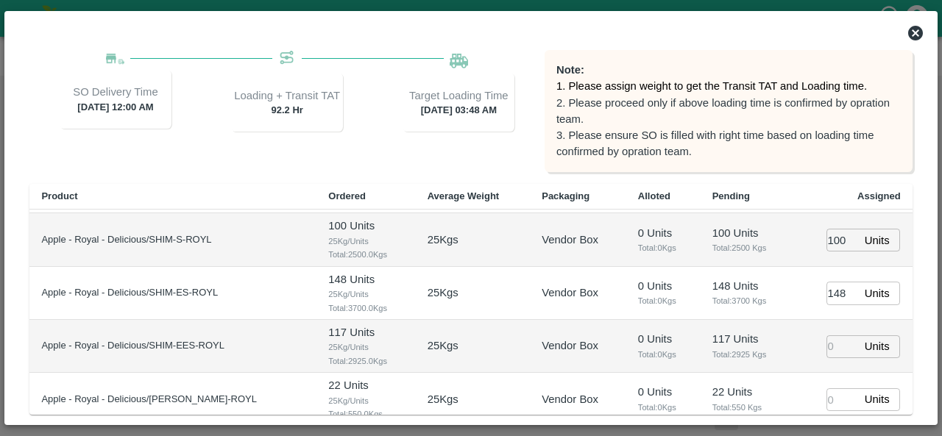
scroll to position [103, 0]
click at [830, 346] on input "number" at bounding box center [843, 346] width 32 height 23
type input "117"
click at [830, 396] on input "number" at bounding box center [843, 399] width 32 height 23
type input "22"
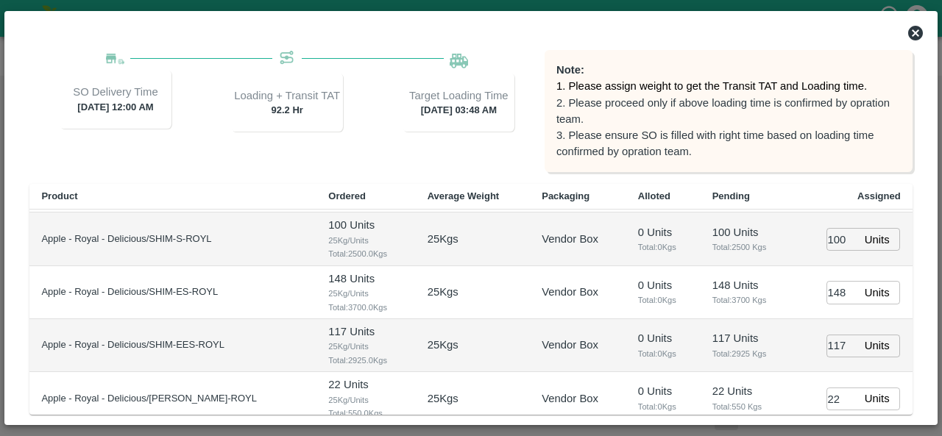
click at [779, 358] on td "117 Units Total: 2925 Kgs" at bounding box center [747, 345] width 93 height 53
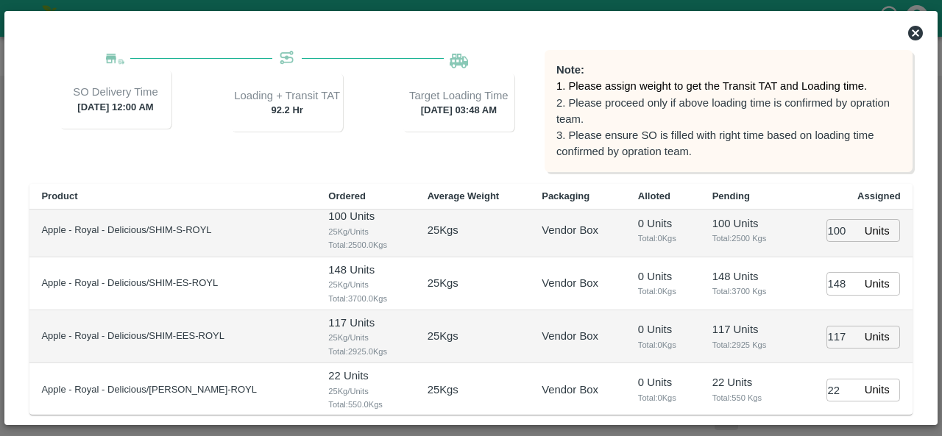
click at [779, 358] on td "117 Units Total: 2925 Kgs" at bounding box center [747, 337] width 93 height 53
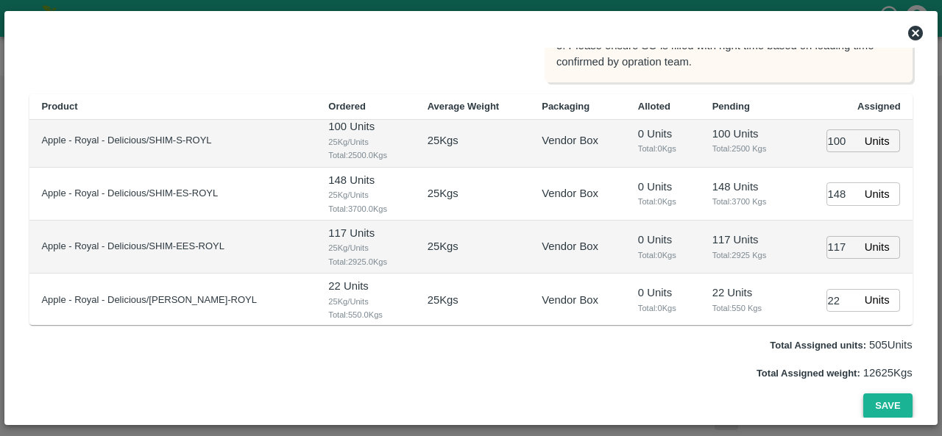
click at [891, 400] on button "Save" at bounding box center [887, 407] width 49 height 26
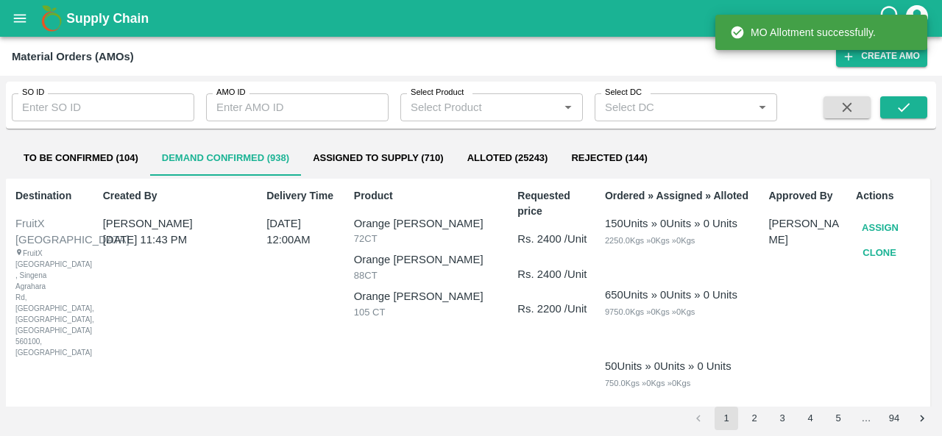
click at [22, 18] on icon "open drawer" at bounding box center [20, 18] width 13 height 8
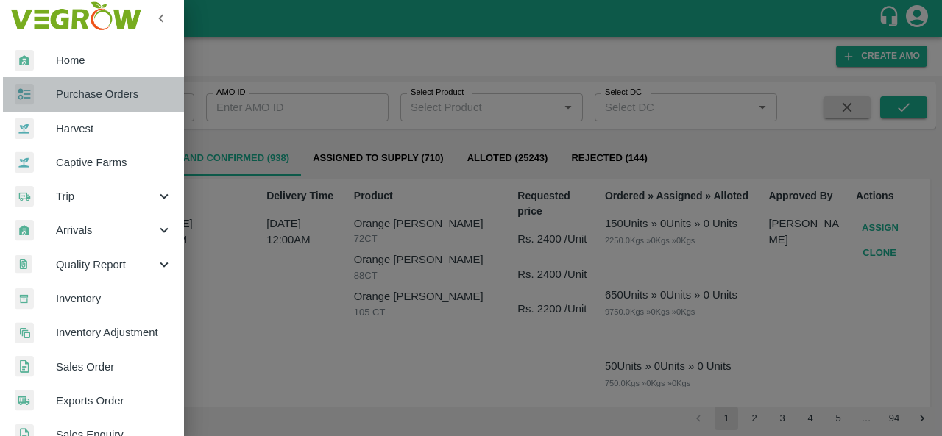
click at [113, 91] on span "Purchase Orders" at bounding box center [114, 94] width 116 height 16
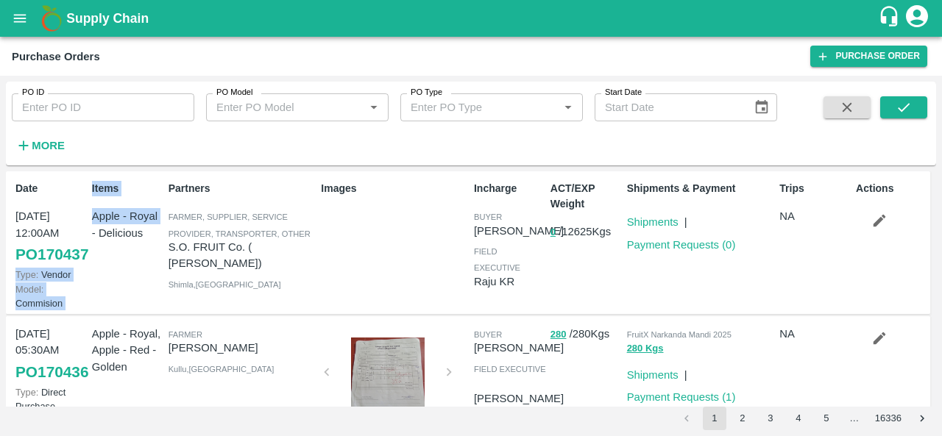
drag, startPoint x: 88, startPoint y: 279, endPoint x: 32, endPoint y: 271, distance: 55.8
click at [30, 272] on div "Date 20 Aug, 12:00AM PO 170437 Type: Vendor Model: Commision Items Apple - Roya…" at bounding box center [468, 244] width 925 height 144
click at [135, 301] on div "Items Apple - Royal - Delicious" at bounding box center [124, 242] width 77 height 135
click at [879, 222] on icon "button" at bounding box center [880, 221] width 16 height 16
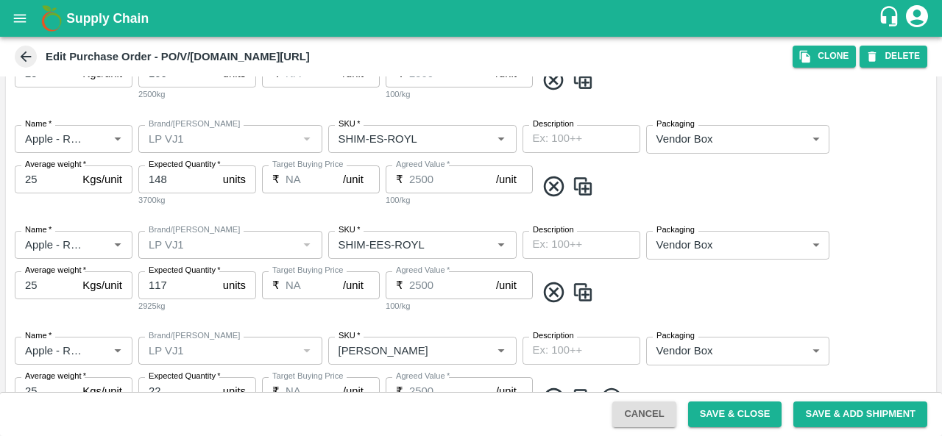
scroll to position [672, 0]
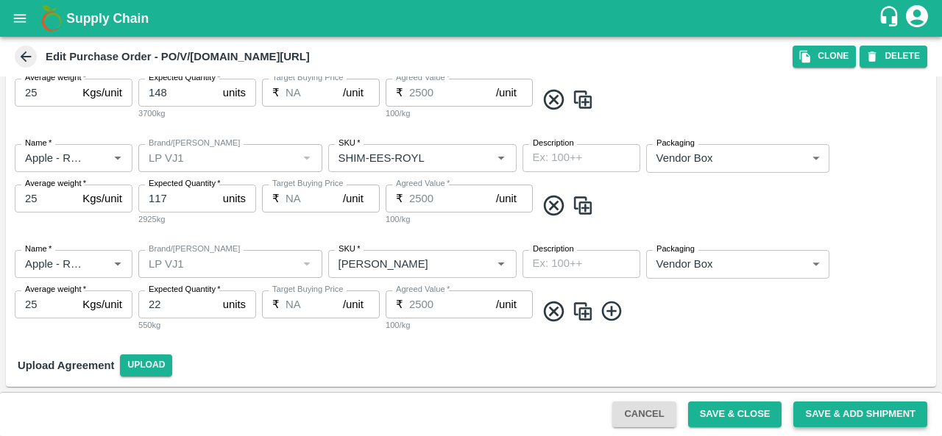
click at [827, 410] on button "Save & Add Shipment" at bounding box center [860, 415] width 134 height 26
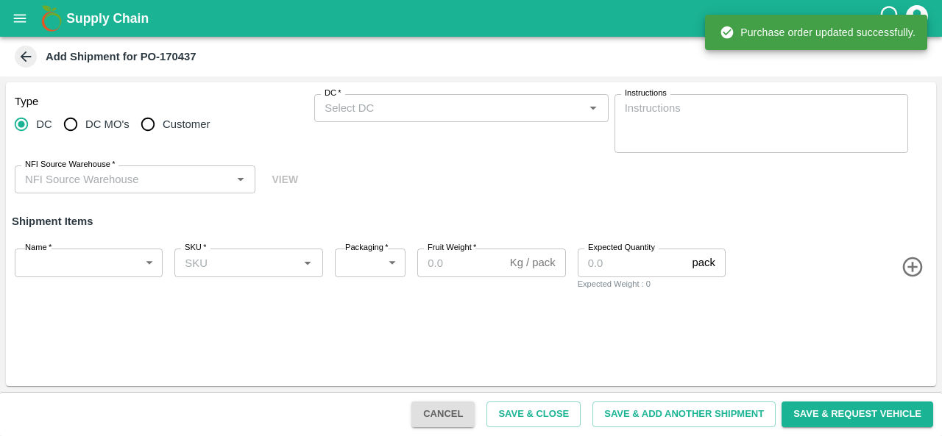
click at [93, 122] on span "DC MO's" at bounding box center [107, 124] width 44 height 16
click at [85, 122] on input "DC MO's" at bounding box center [70, 124] width 29 height 29
radio input "true"
click at [382, 107] on input "DC (Material Orders)   *" at bounding box center [449, 108] width 261 height 19
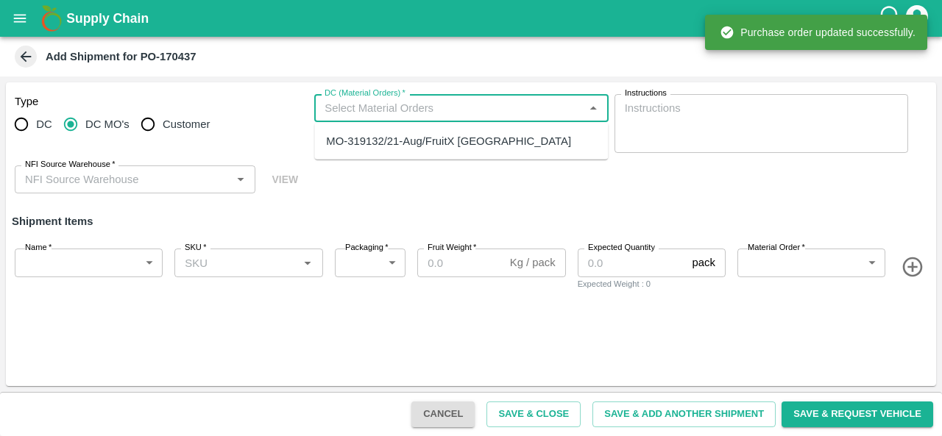
click at [362, 152] on div "MO-319132/21-Aug/FruitX Bangalore" at bounding box center [461, 141] width 294 height 25
type input "MO-319132/21-Aug/FruitX Bangalore"
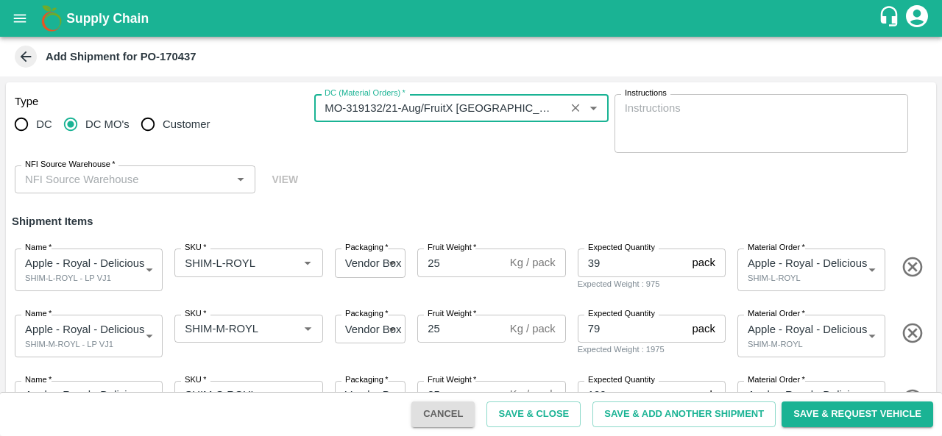
click at [177, 183] on input "NFI Source Warehouse   *" at bounding box center [123, 179] width 208 height 19
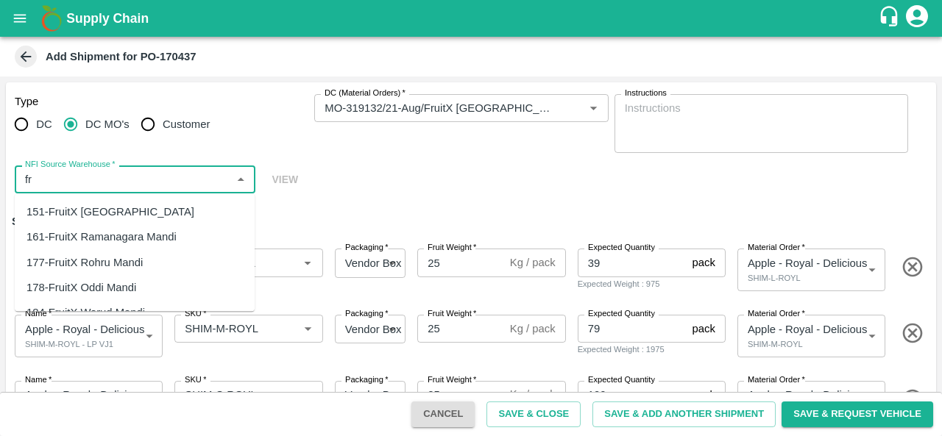
click at [109, 215] on div "151-FruitX Delhi" at bounding box center [135, 211] width 240 height 25
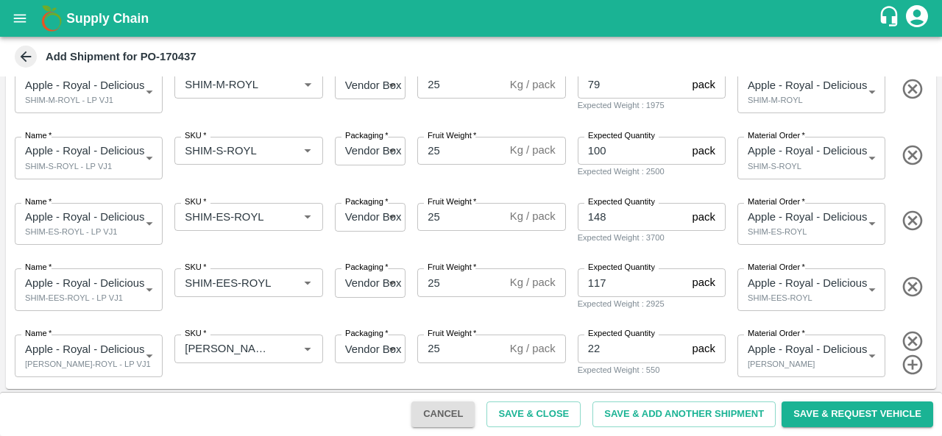
scroll to position [247, 0]
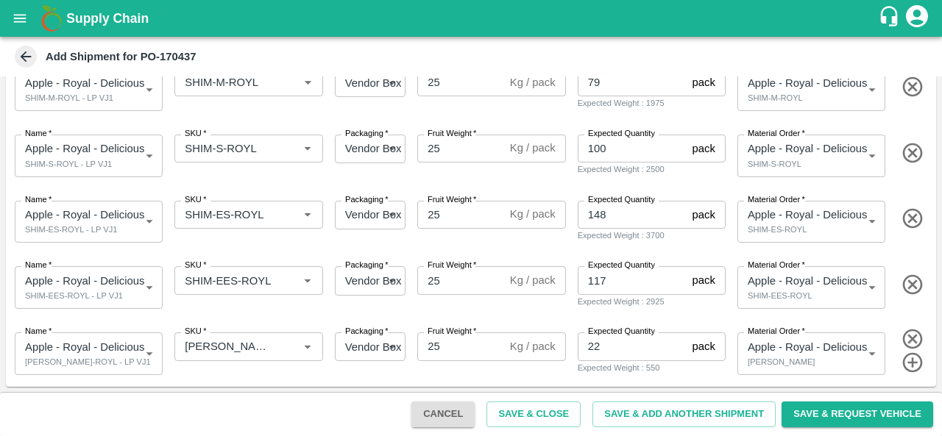
type input "151-FruitX Delhi"
click at [822, 414] on button "Save & Request Vehicle" at bounding box center [858, 415] width 152 height 26
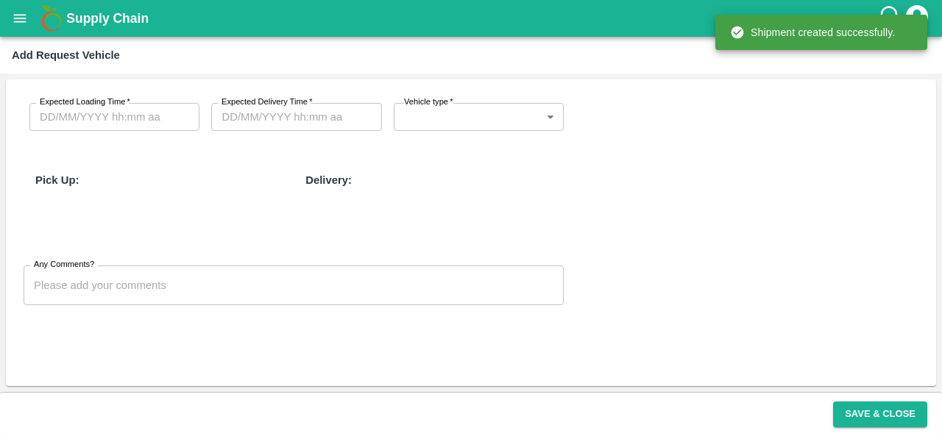
type input "21/08/2025 03:48 AM"
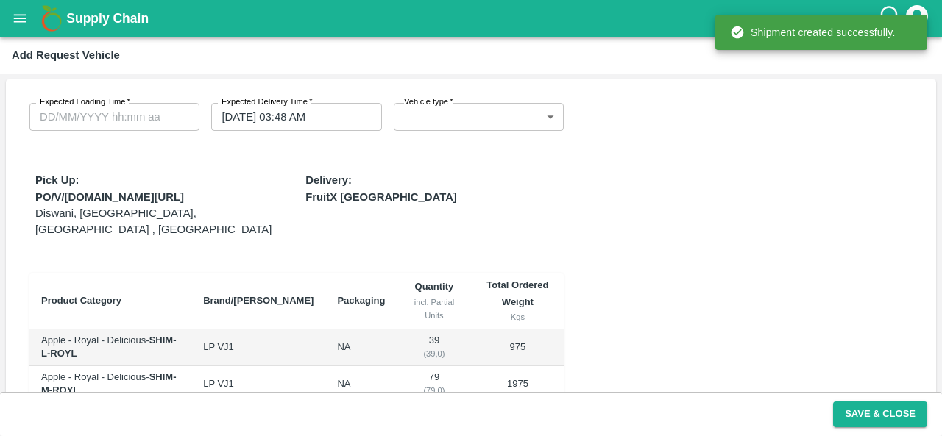
click at [431, 126] on body "Supply Chain Add Request Vehicle Expected Loading Time   * Expected Loading Tim…" at bounding box center [471, 218] width 942 height 436
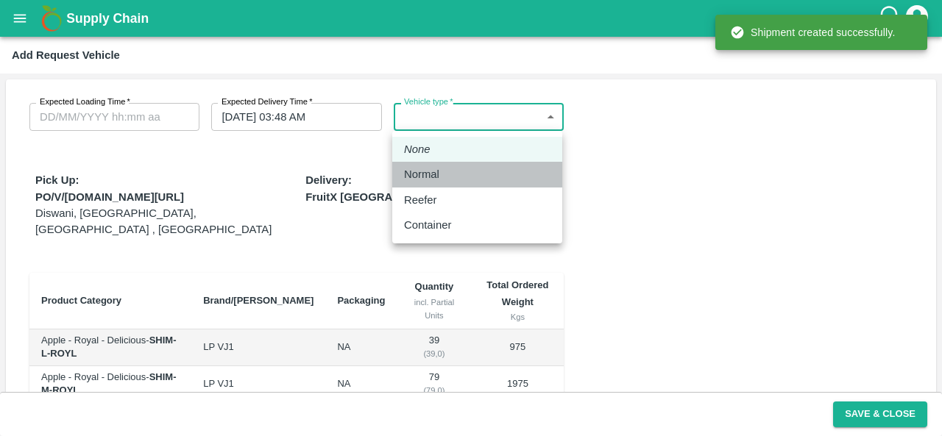
click at [431, 178] on p "Normal" at bounding box center [421, 174] width 35 height 16
type input "1"
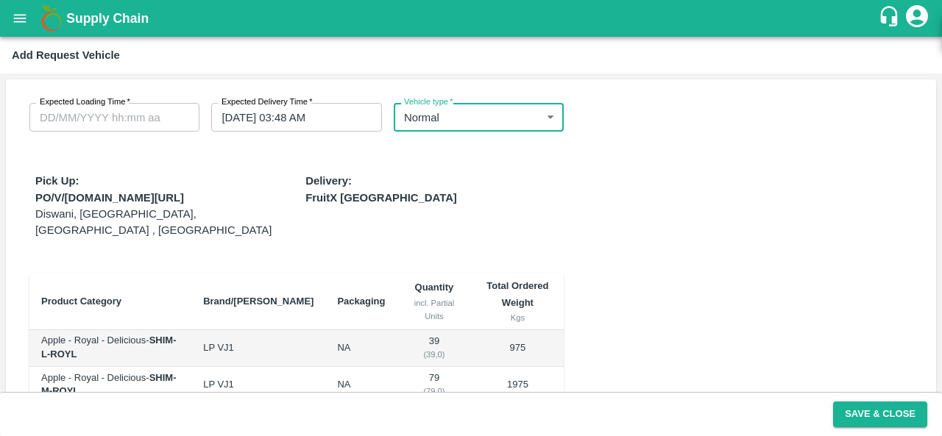
type input "DD/MM/YYYY hh:mm aa"
click at [144, 117] on input "DD/MM/YYYY hh:mm aa" at bounding box center [109, 117] width 160 height 28
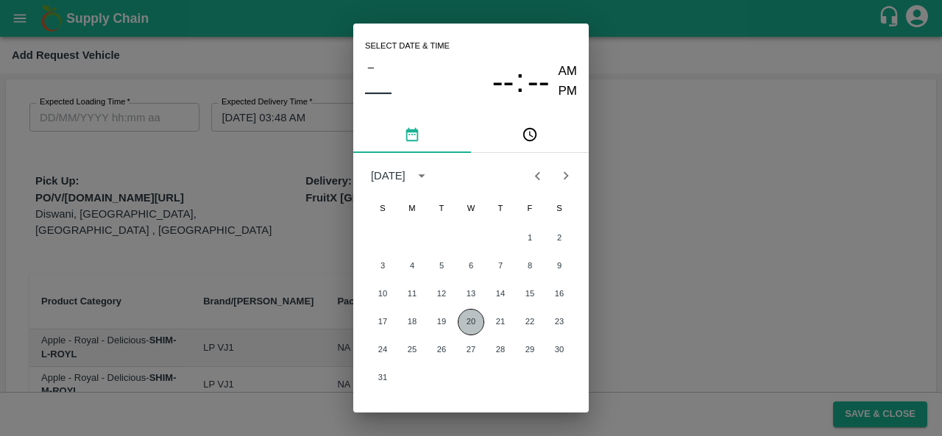
click at [470, 323] on button "20" at bounding box center [471, 322] width 26 height 26
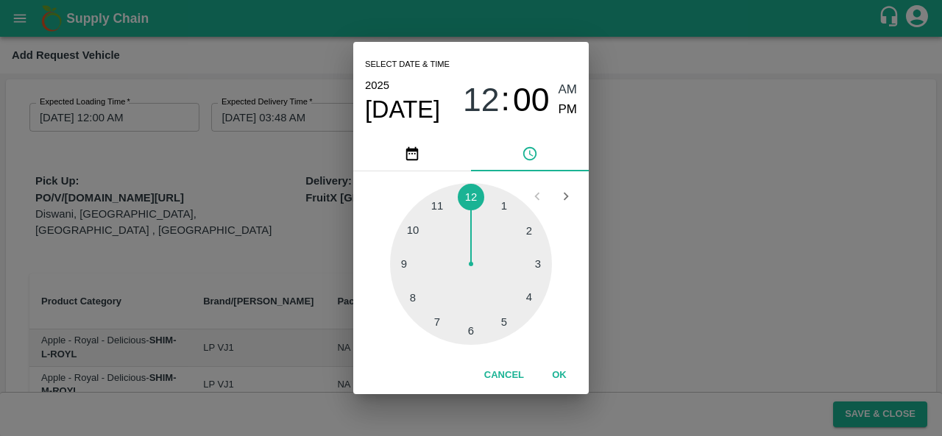
click at [498, 322] on div at bounding box center [471, 264] width 162 height 162
type input "20/08/2025 05:00 AM"
click at [559, 367] on button "OK" at bounding box center [559, 376] width 47 height 26
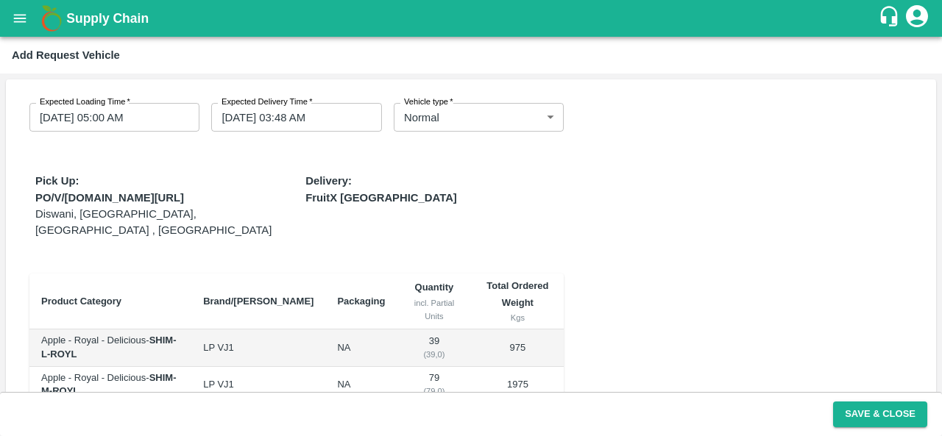
click at [664, 325] on div "Expected Loading Time   * 20/08/2025 05:00 AM Expected Loading Time Expected De…" at bounding box center [471, 314] width 930 height 470
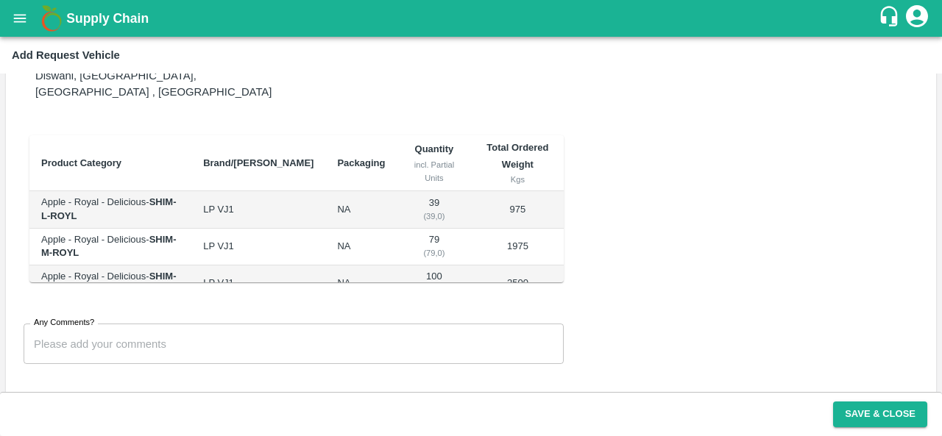
scroll to position [146, 0]
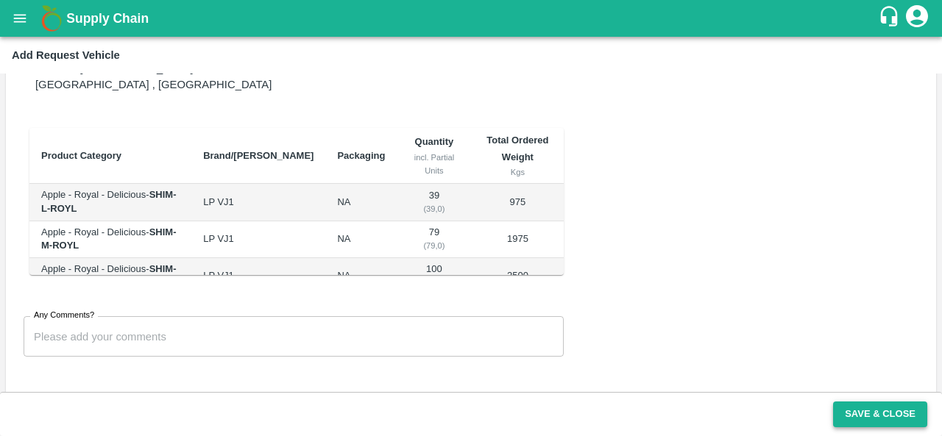
click at [904, 419] on button "Save & Close" at bounding box center [880, 415] width 94 height 26
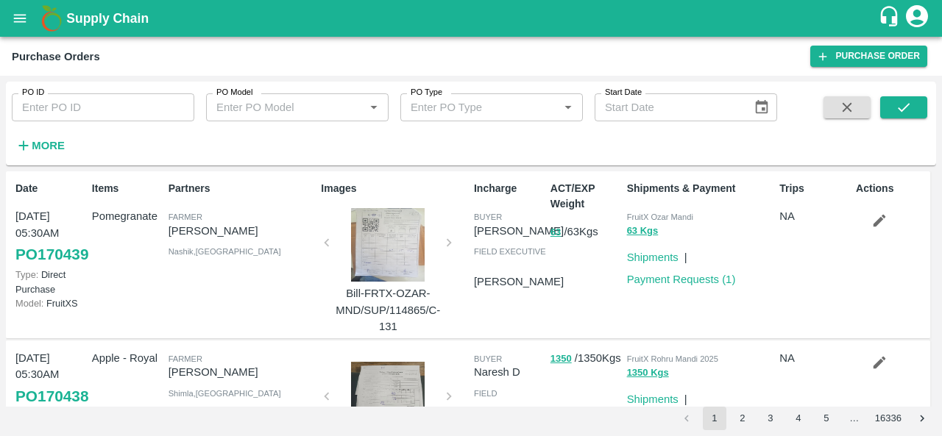
click at [16, 144] on icon "button" at bounding box center [23, 146] width 16 height 16
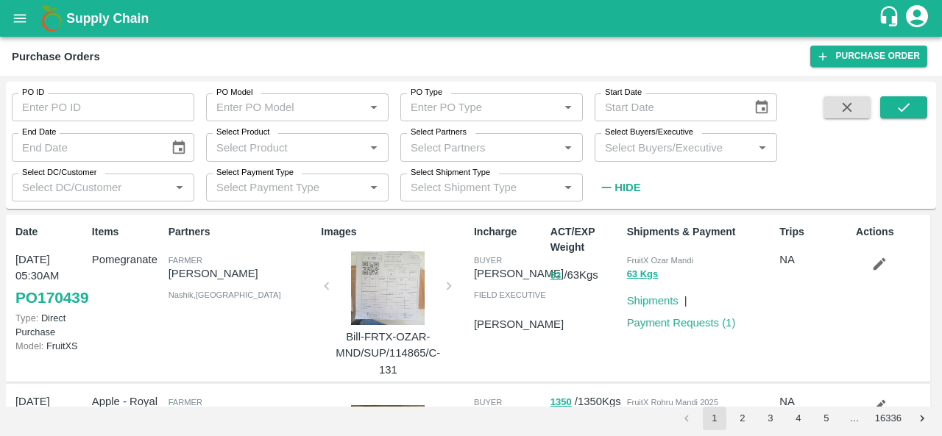
click at [629, 153] on input "Select Buyers/Executive" at bounding box center [673, 147] width 149 height 19
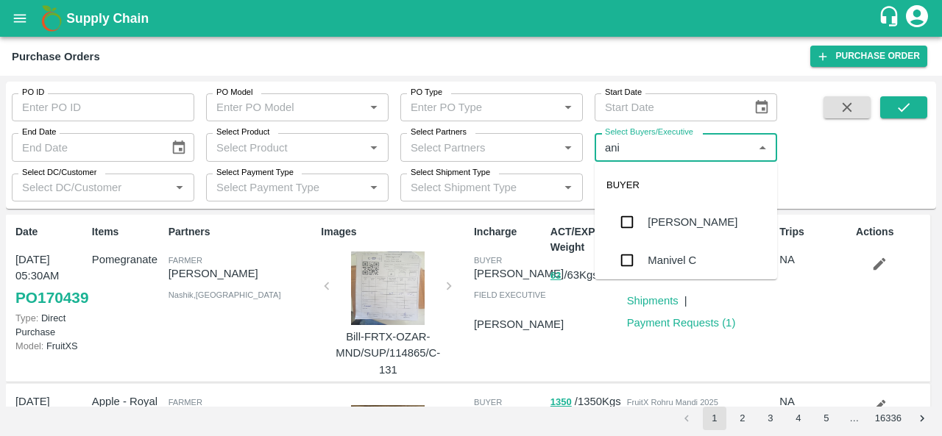
type input "anil"
click at [661, 222] on div "[PERSON_NAME]" at bounding box center [693, 222] width 90 height 16
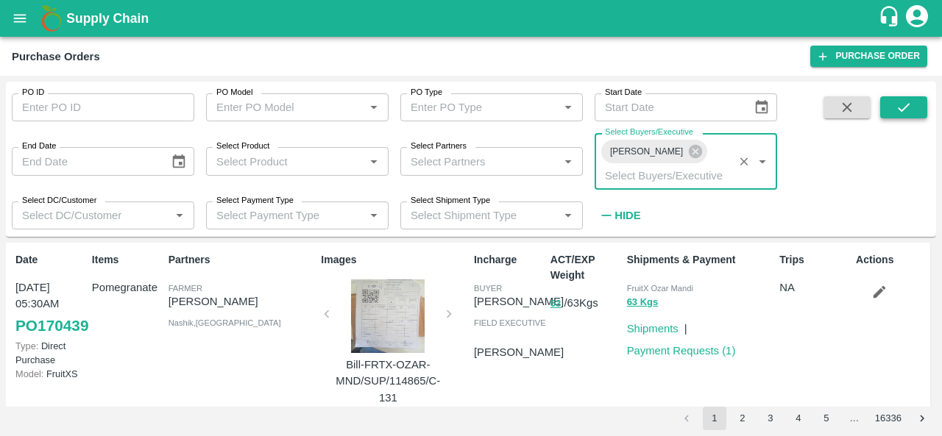
click at [913, 115] on button "submit" at bounding box center [903, 107] width 47 height 22
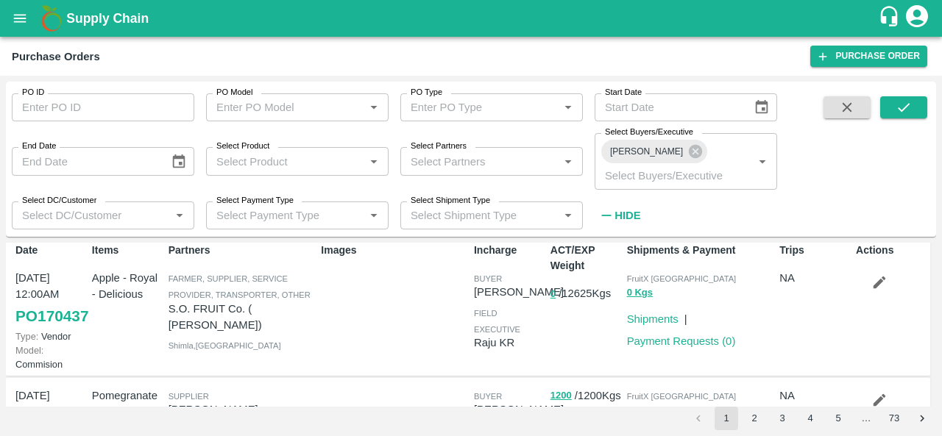
scroll to position [7, 0]
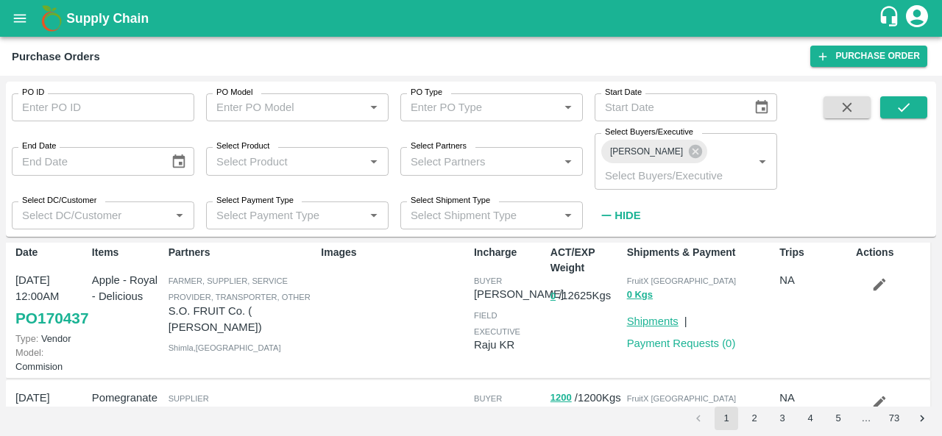
click at [641, 316] on link "Shipments" at bounding box center [653, 322] width 52 height 12
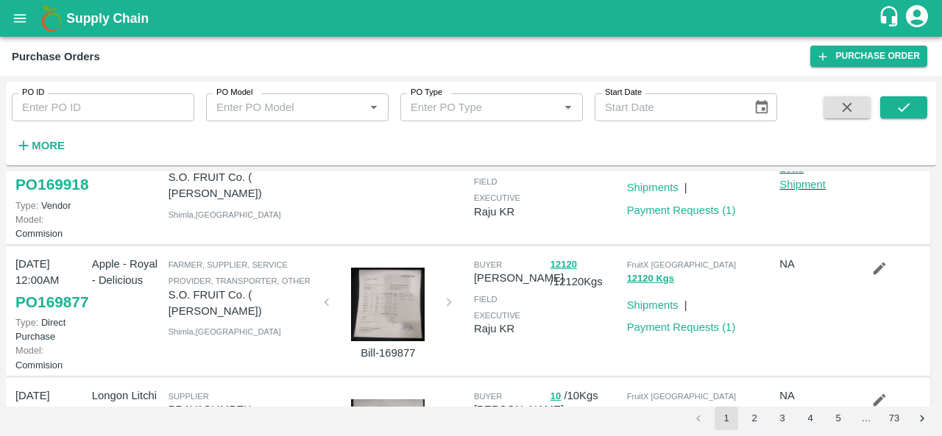
scroll to position [443, 0]
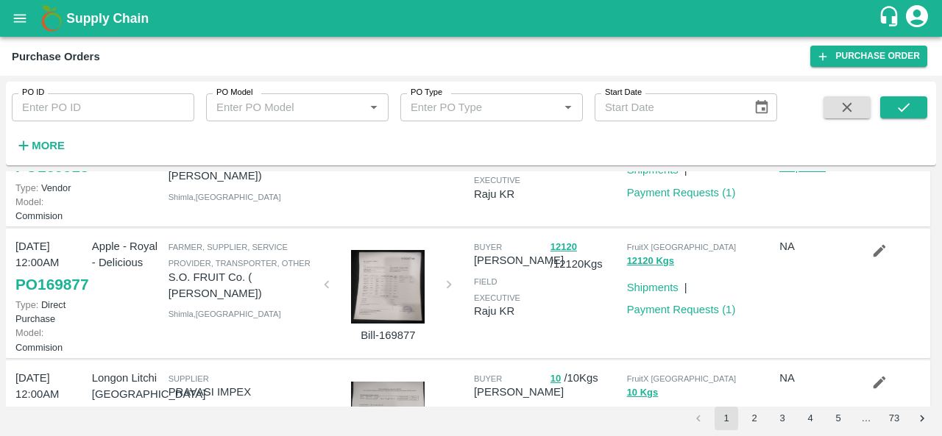
click at [791, 173] on link "Load Shipment" at bounding box center [802, 159] width 46 height 28
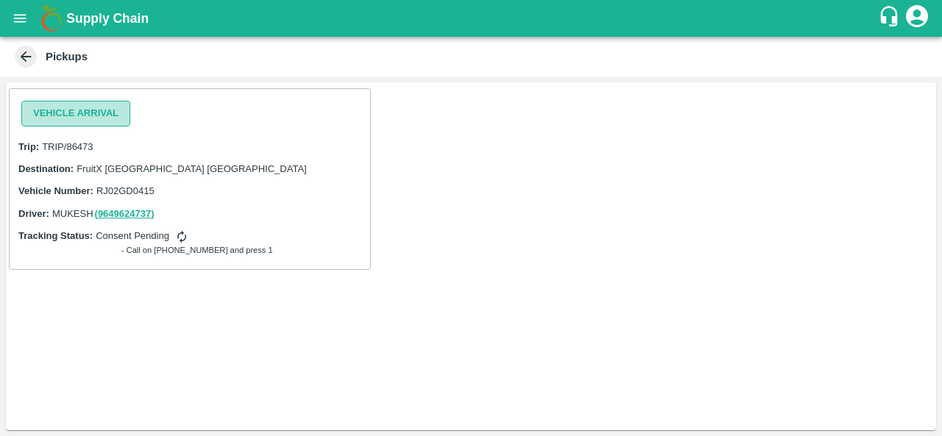
click at [71, 121] on button "Vehicle Arrival" at bounding box center [75, 114] width 109 height 26
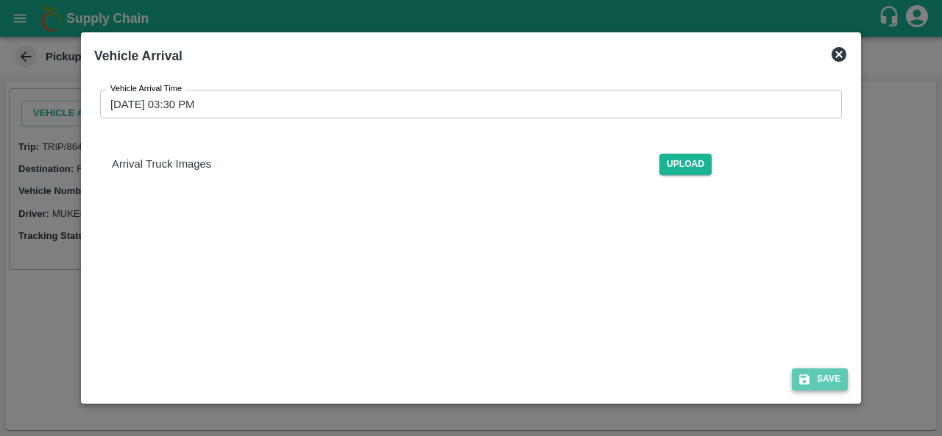
click at [807, 370] on button "Save" at bounding box center [820, 379] width 56 height 21
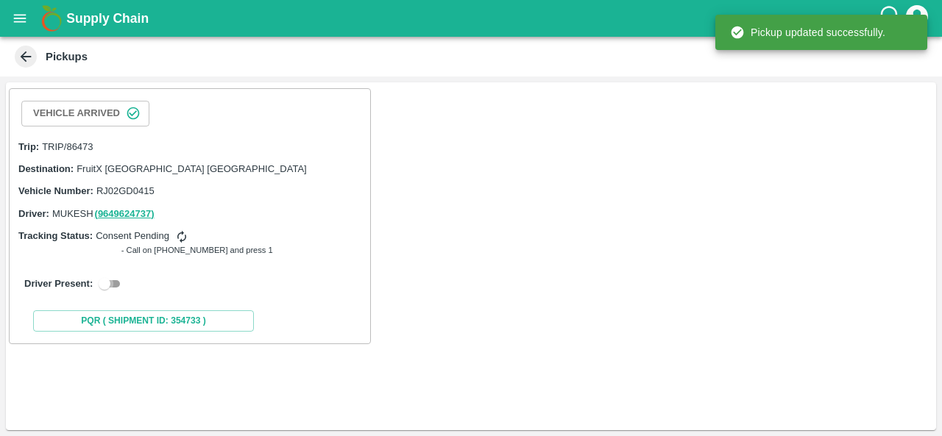
click at [118, 281] on input "checkbox" at bounding box center [104, 284] width 53 height 18
checkbox input "true"
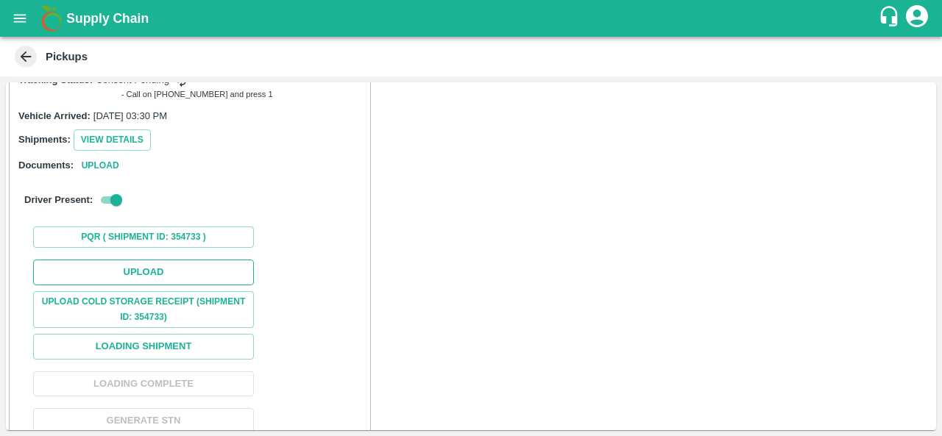
scroll to position [174, 0]
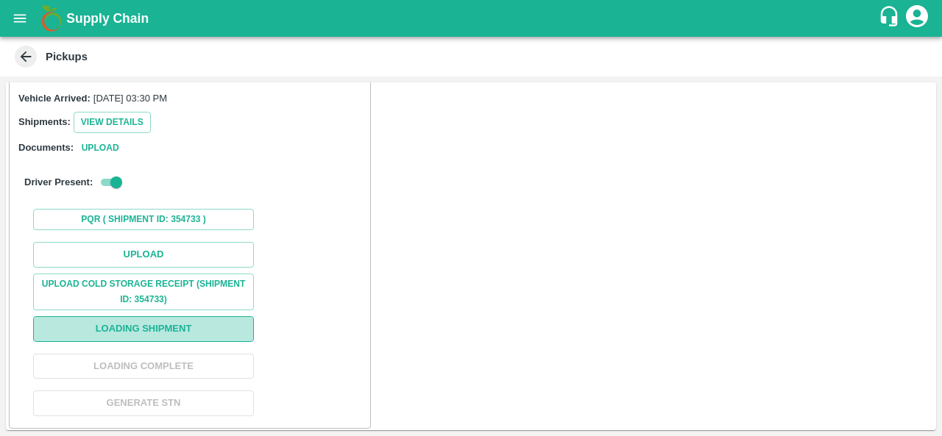
click at [137, 325] on button "Loading Shipment" at bounding box center [143, 330] width 221 height 26
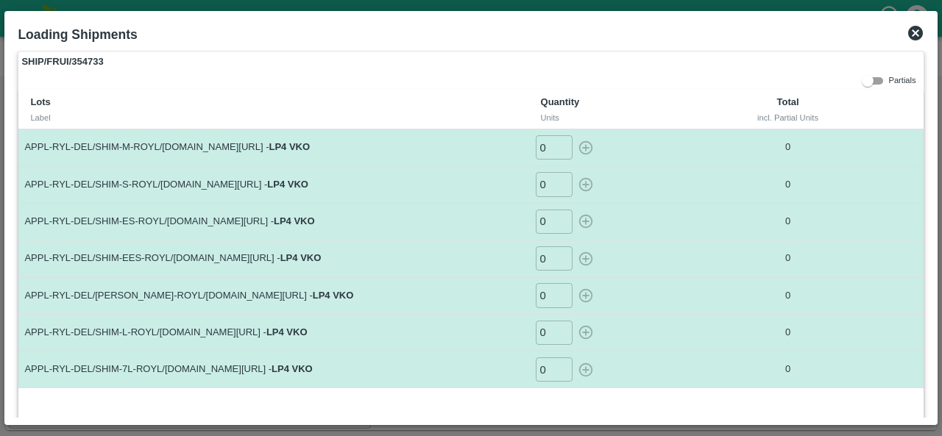
scroll to position [0, 0]
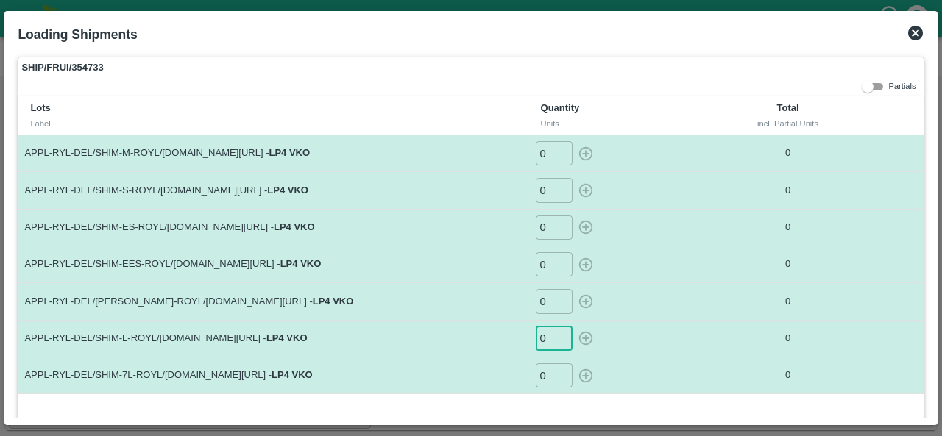
click at [548, 342] on input "0" at bounding box center [554, 339] width 37 height 24
click at [579, 339] on icon "button" at bounding box center [586, 338] width 16 height 16
type input "0"
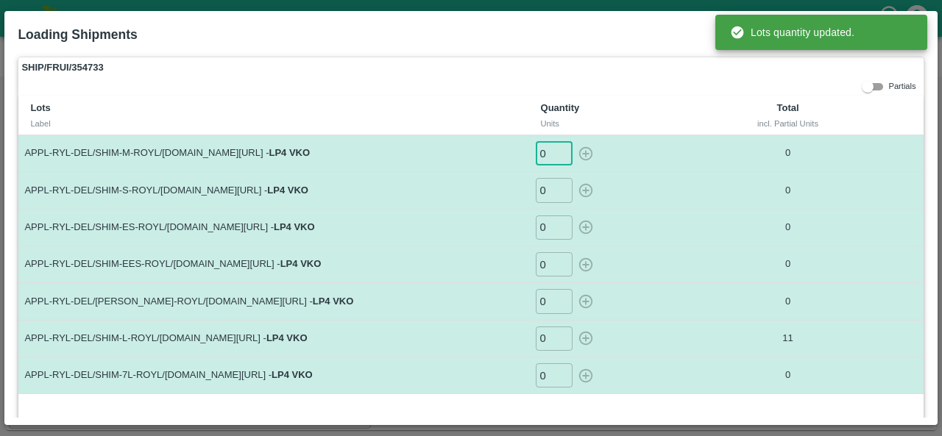
click at [542, 149] on input "0" at bounding box center [554, 153] width 37 height 24
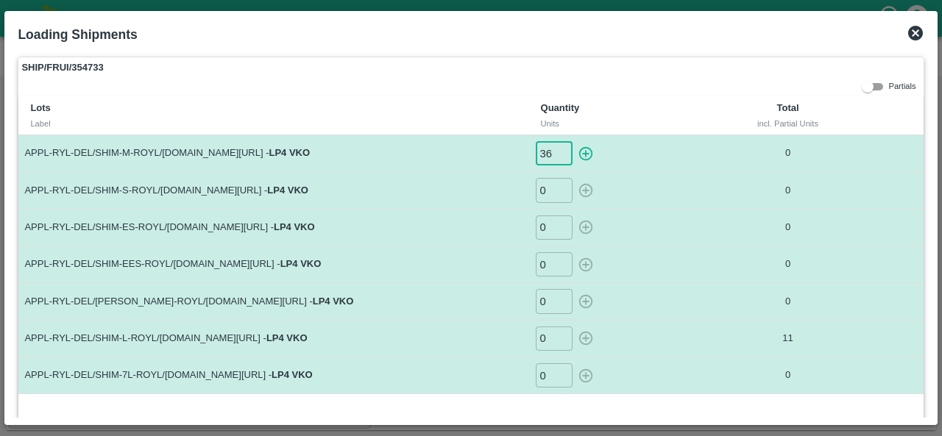
click at [579, 152] on icon "button" at bounding box center [586, 154] width 16 height 16
type input "0"
click at [545, 194] on input "0" at bounding box center [554, 190] width 37 height 24
click at [586, 188] on icon "button" at bounding box center [586, 191] width 16 height 16
type input "0"
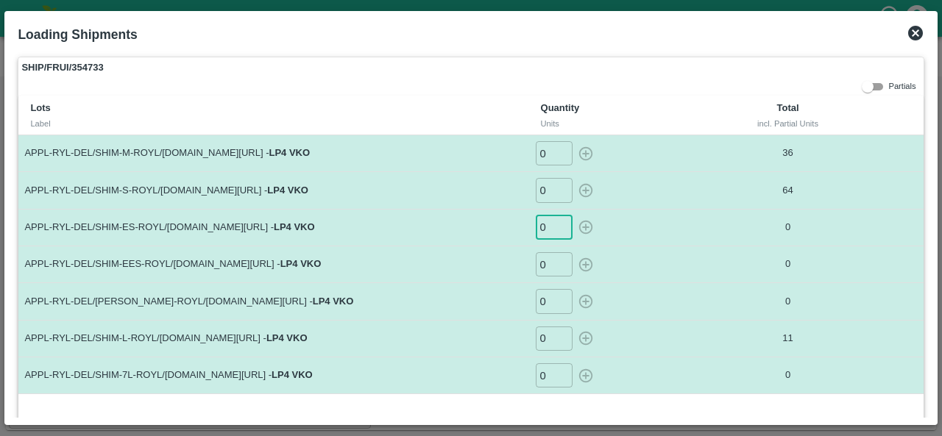
click at [546, 227] on input "0" at bounding box center [554, 228] width 37 height 24
click at [578, 227] on icon "button" at bounding box center [586, 227] width 16 height 16
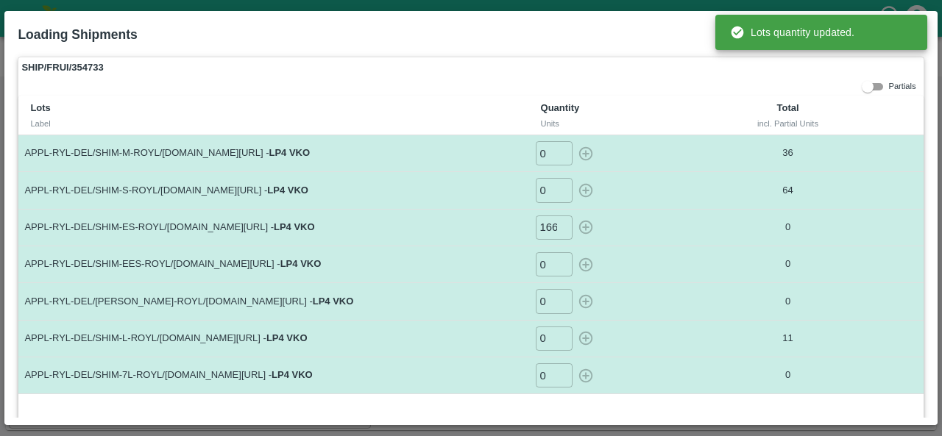
type input "0"
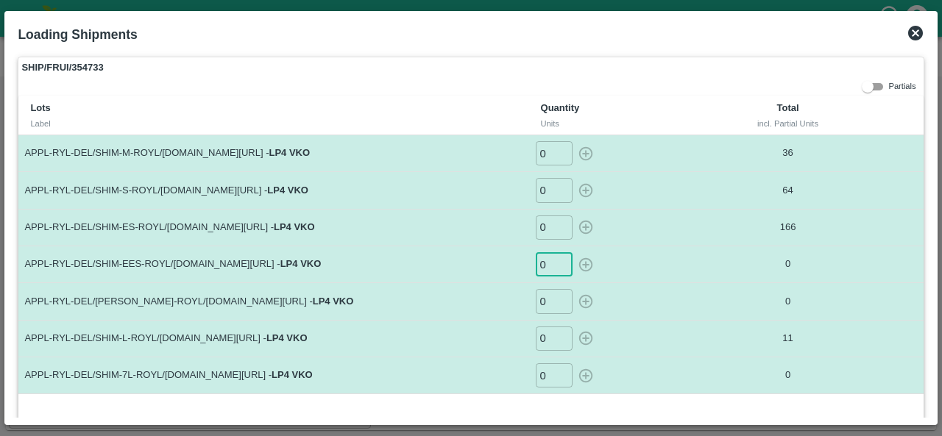
click at [551, 269] on input "0" at bounding box center [554, 264] width 37 height 24
click at [580, 263] on icon "button" at bounding box center [586, 265] width 16 height 16
type input "0"
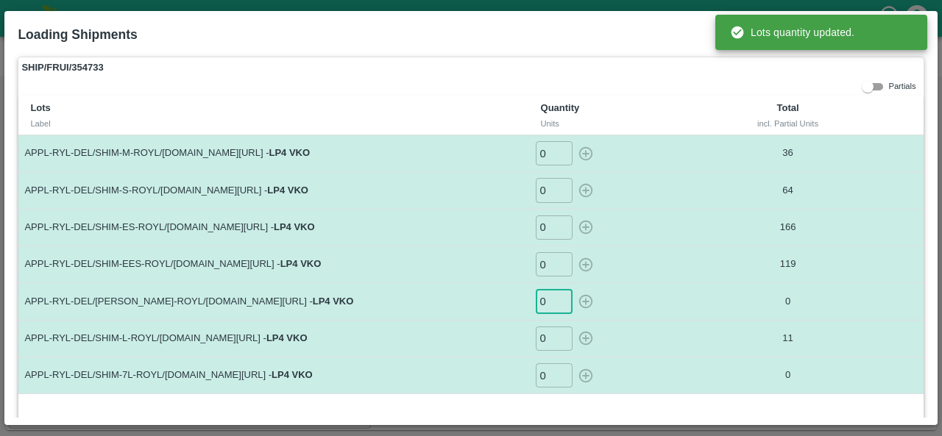
click at [544, 303] on input "0" at bounding box center [554, 301] width 37 height 24
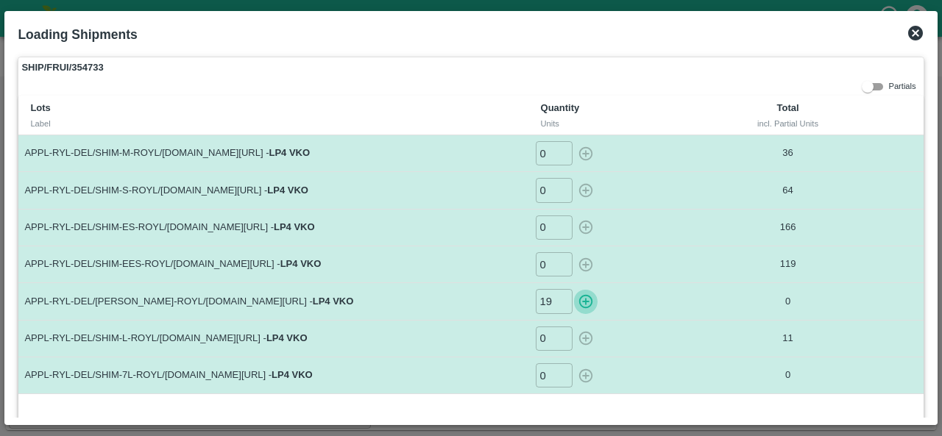
click at [581, 299] on icon "button" at bounding box center [586, 302] width 16 height 16
type input "0"
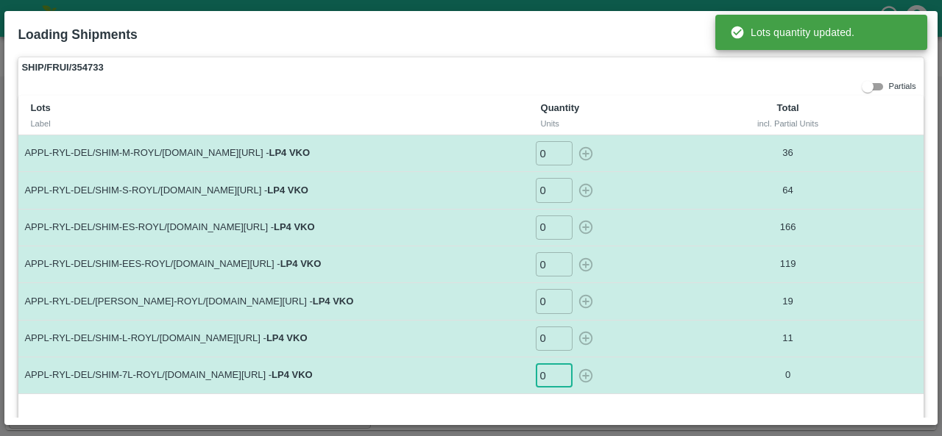
click at [551, 375] on input "0" at bounding box center [554, 376] width 37 height 24
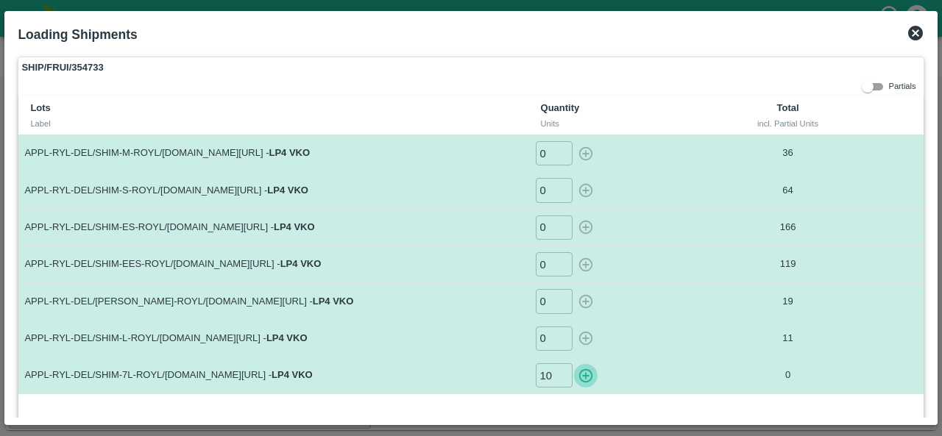
click at [584, 372] on icon "button" at bounding box center [586, 376] width 14 height 14
type input "0"
click at [918, 27] on icon at bounding box center [915, 33] width 15 height 15
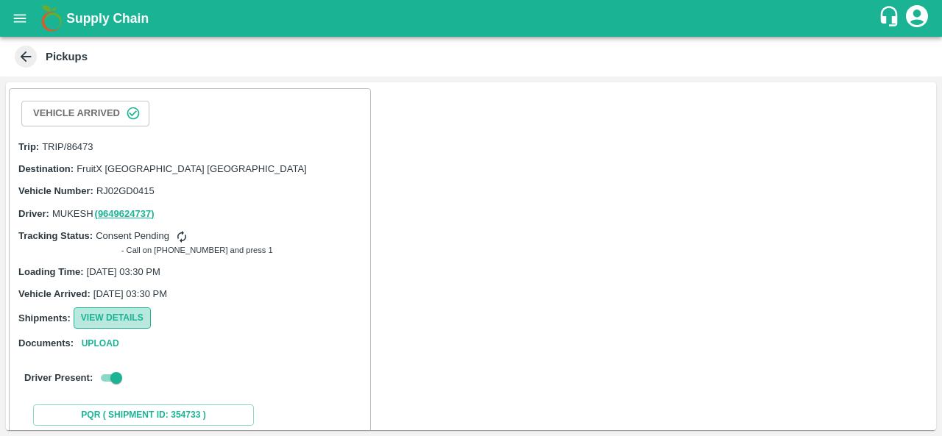
click at [100, 318] on button "View Details" at bounding box center [112, 318] width 77 height 21
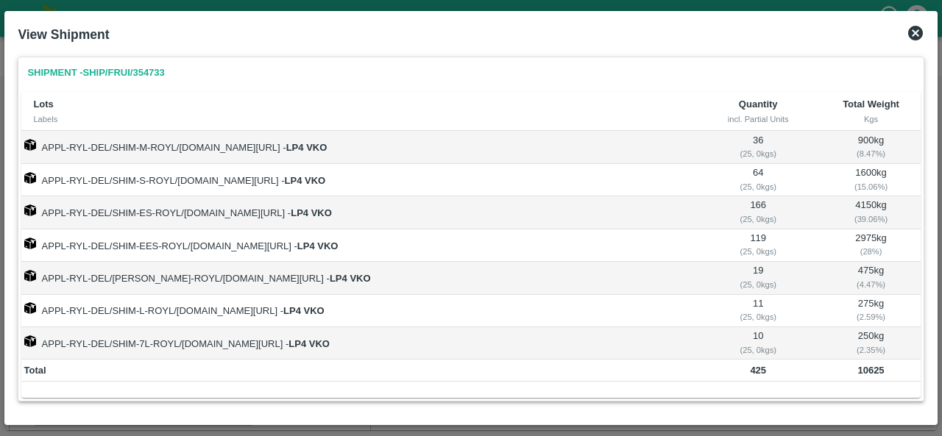
click at [914, 32] on icon at bounding box center [916, 33] width 18 height 18
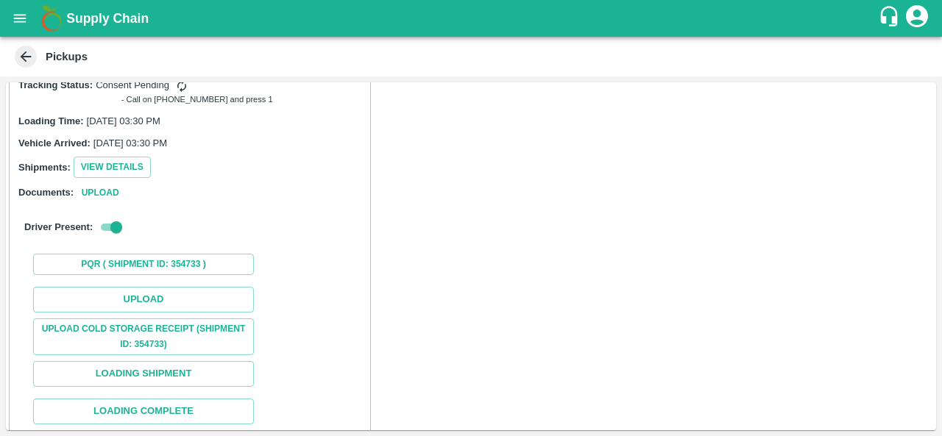
scroll to position [152, 0]
click at [113, 367] on button "Loading Shipment" at bounding box center [143, 374] width 221 height 26
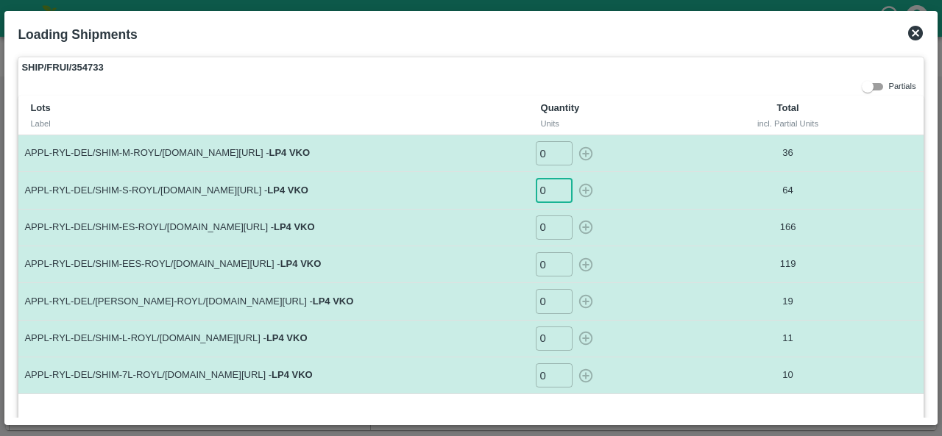
click at [544, 188] on input "0" at bounding box center [554, 190] width 37 height 24
click at [584, 185] on icon "button" at bounding box center [586, 191] width 16 height 16
type input "0"
click at [913, 25] on icon at bounding box center [916, 33] width 18 height 18
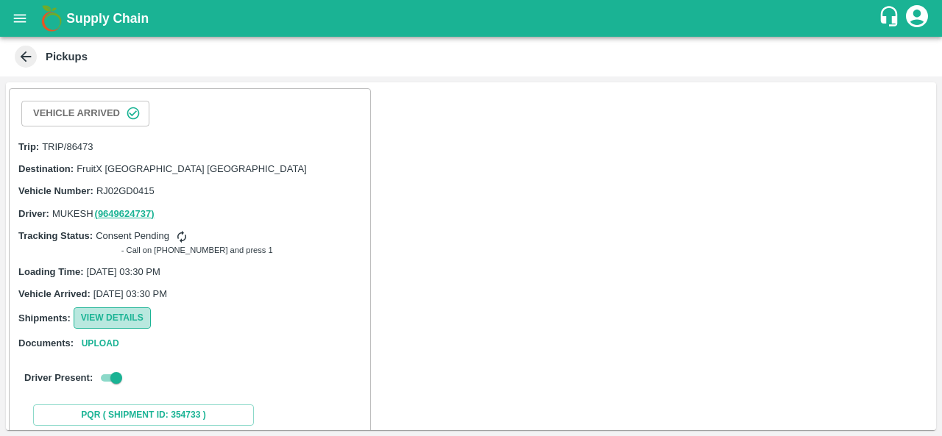
click at [107, 317] on button "View Details" at bounding box center [112, 318] width 77 height 21
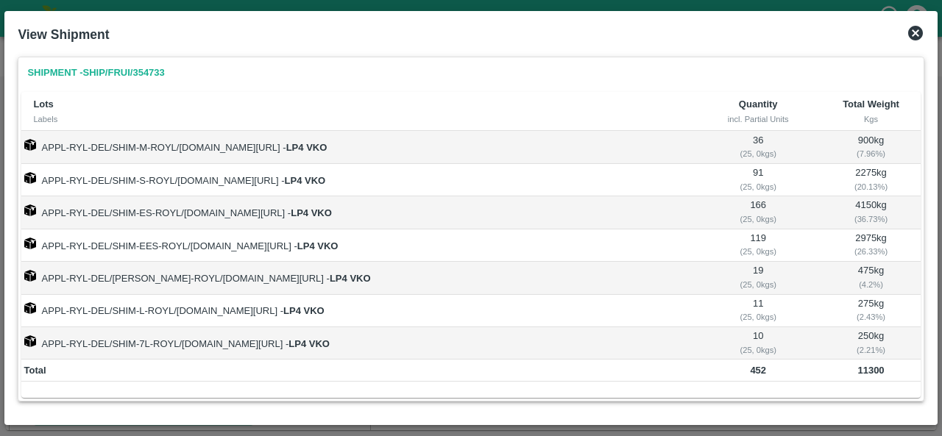
click at [914, 22] on div "View Shipment" at bounding box center [471, 34] width 918 height 32
click at [913, 32] on icon at bounding box center [915, 33] width 15 height 15
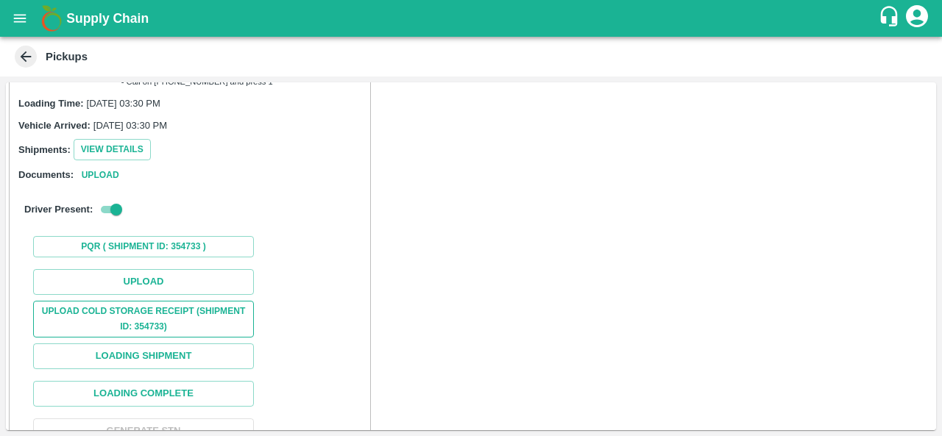
scroll to position [172, 0]
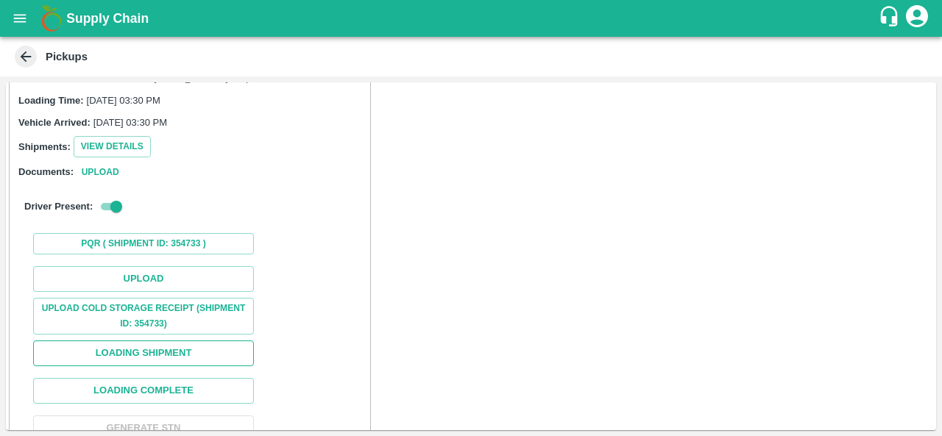
click at [159, 353] on button "Loading Shipment" at bounding box center [143, 354] width 221 height 26
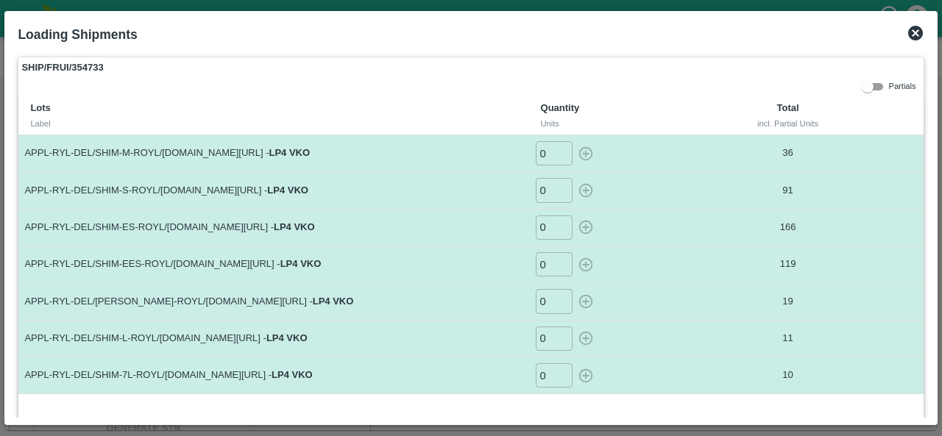
click at [548, 262] on input "0" at bounding box center [554, 264] width 37 height 24
click at [583, 261] on icon "button" at bounding box center [586, 265] width 16 height 16
type input "0"
click at [914, 43] on div "Loading Shipments" at bounding box center [471, 34] width 918 height 32
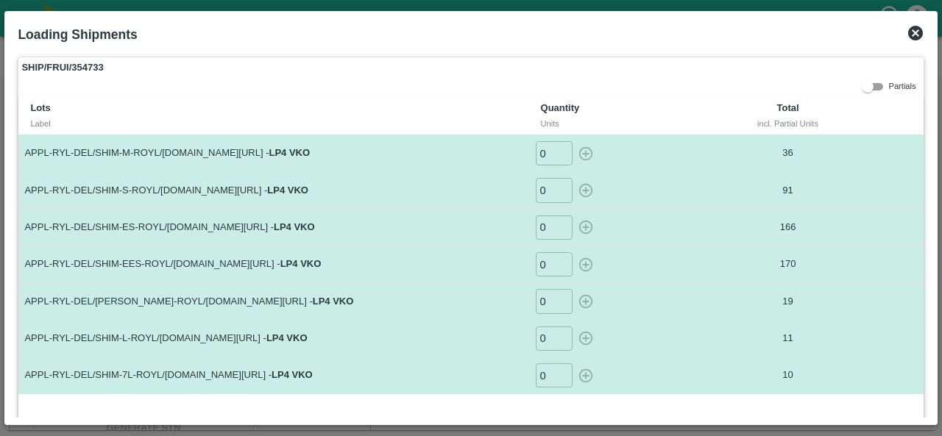
click at [916, 29] on icon at bounding box center [915, 33] width 15 height 15
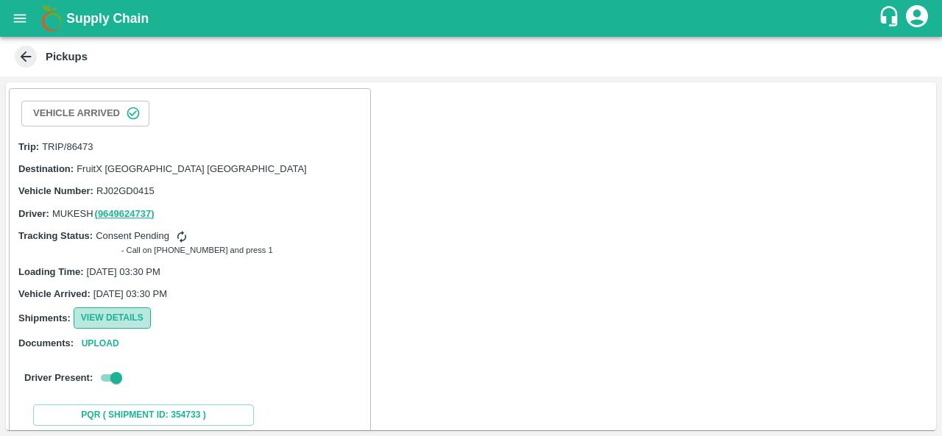
click at [118, 322] on button "View Details" at bounding box center [112, 318] width 77 height 21
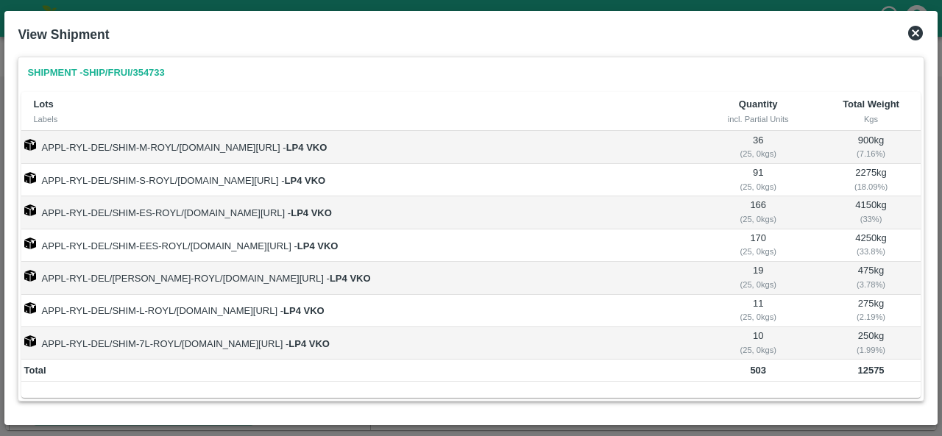
click at [913, 27] on icon at bounding box center [915, 33] width 15 height 15
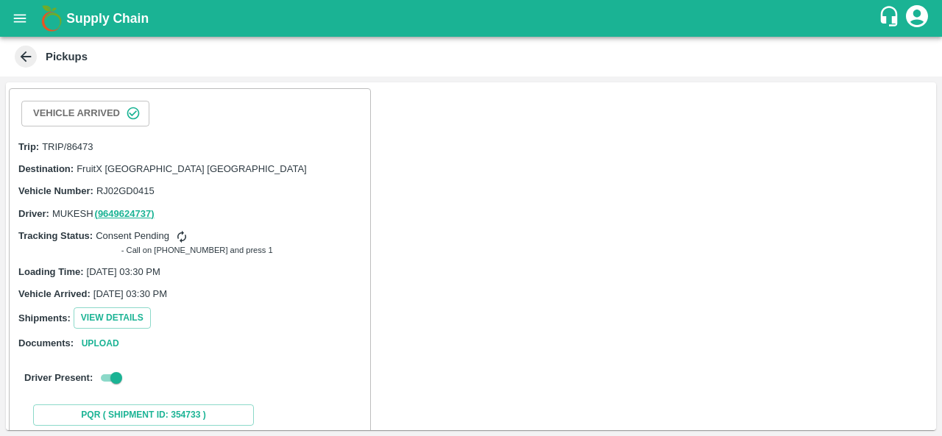
click at [258, 244] on span "- Call on [PHONE_NUMBER] and press 1" at bounding box center [241, 250] width 240 height 13
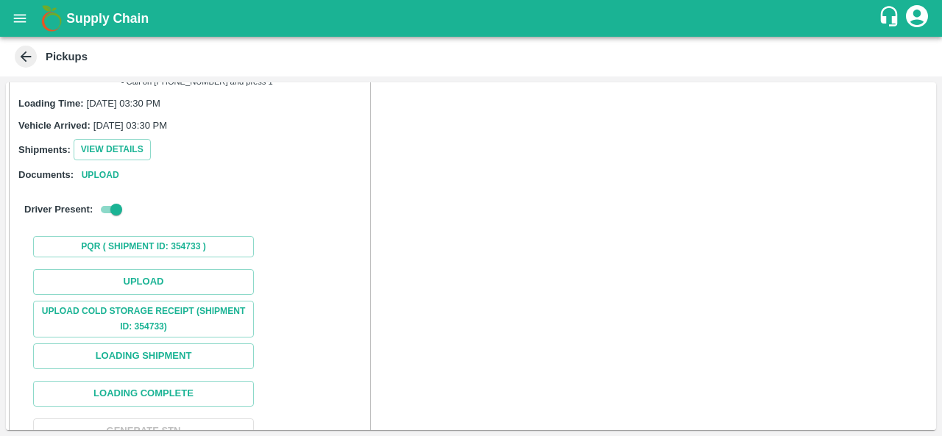
scroll to position [196, 0]
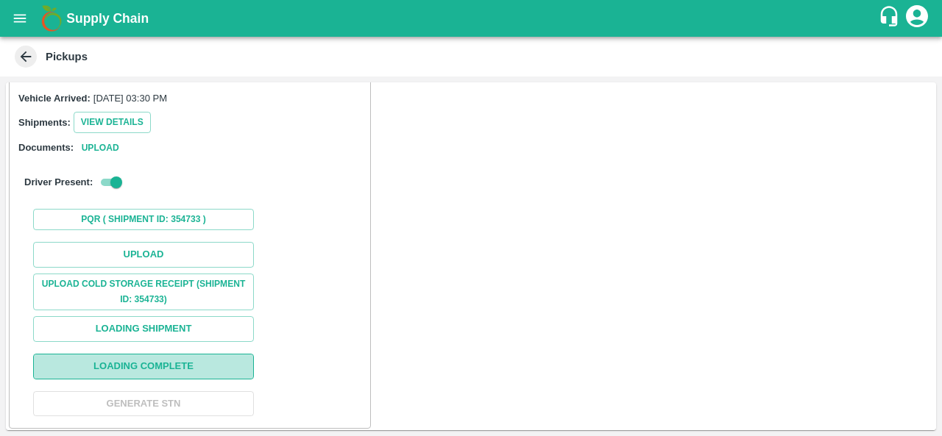
click at [158, 369] on button "Loading Complete" at bounding box center [143, 367] width 221 height 26
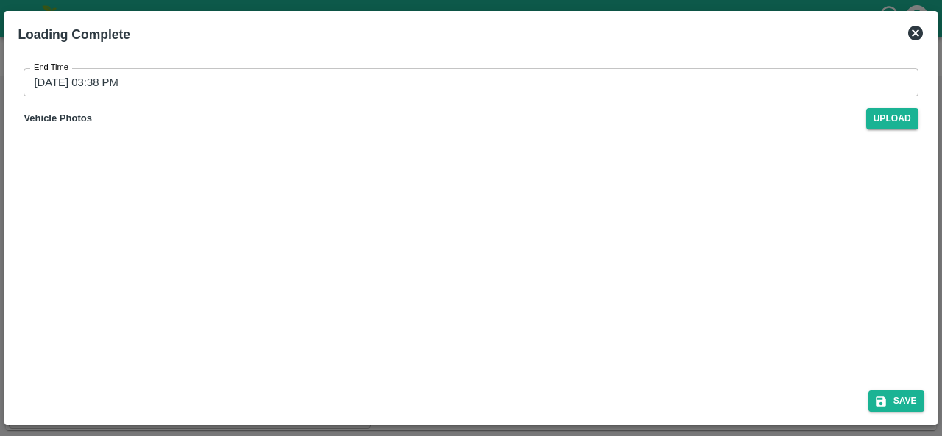
click at [916, 32] on icon at bounding box center [915, 33] width 15 height 15
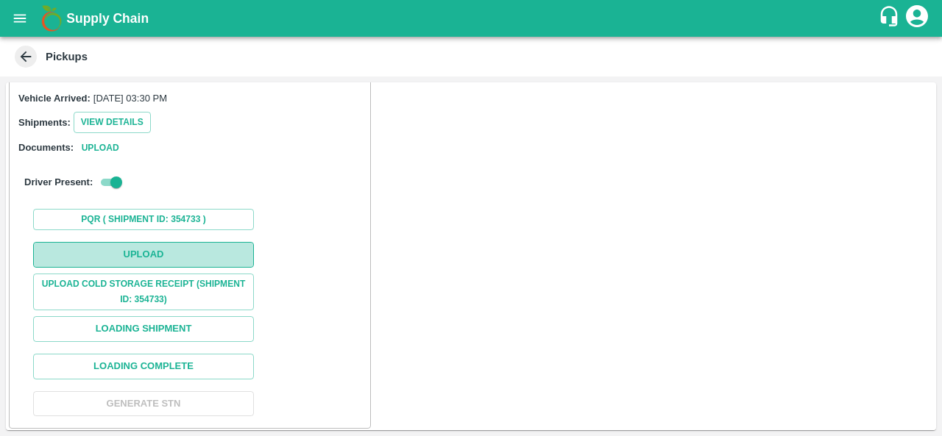
click at [148, 251] on button "Upload" at bounding box center [143, 255] width 221 height 26
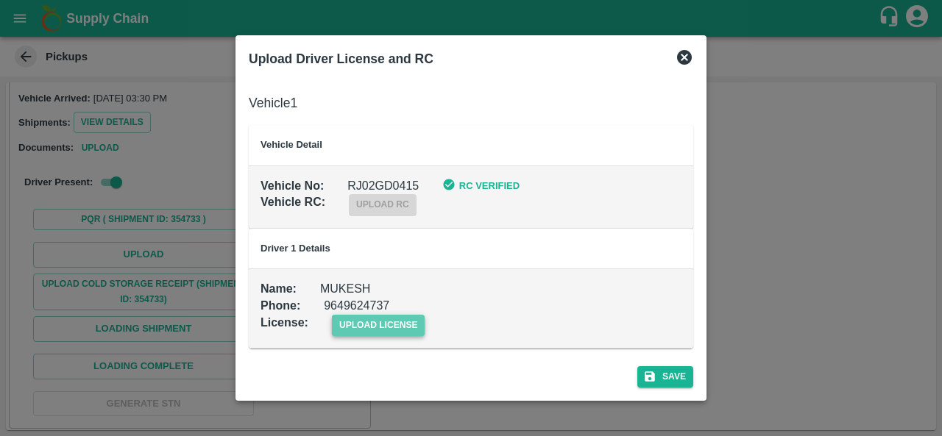
click at [403, 322] on span "upload license" at bounding box center [378, 325] width 93 height 21
click at [0, 0] on input "upload license" at bounding box center [0, 0] width 0 height 0
click at [385, 333] on span "upload license" at bounding box center [378, 325] width 93 height 21
click at [0, 0] on input "upload license" at bounding box center [0, 0] width 0 height 0
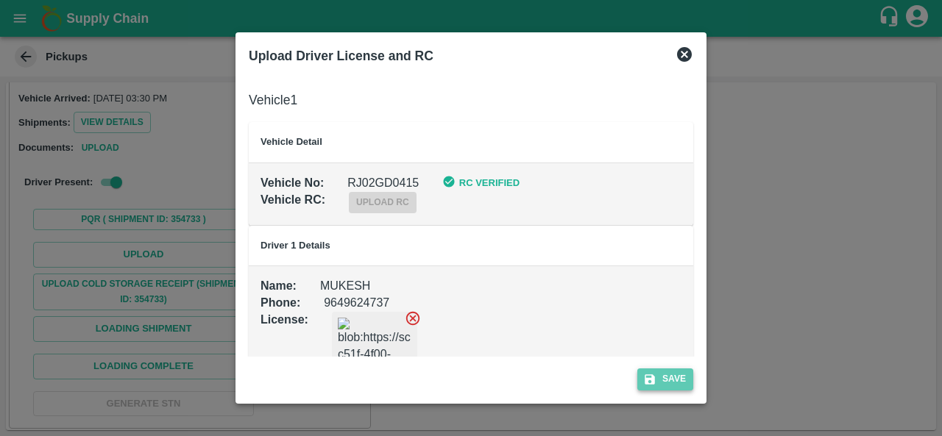
click at [655, 375] on icon "submit" at bounding box center [649, 379] width 13 height 13
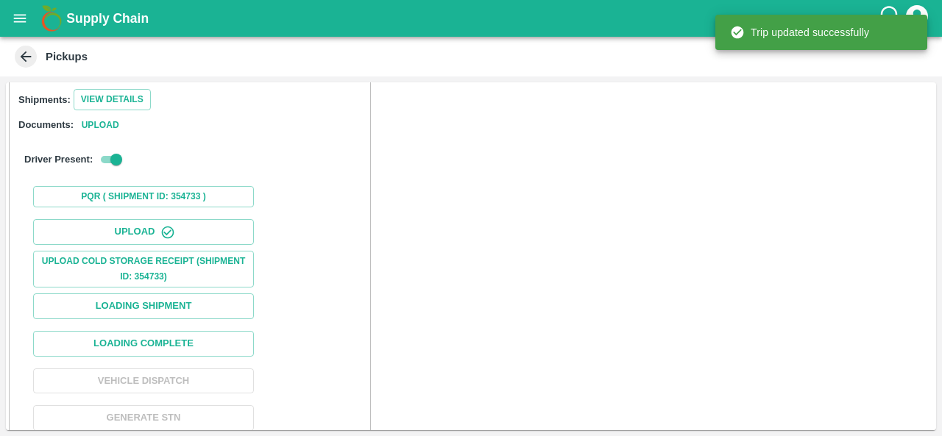
scroll to position [233, 0]
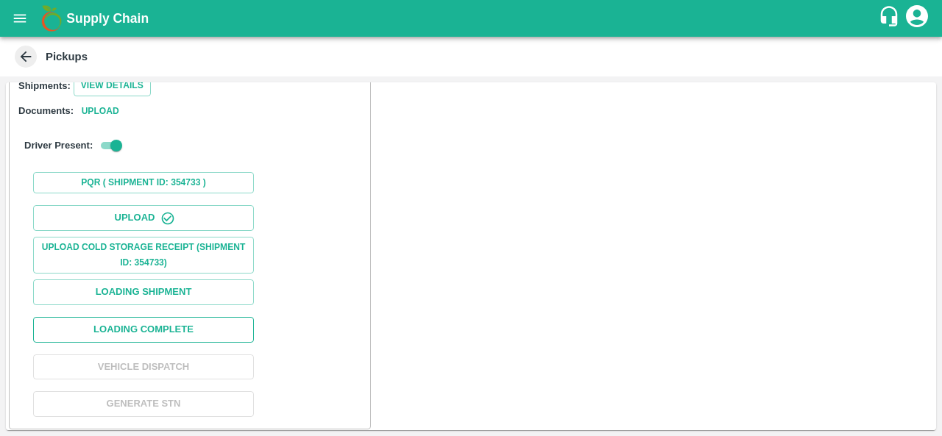
click at [162, 325] on button "Loading Complete" at bounding box center [143, 330] width 221 height 26
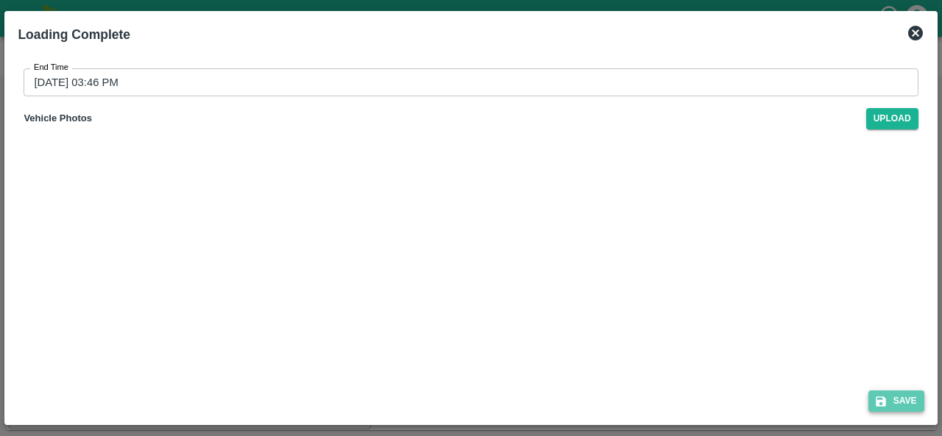
click at [886, 401] on icon "submit" at bounding box center [880, 401] width 13 height 13
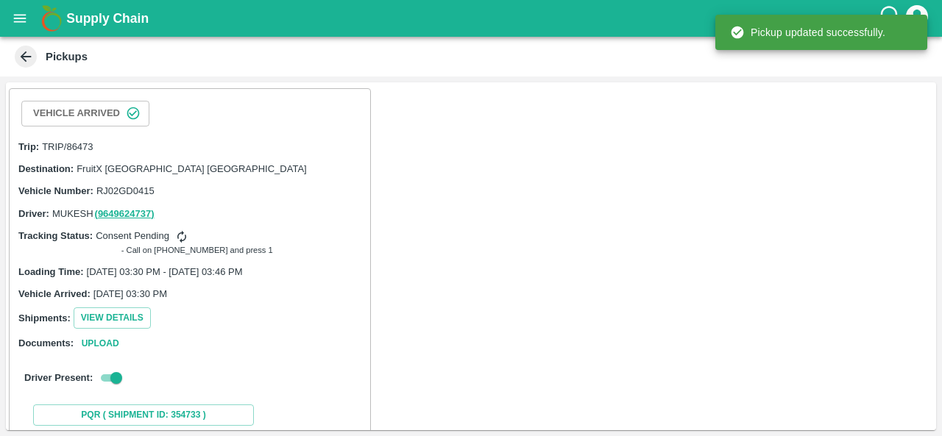
click at [112, 289] on span "[DATE] 03:30 PM" at bounding box center [130, 294] width 74 height 11
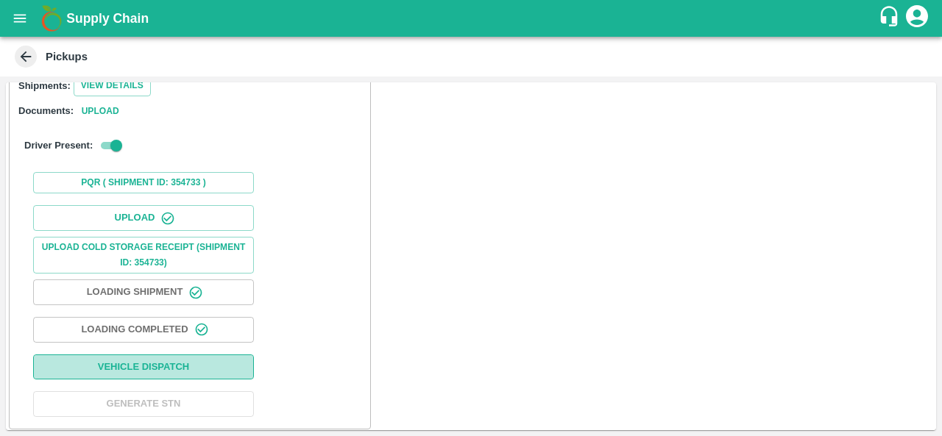
click at [152, 364] on button "Vehicle Dispatch" at bounding box center [143, 368] width 221 height 26
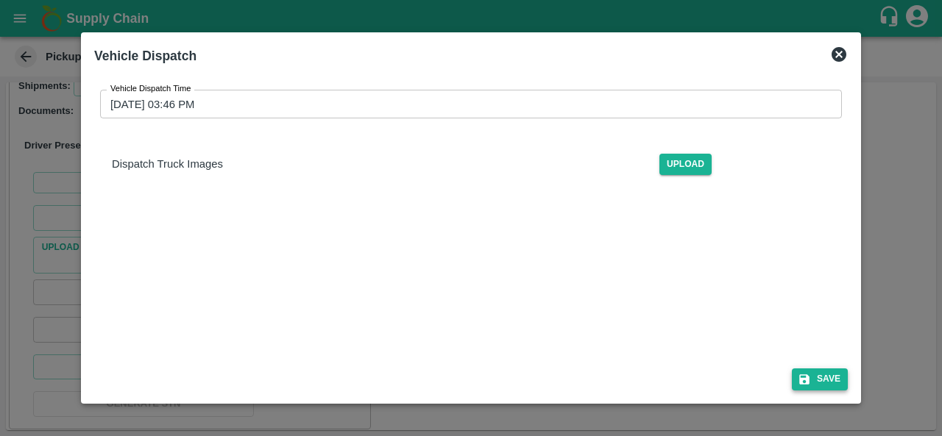
click at [810, 381] on icon "submit" at bounding box center [804, 380] width 10 height 10
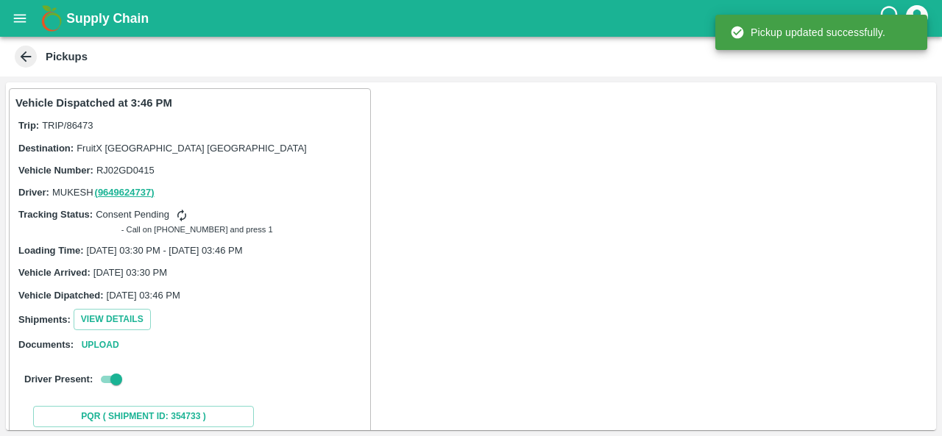
click at [272, 344] on div "Documents: Upload" at bounding box center [189, 344] width 343 height 17
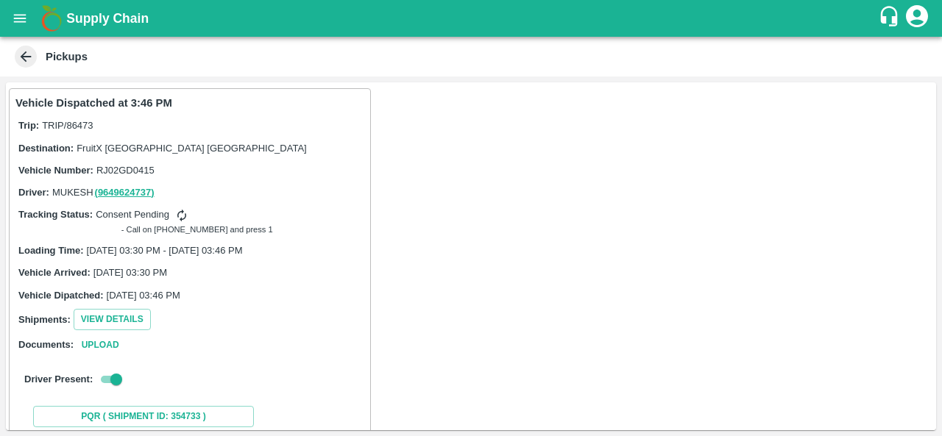
click at [180, 212] on icon at bounding box center [181, 216] width 9 height 13
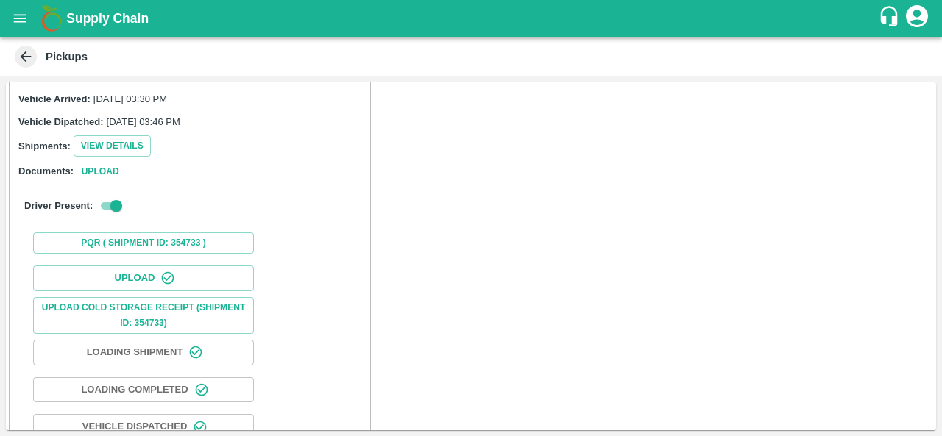
scroll to position [234, 0]
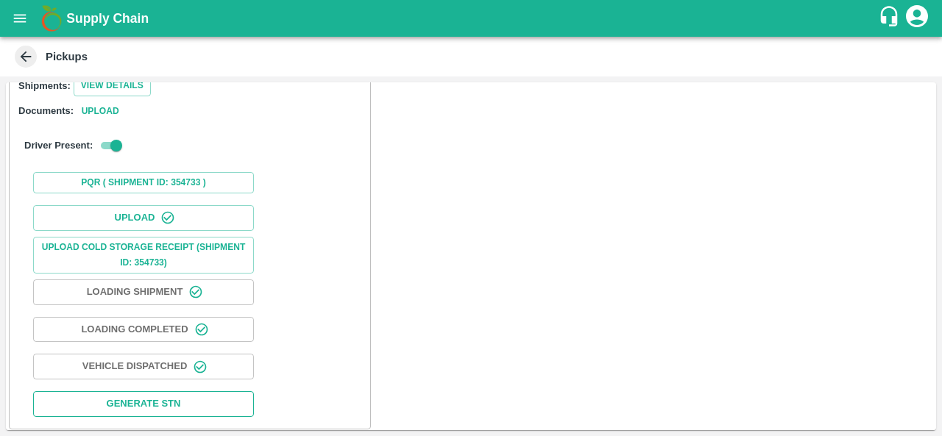
click at [127, 406] on button "Generate STN" at bounding box center [143, 405] width 221 height 26
